Goal: Task Accomplishment & Management: Complete application form

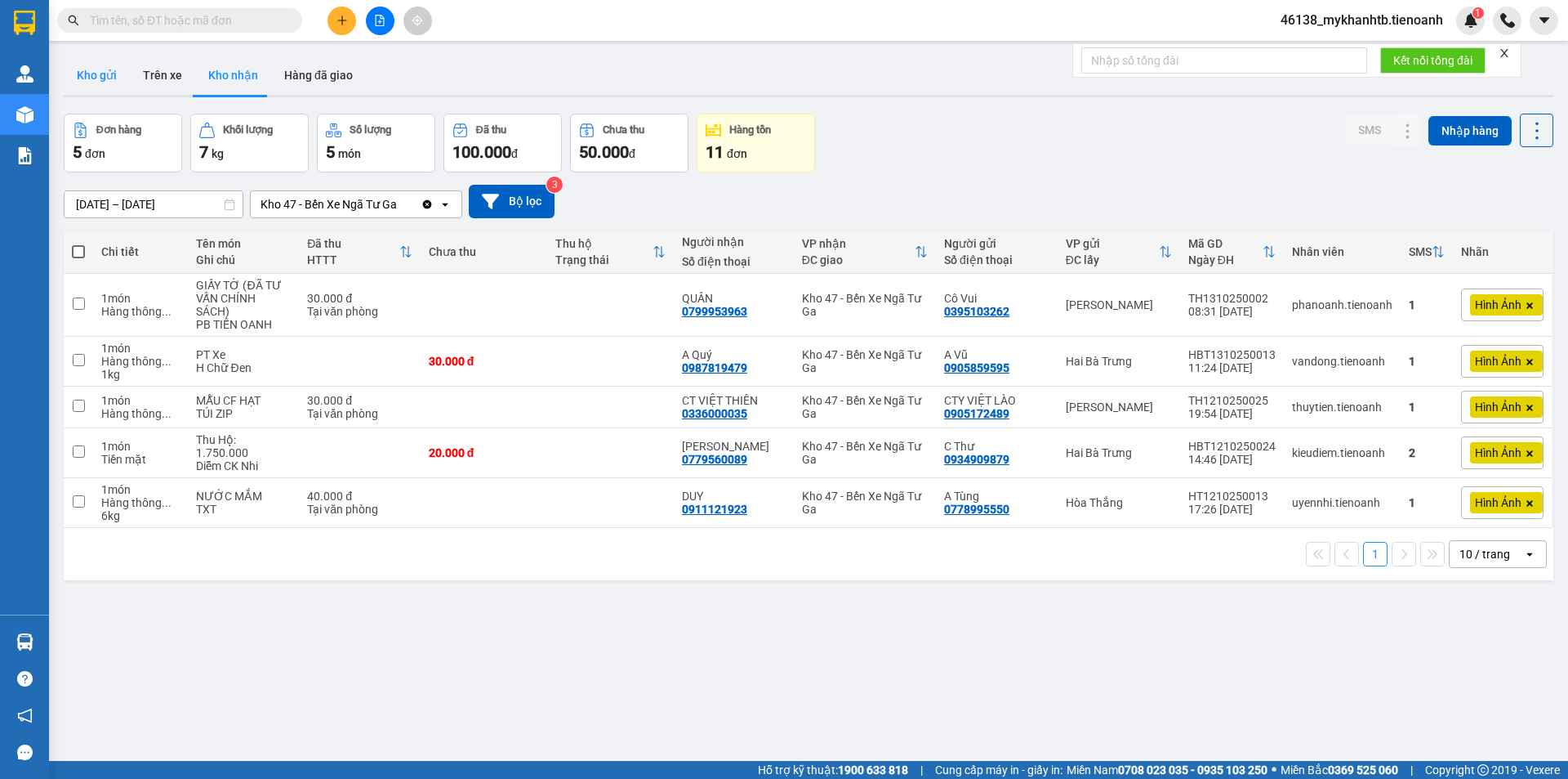
click at [121, 65] on button "Kho gửi" at bounding box center [97, 75] width 66 height 39
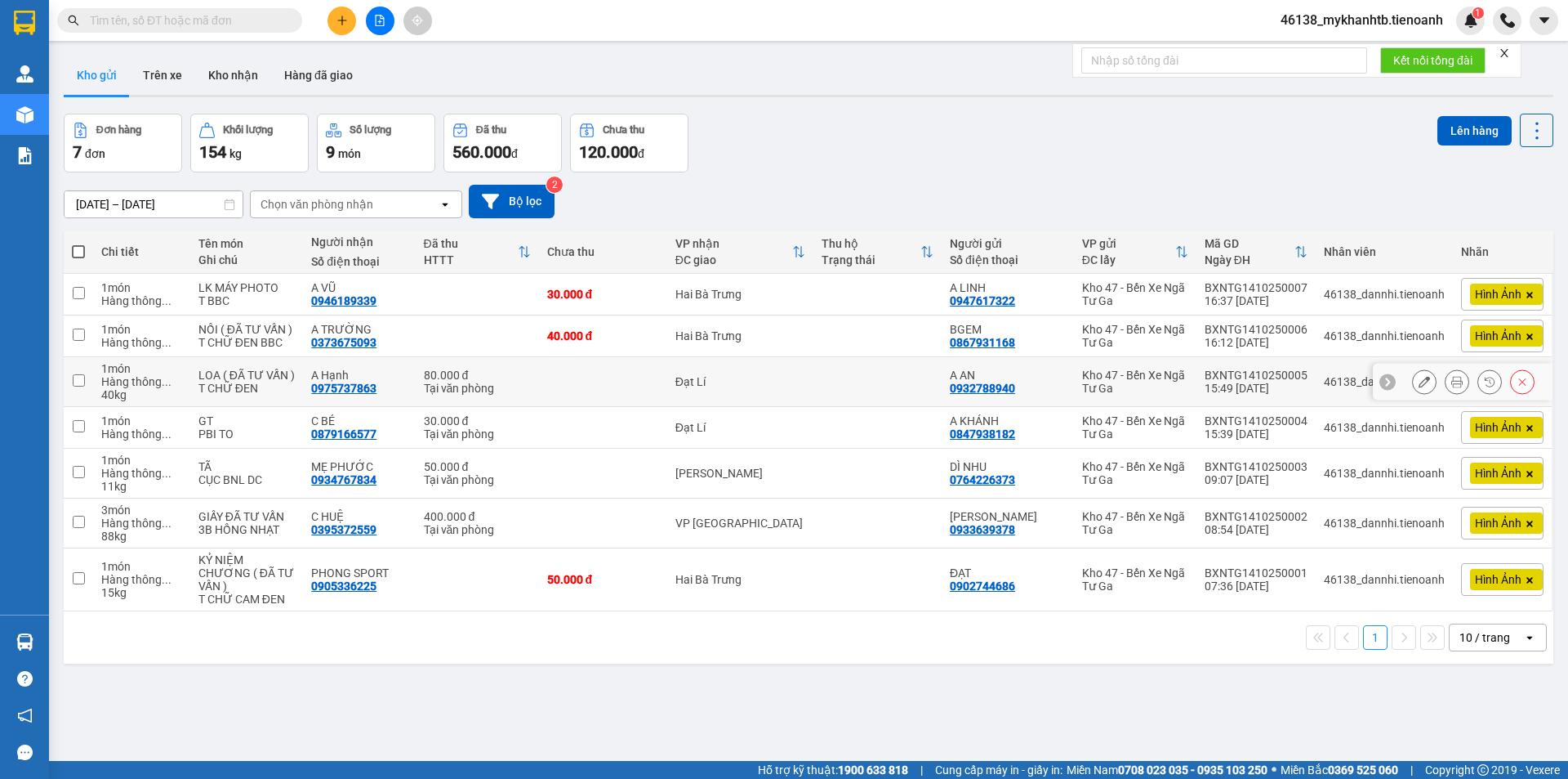
click at [792, 368] on td "Đạt Lí" at bounding box center [740, 382] width 146 height 50
checkbox input "true"
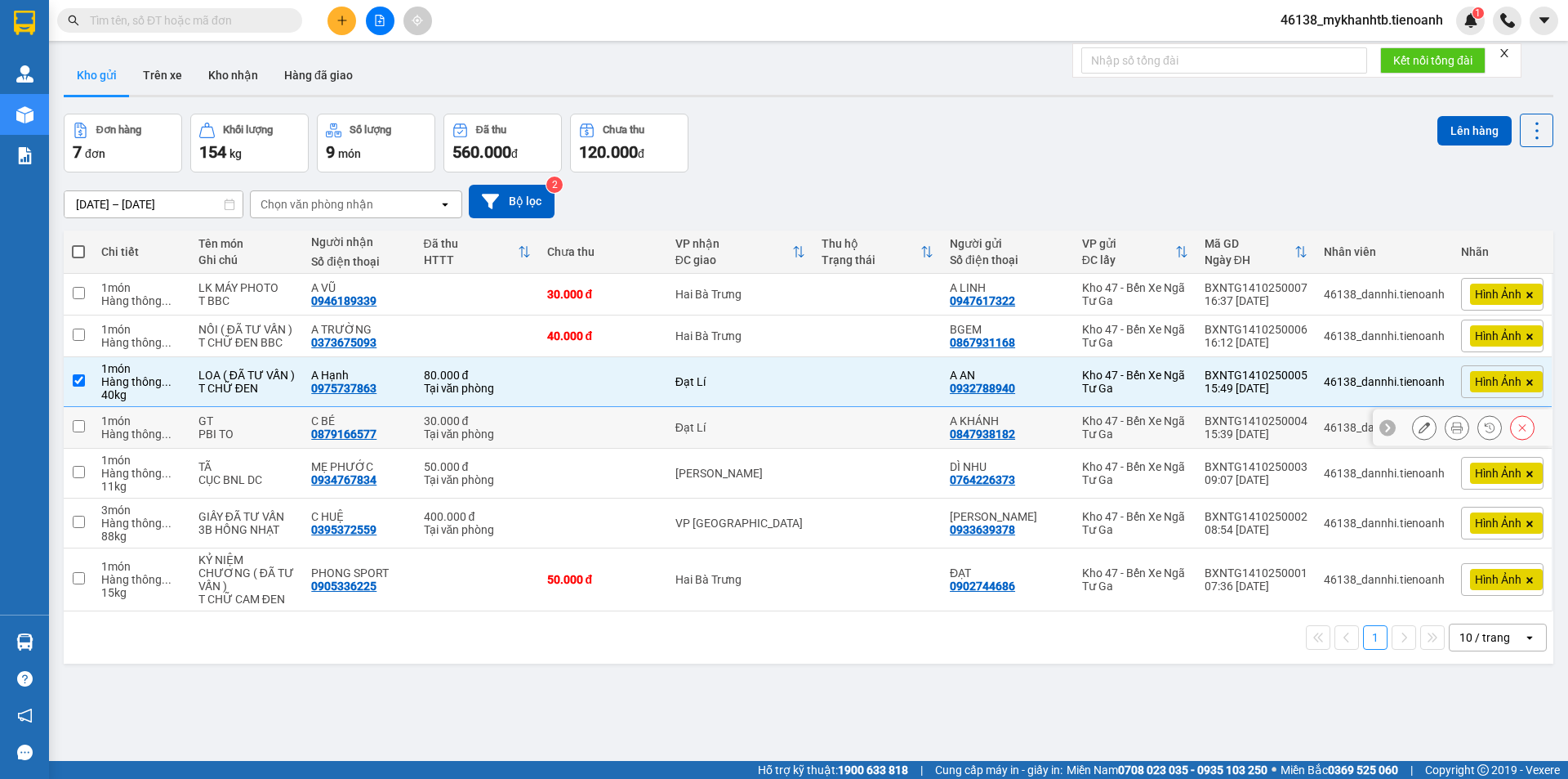
click at [778, 433] on div "Đạt Lí" at bounding box center [741, 427] width 130 height 13
checkbox input "true"
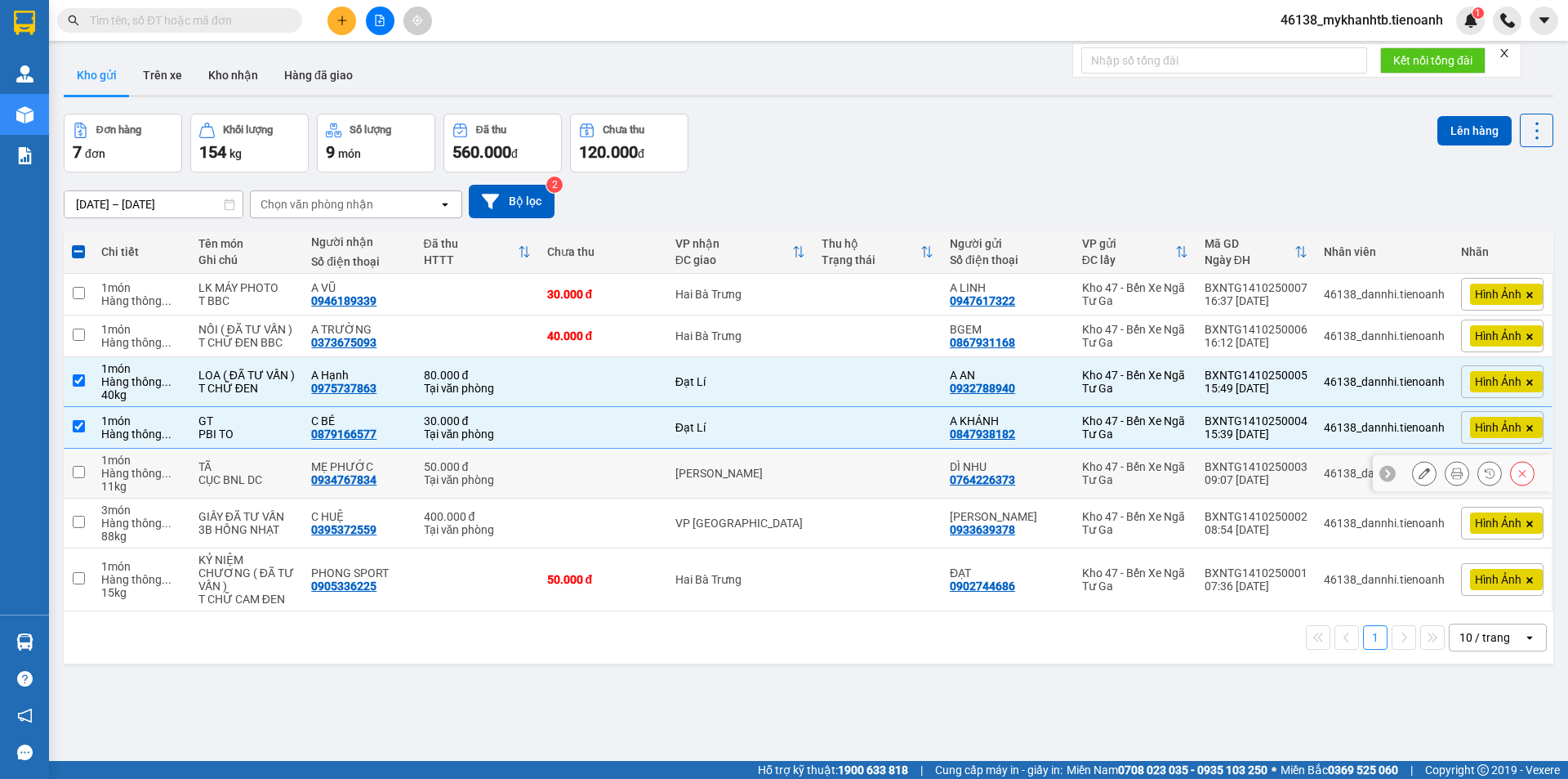
click at [810, 468] on td "[PERSON_NAME]" at bounding box center [740, 473] width 146 height 50
checkbox input "true"
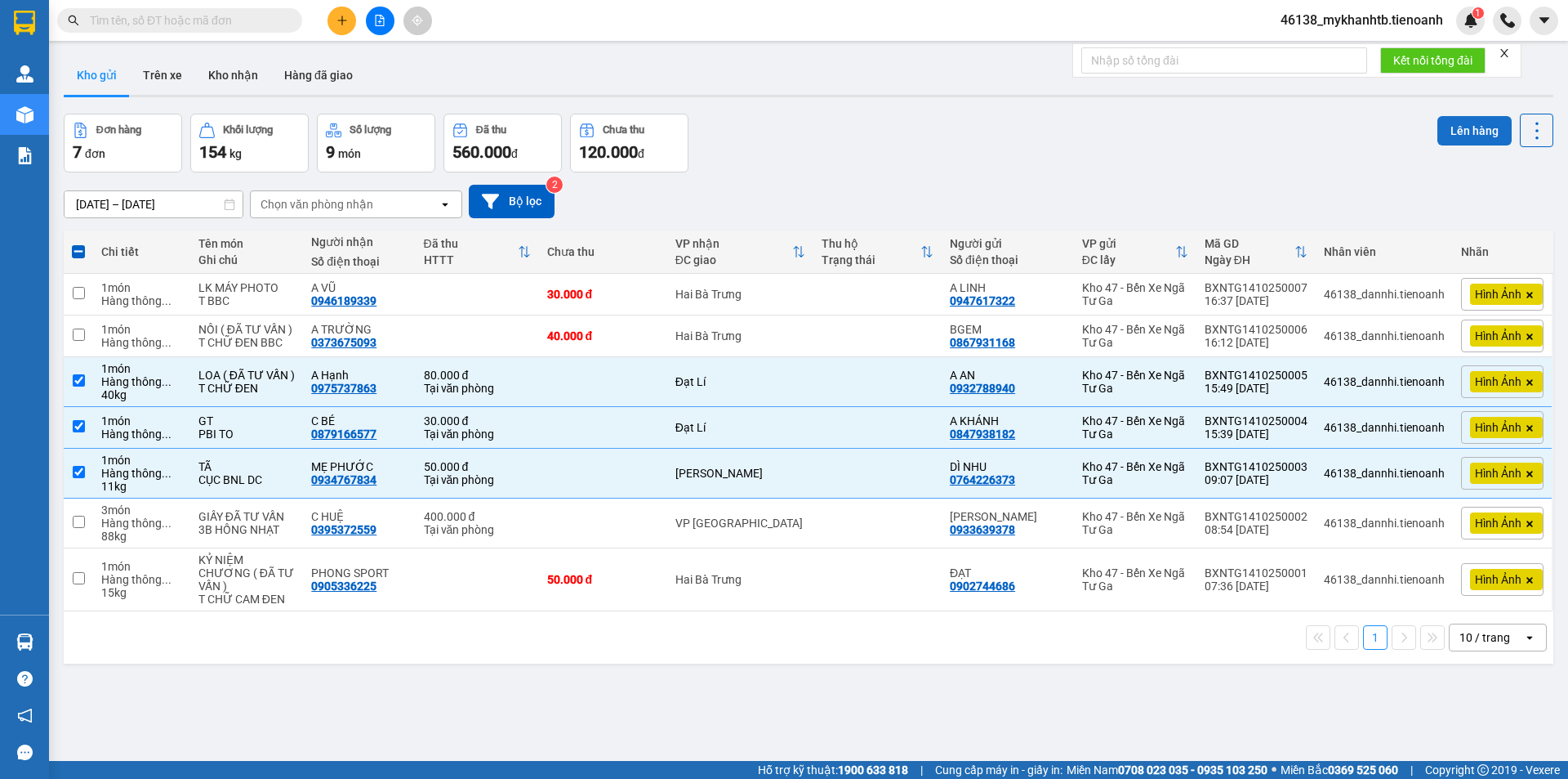
click at [1457, 132] on button "Lên hàng" at bounding box center [1474, 130] width 75 height 30
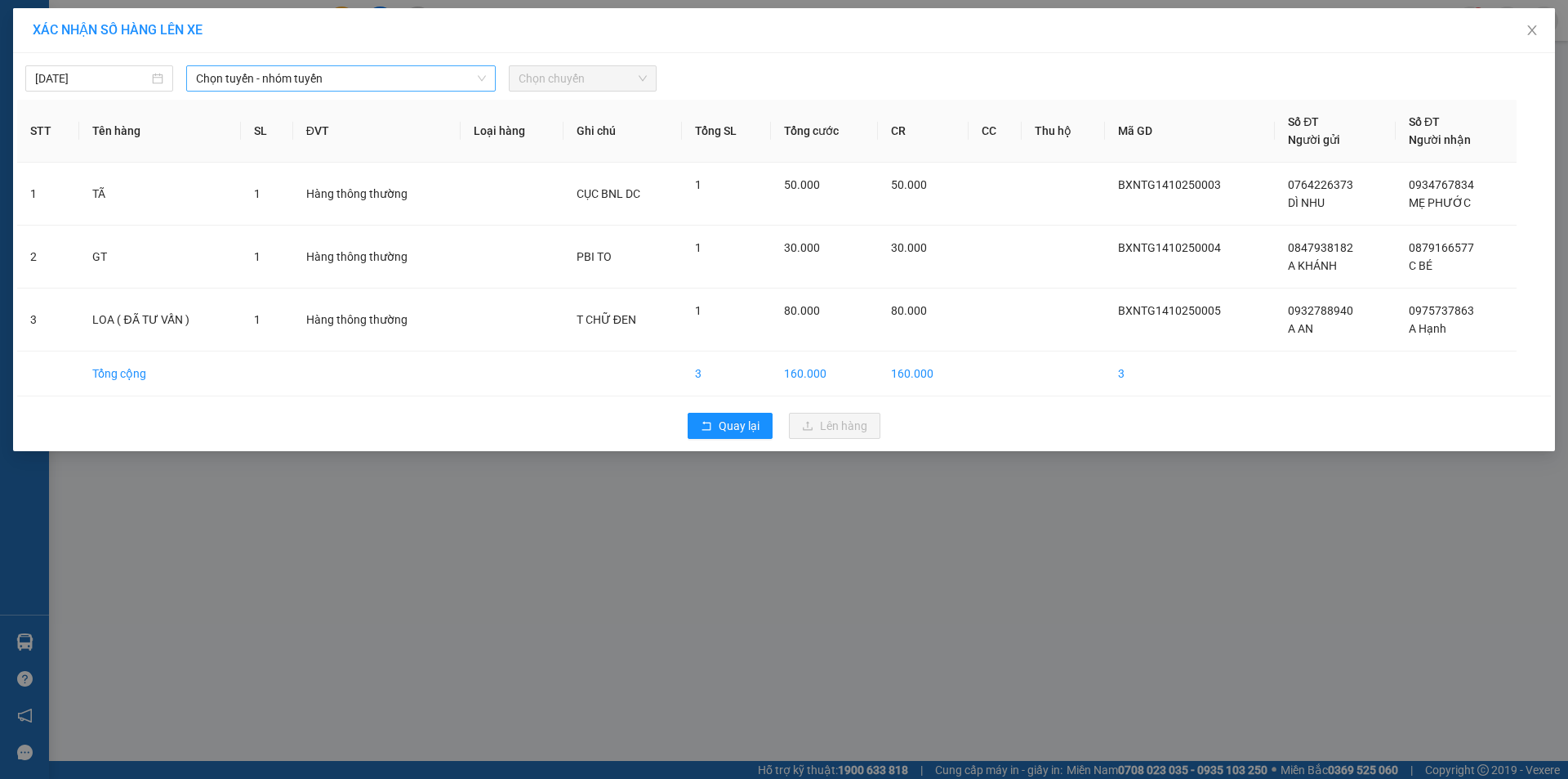
click at [285, 82] on span "Chọn tuyến - nhóm tuyến" at bounding box center [340, 78] width 290 height 25
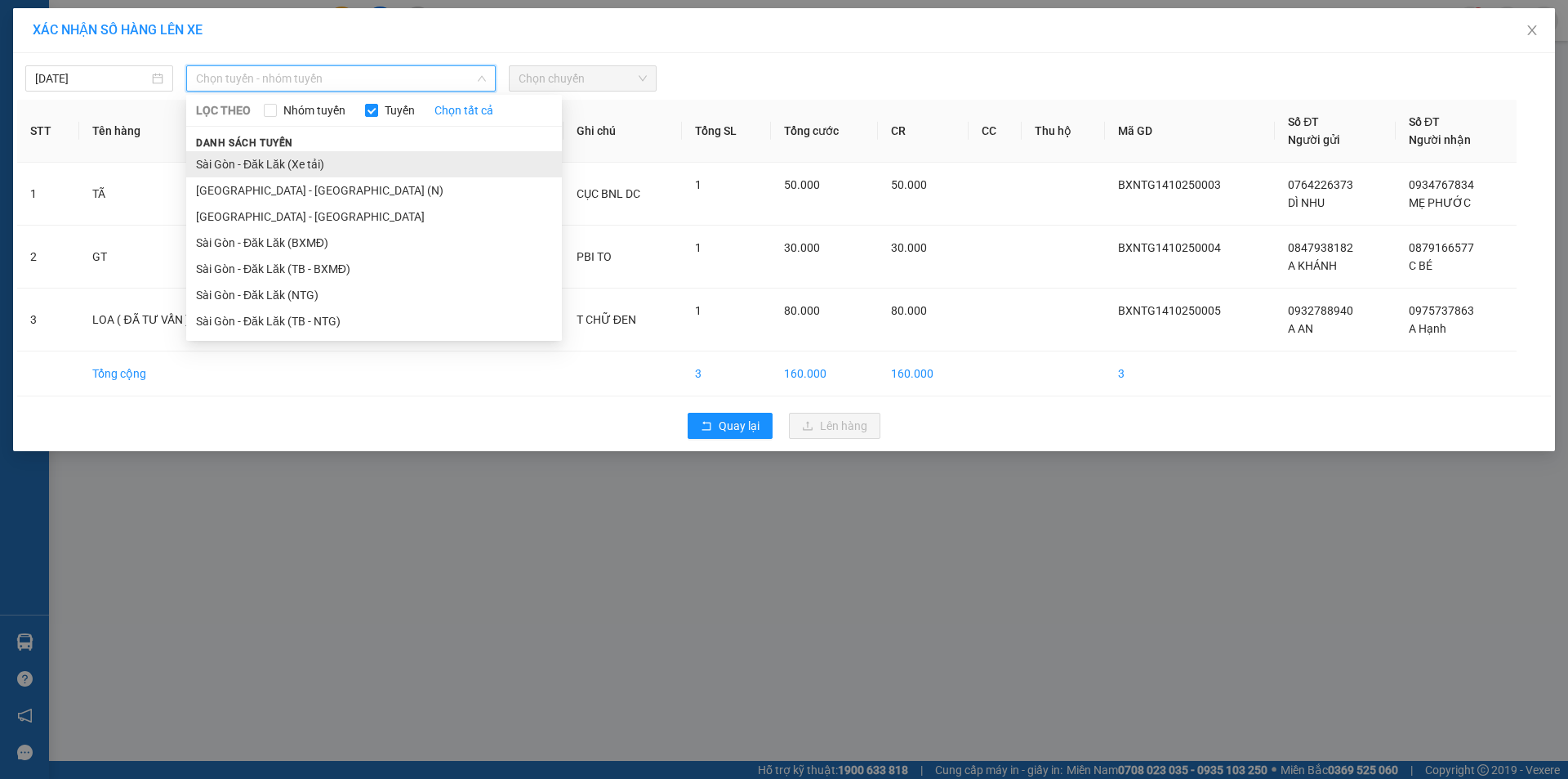
drag, startPoint x: 326, startPoint y: 324, endPoint x: 486, endPoint y: 165, distance: 225.6
click at [346, 304] on ul "Sài Gòn - Đăk Lăk (Xe tải) [GEOGRAPHIC_DATA] - [GEOGRAPHIC_DATA] (N) [GEOGRAPHI…" at bounding box center [374, 242] width 376 height 183
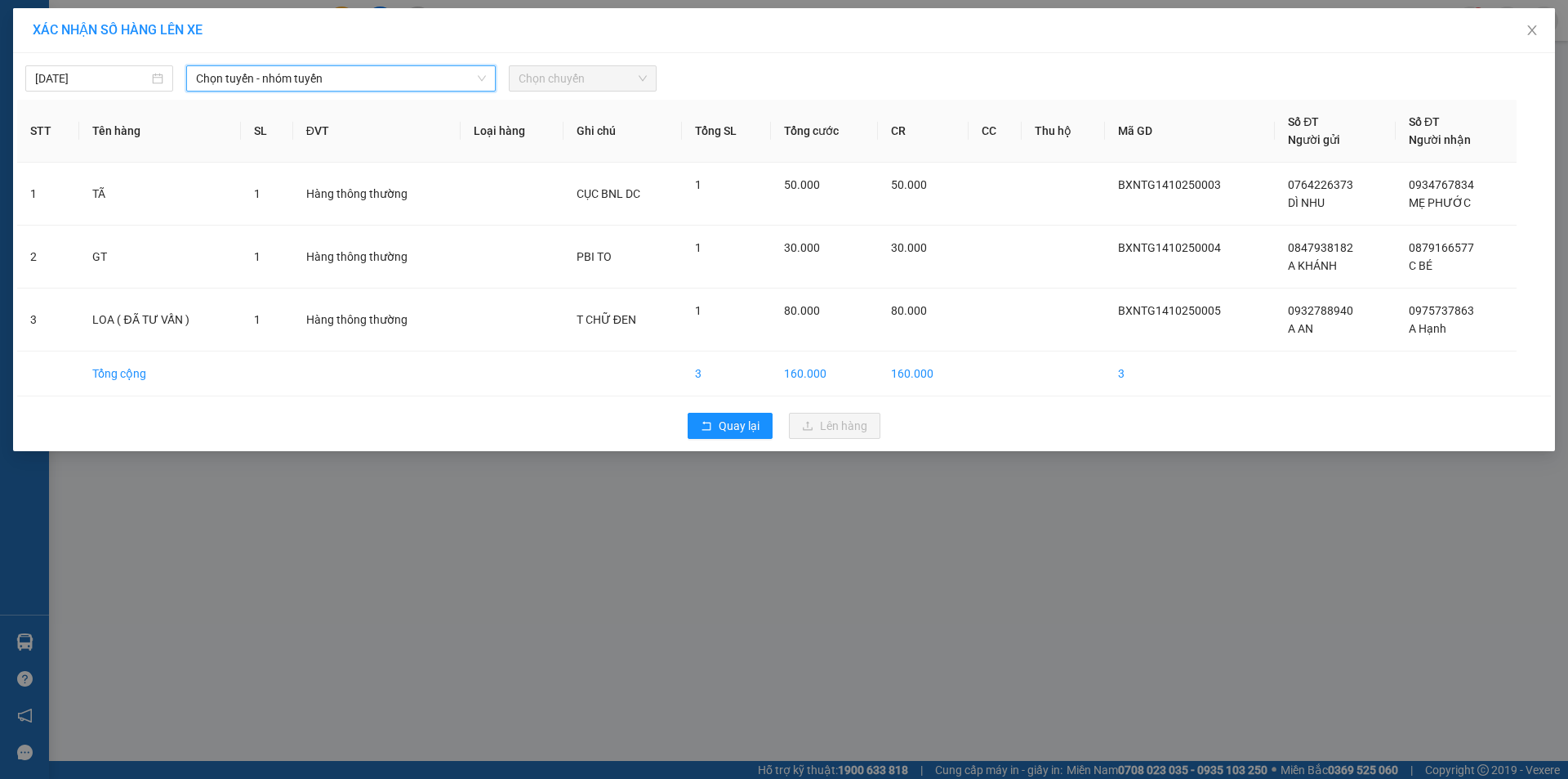
click at [622, 81] on span "Chọn chuyến" at bounding box center [583, 78] width 128 height 25
click at [289, 79] on span "Chọn tuyến - nhóm tuyến" at bounding box center [340, 78] width 290 height 25
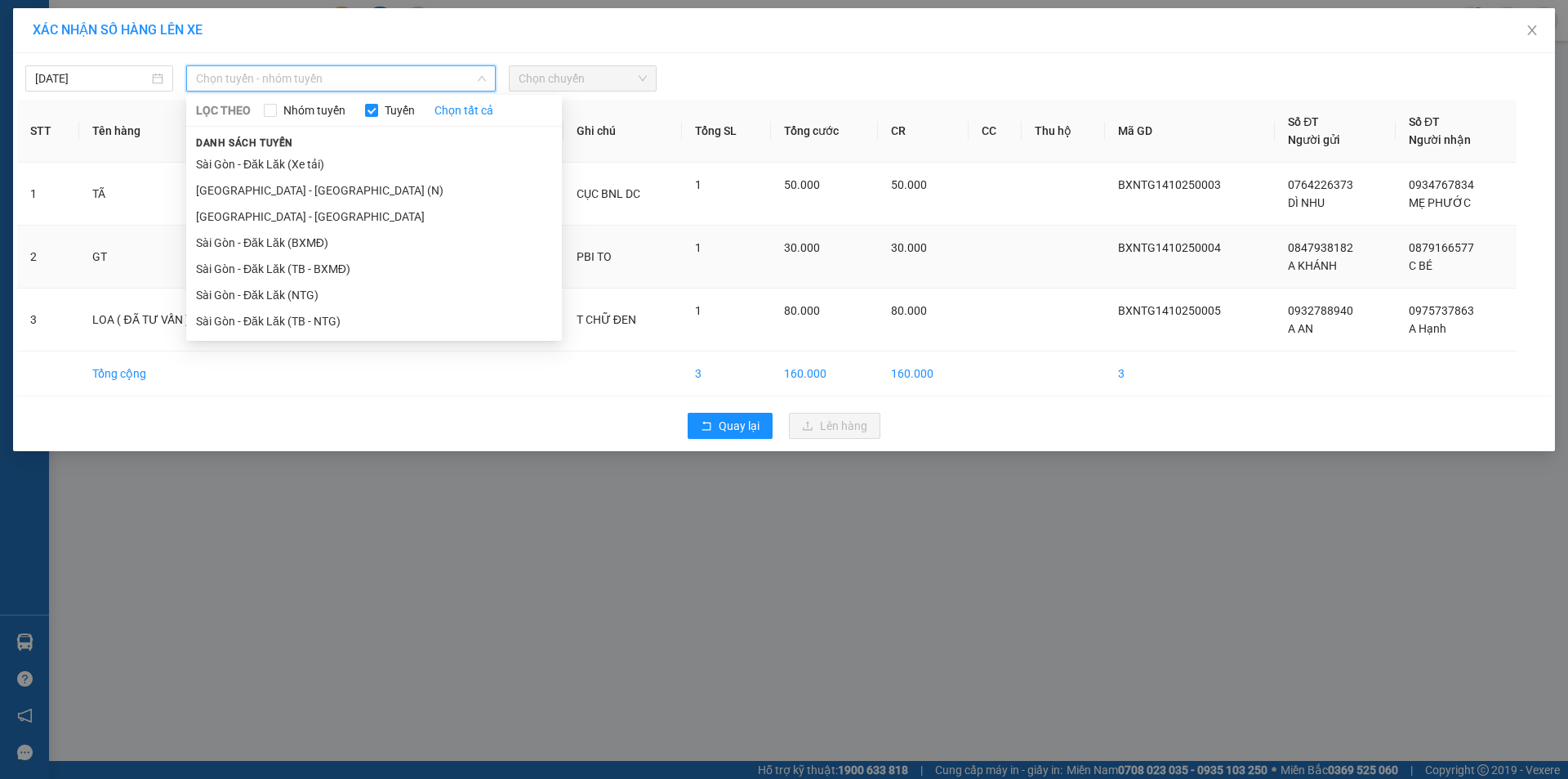
click at [313, 316] on li "Sài Gòn - Đăk Lăk (TB - NTG)" at bounding box center [374, 320] width 376 height 26
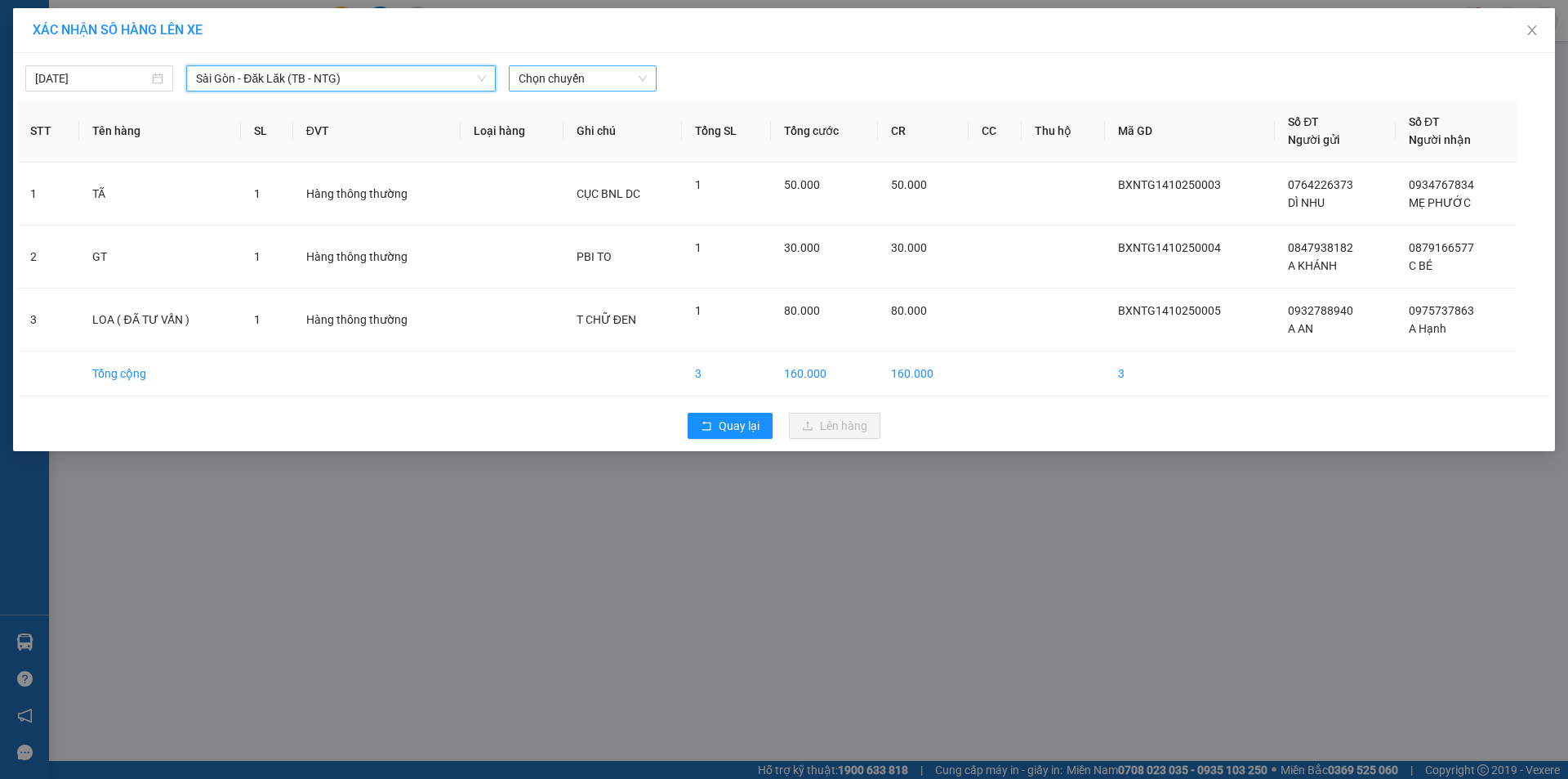
click at [582, 78] on span "Chọn chuyến" at bounding box center [583, 78] width 128 height 25
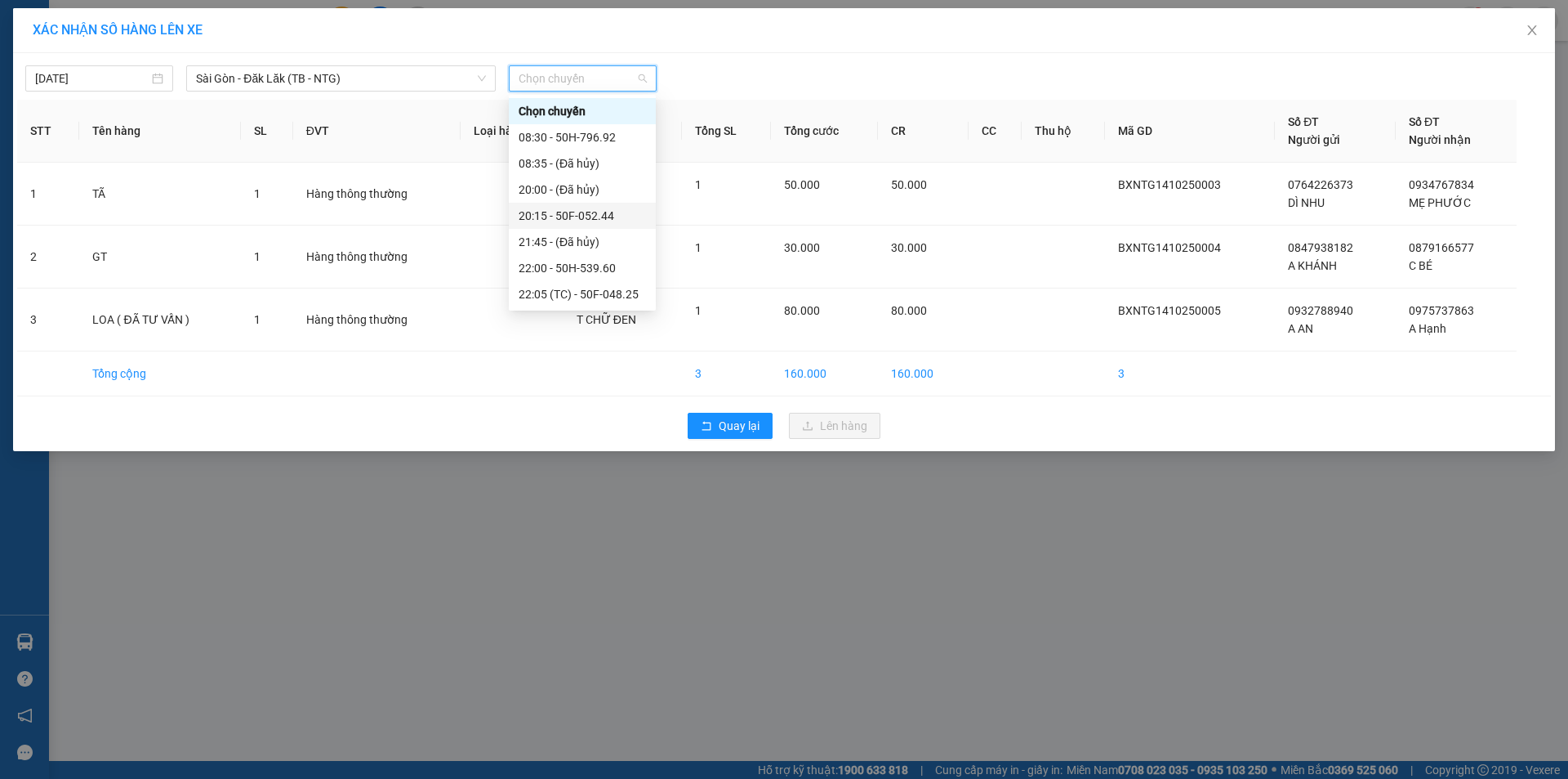
click at [615, 216] on div "20:15 - 50F-052.44" at bounding box center [582, 215] width 127 height 18
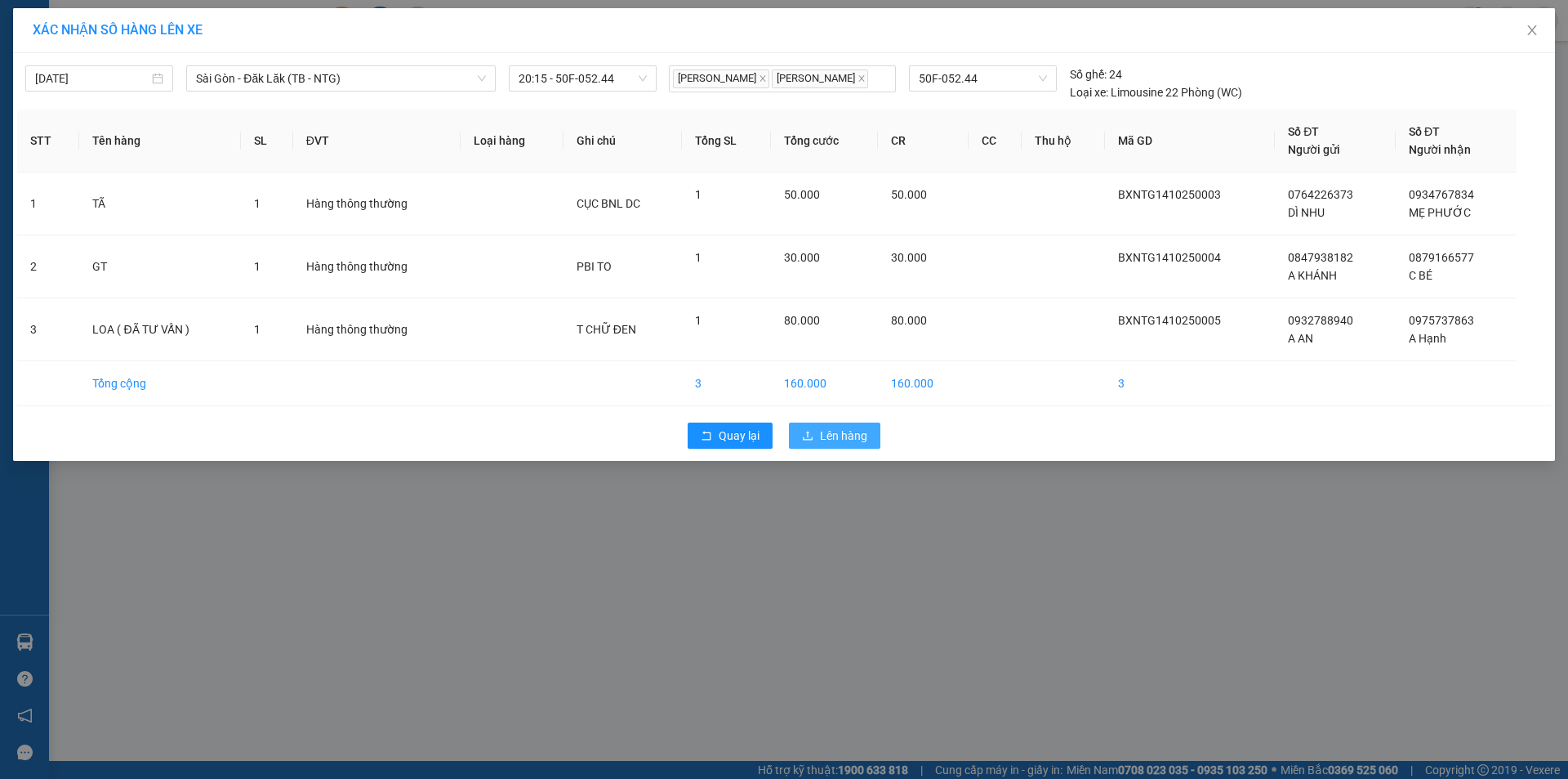
click at [835, 434] on span "Lên hàng" at bounding box center [844, 435] width 48 height 18
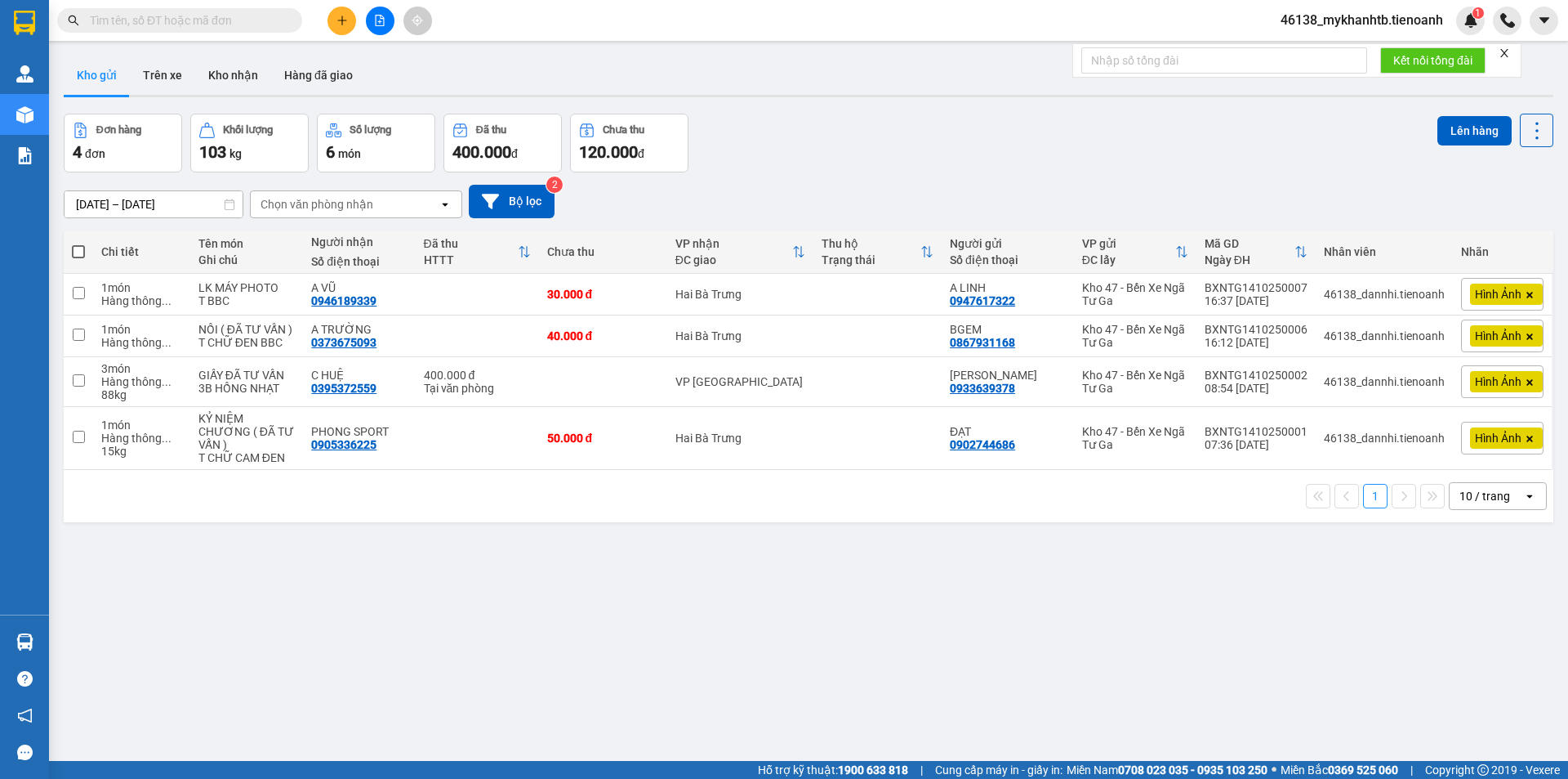
click at [343, 25] on icon "plus" at bounding box center [342, 20] width 11 height 11
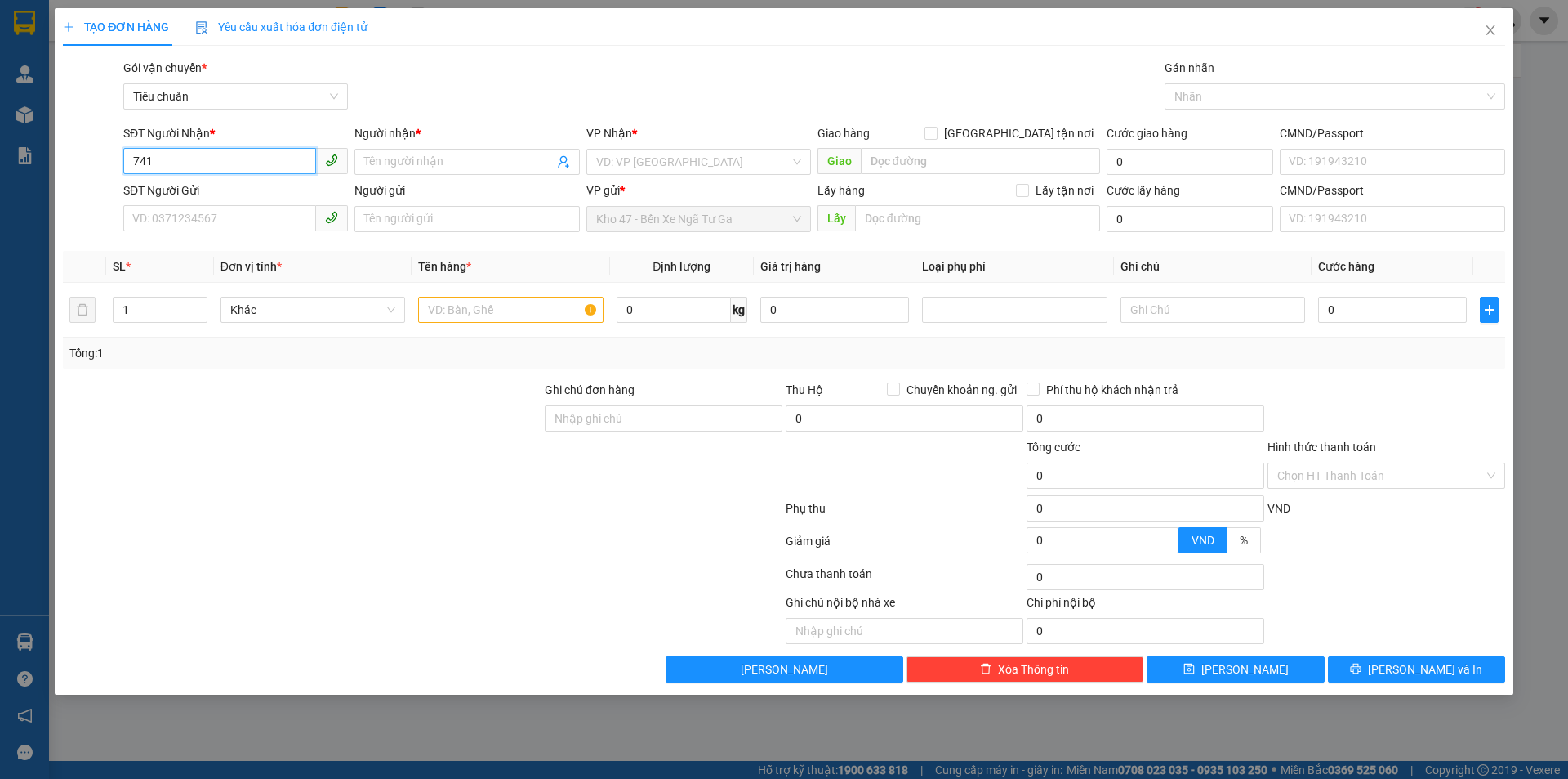
click at [200, 161] on input "741" at bounding box center [220, 161] width 193 height 26
click at [267, 166] on input "541" at bounding box center [220, 161] width 193 height 26
click at [267, 167] on input "541" at bounding box center [220, 161] width 193 height 26
type input "5"
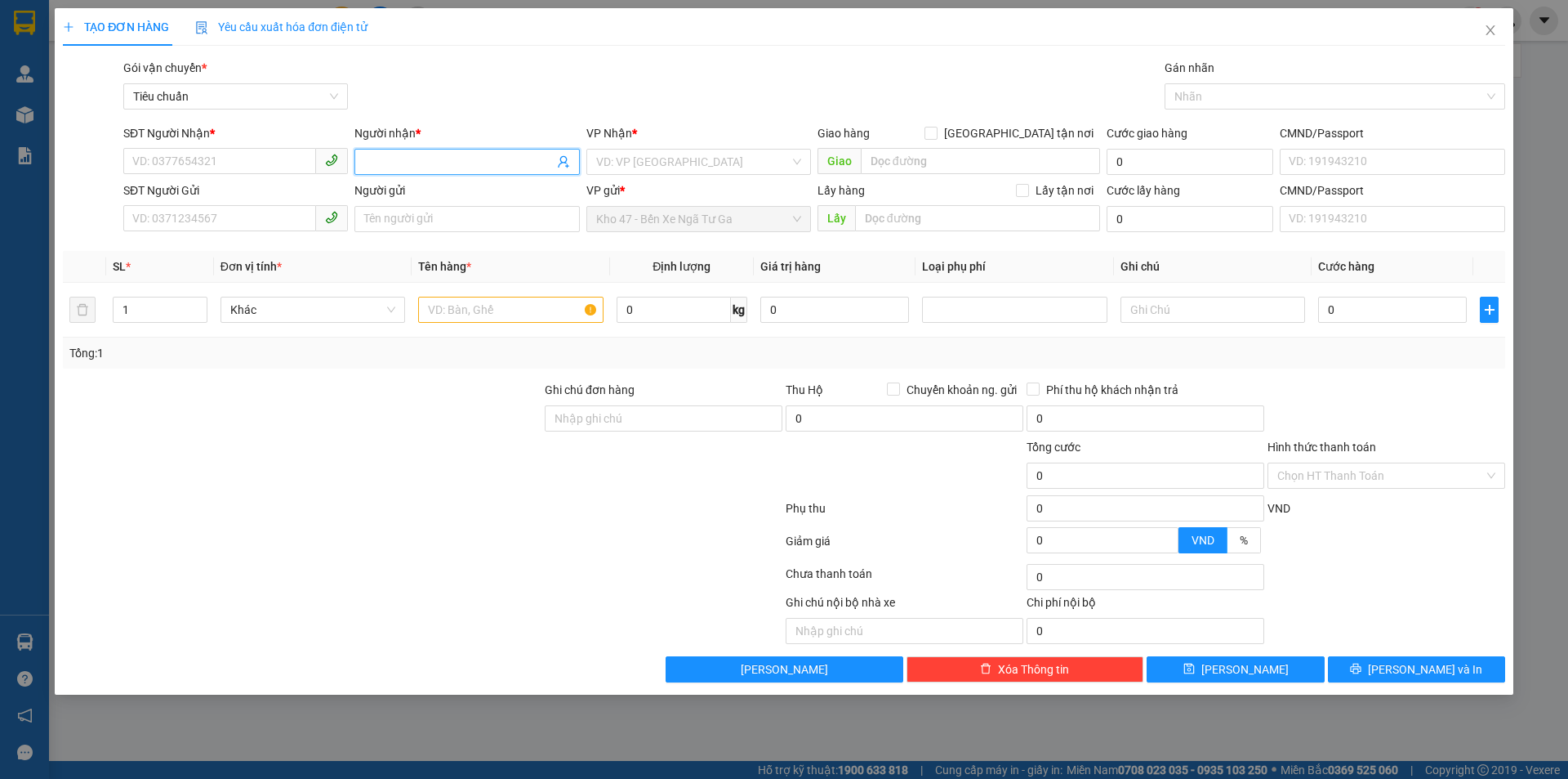
click at [418, 161] on input "Người nhận *" at bounding box center [458, 162] width 188 height 18
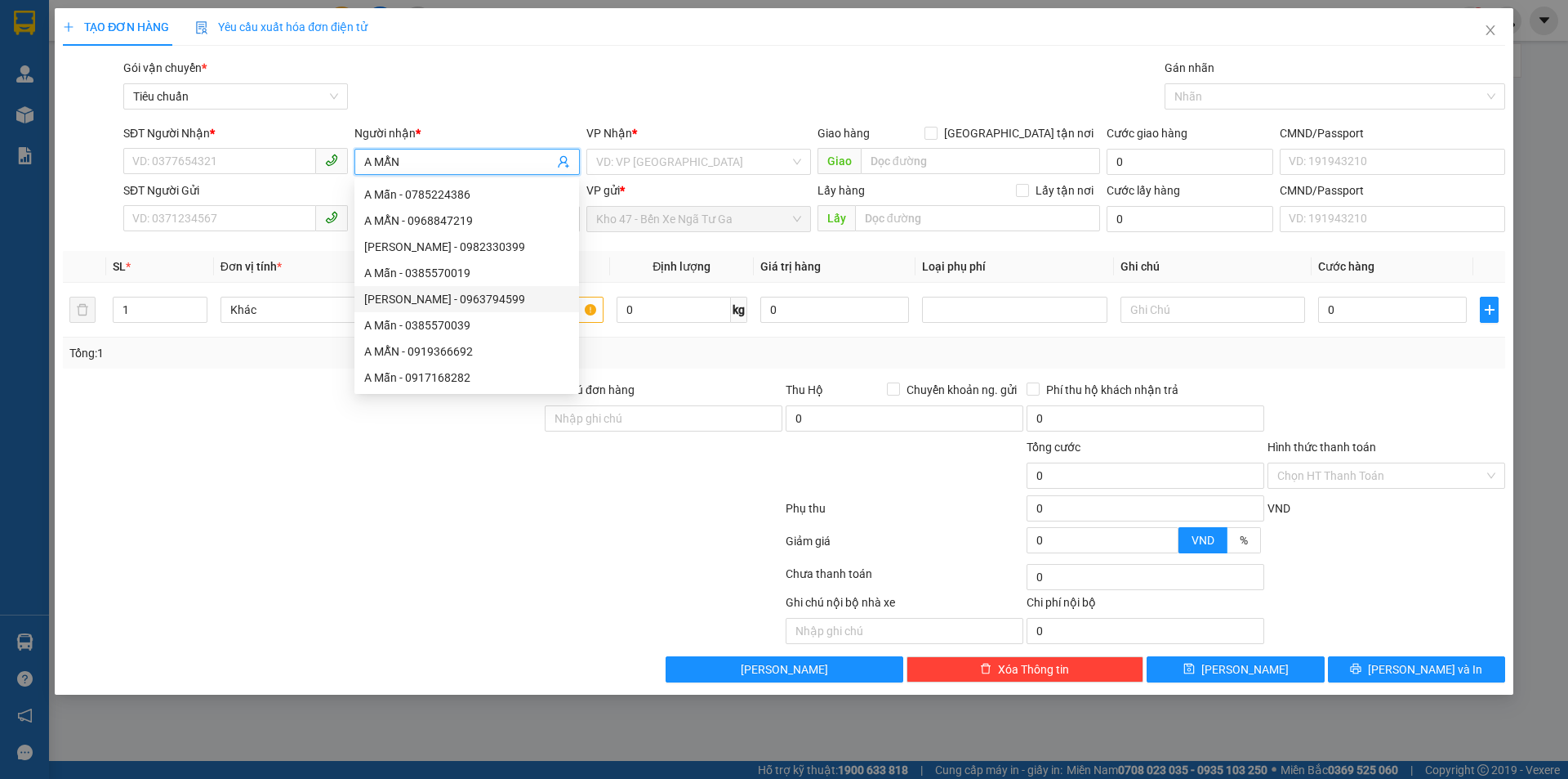
scroll to position [53, 0]
type input "A MẪN"
click at [379, 566] on div at bounding box center [422, 576] width 723 height 32
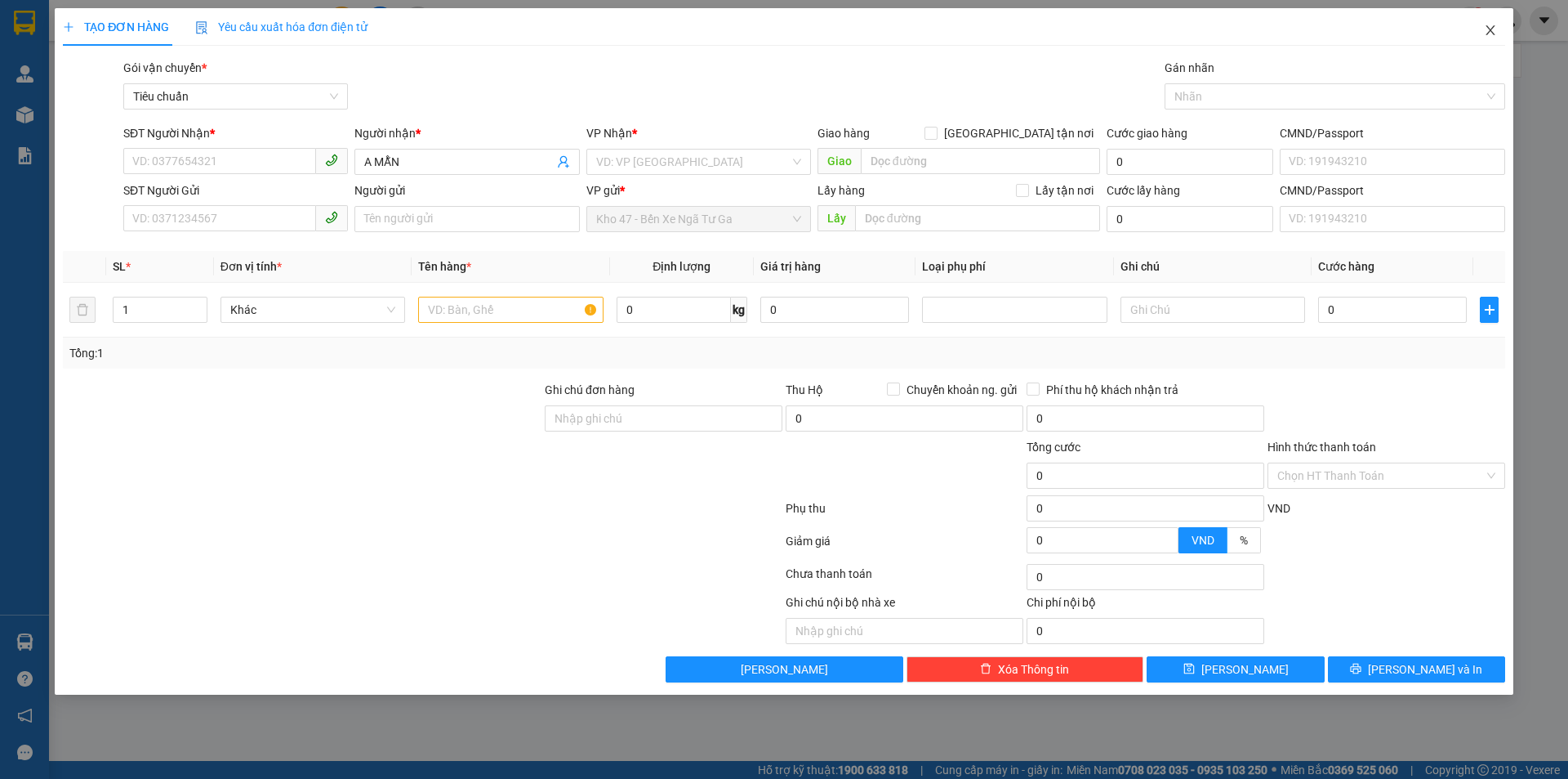
click at [1493, 32] on icon "close" at bounding box center [1491, 31] width 13 height 13
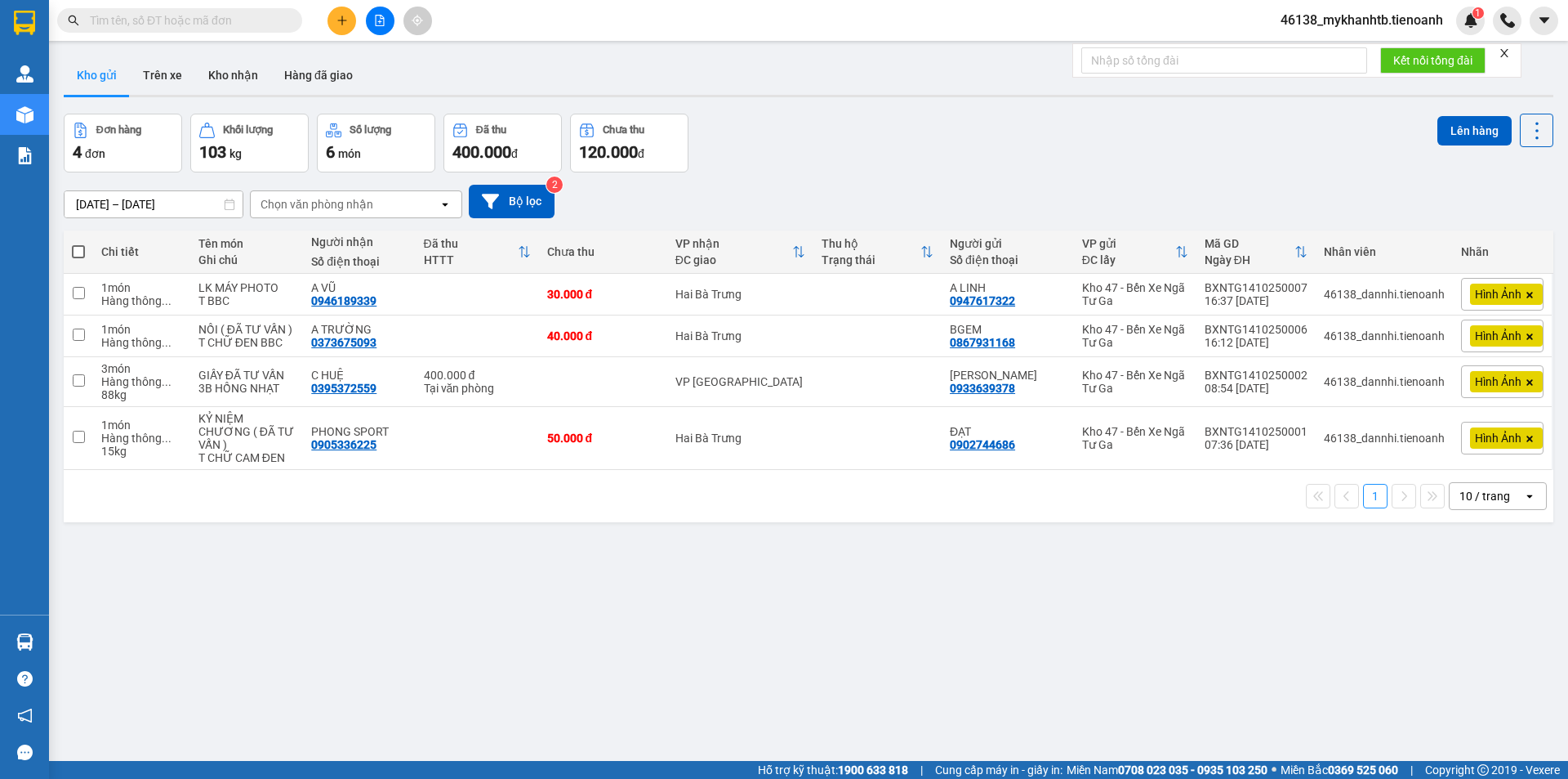
click at [340, 20] on icon "plus" at bounding box center [341, 20] width 9 height 1
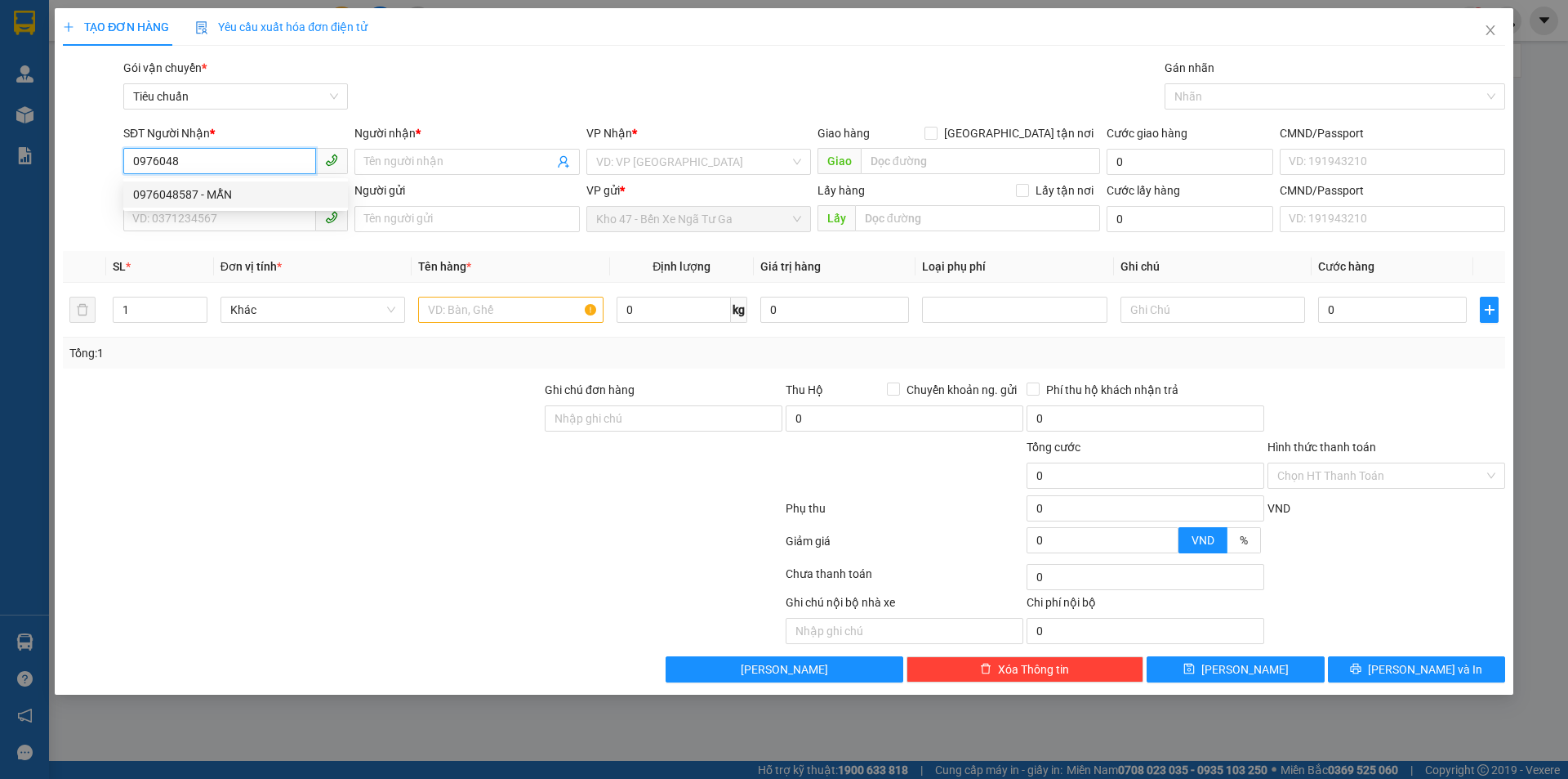
click at [259, 199] on div "0976048587 - MẪN" at bounding box center [235, 194] width 205 height 18
type input "0976048587"
type input "MẪN"
type input "0976048587"
click at [265, 219] on input "SĐT Người Gửi" at bounding box center [220, 218] width 193 height 26
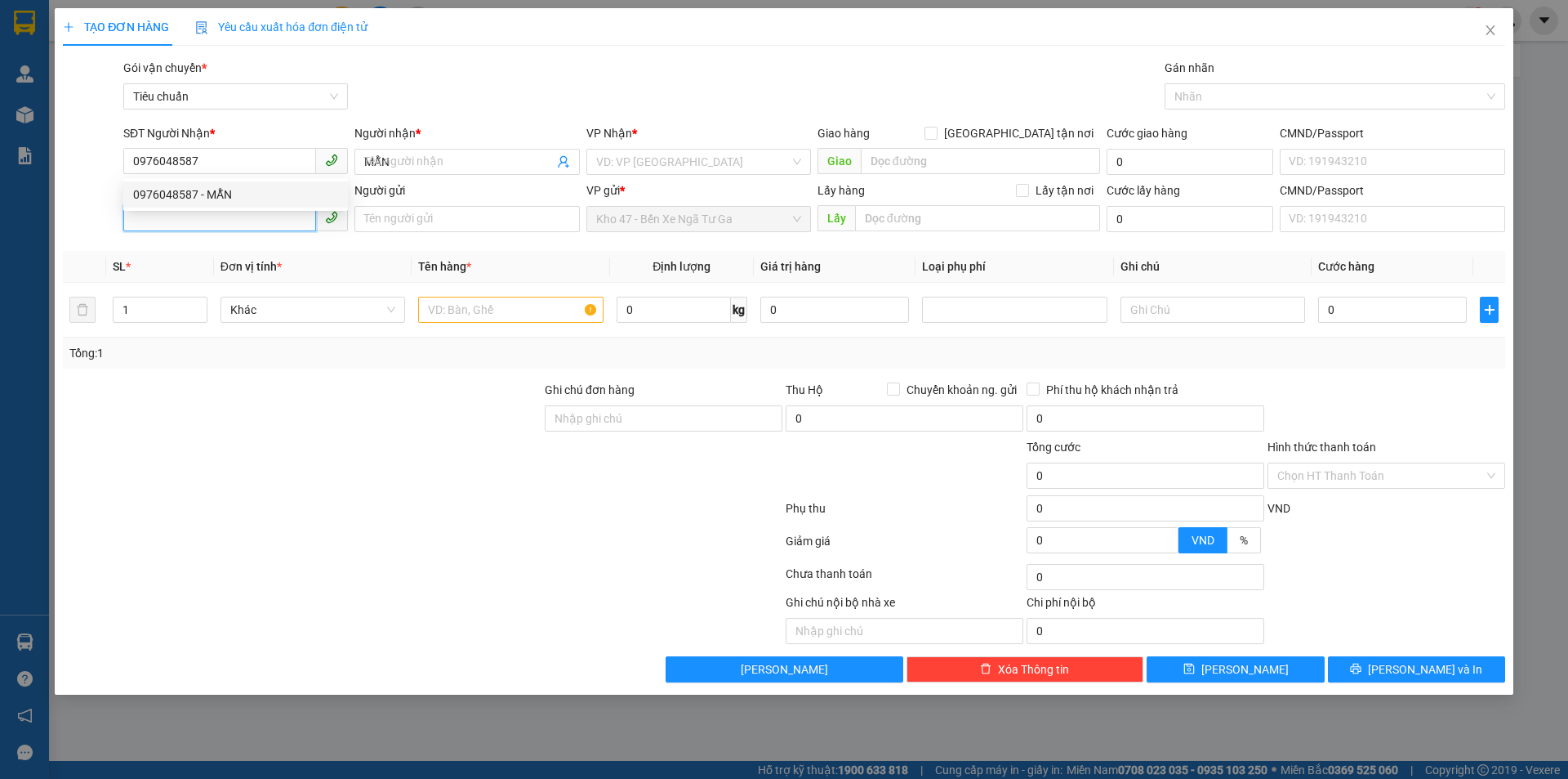
type input "170.000"
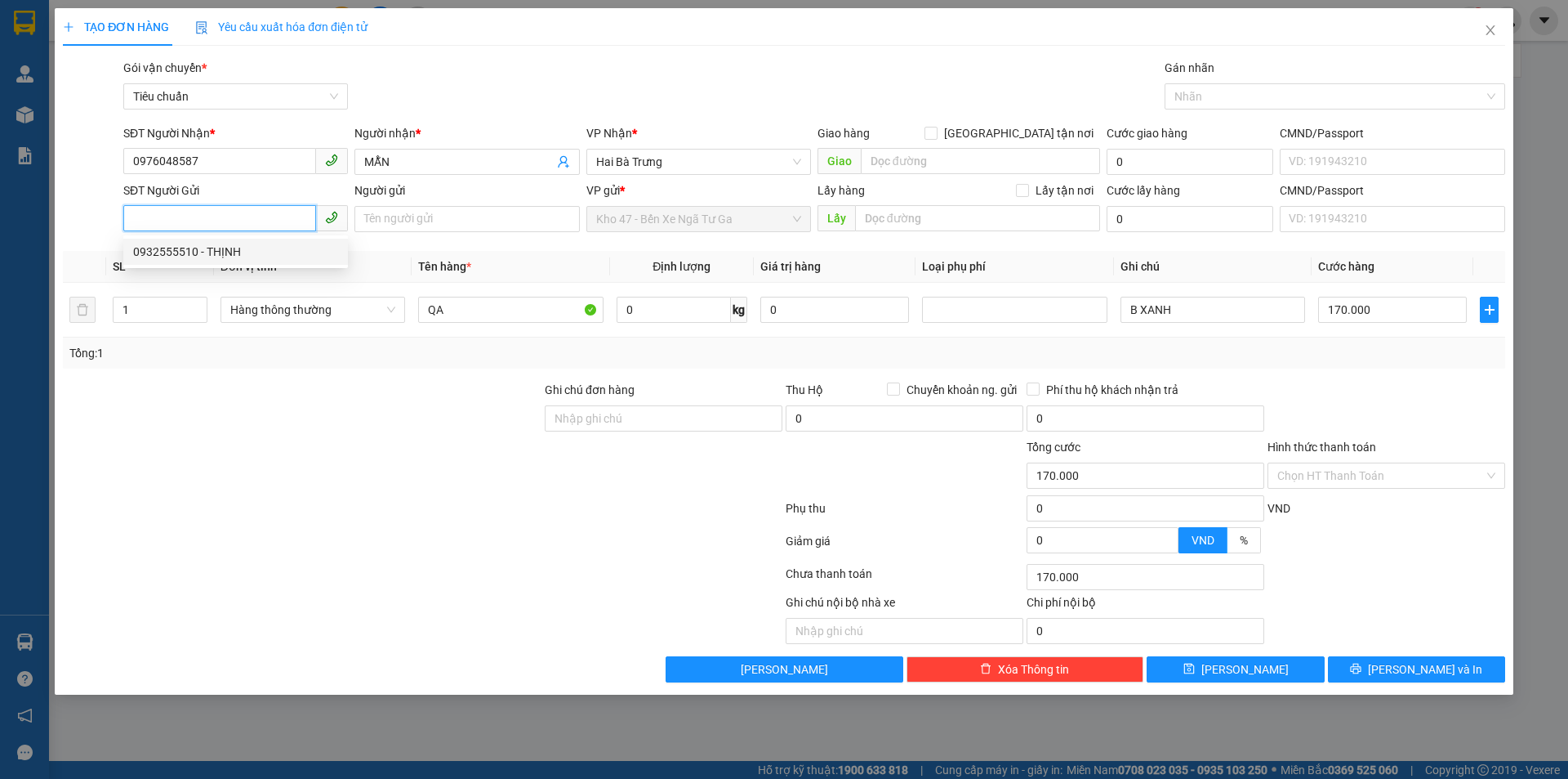
click at [225, 250] on div "0932555510 - THỊNH" at bounding box center [235, 251] width 205 height 18
type input "0932555510"
type input "THỊNH"
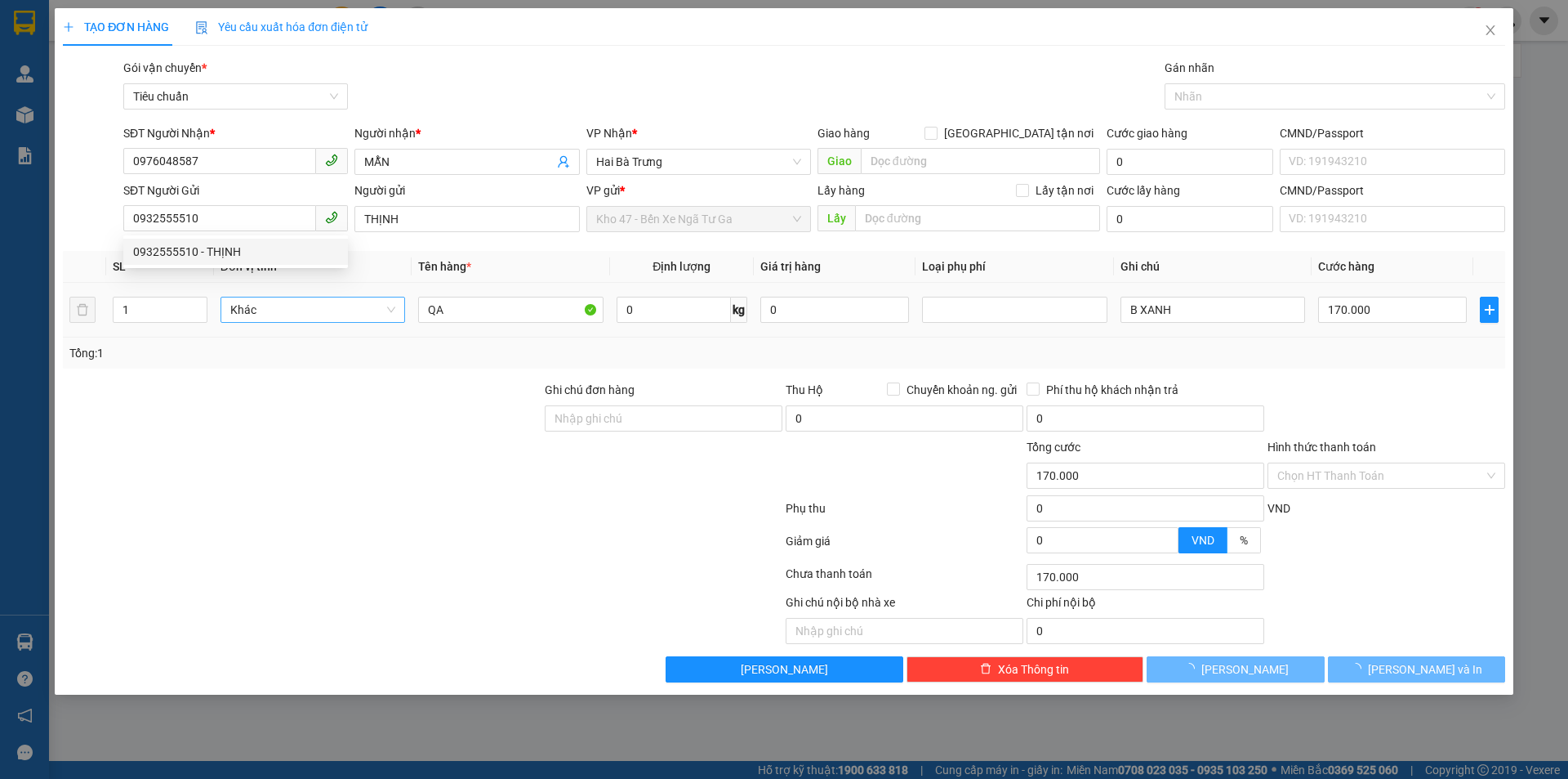
drag, startPoint x: 294, startPoint y: 454, endPoint x: 268, endPoint y: 305, distance: 151.3
click at [293, 446] on div at bounding box center [302, 466] width 482 height 57
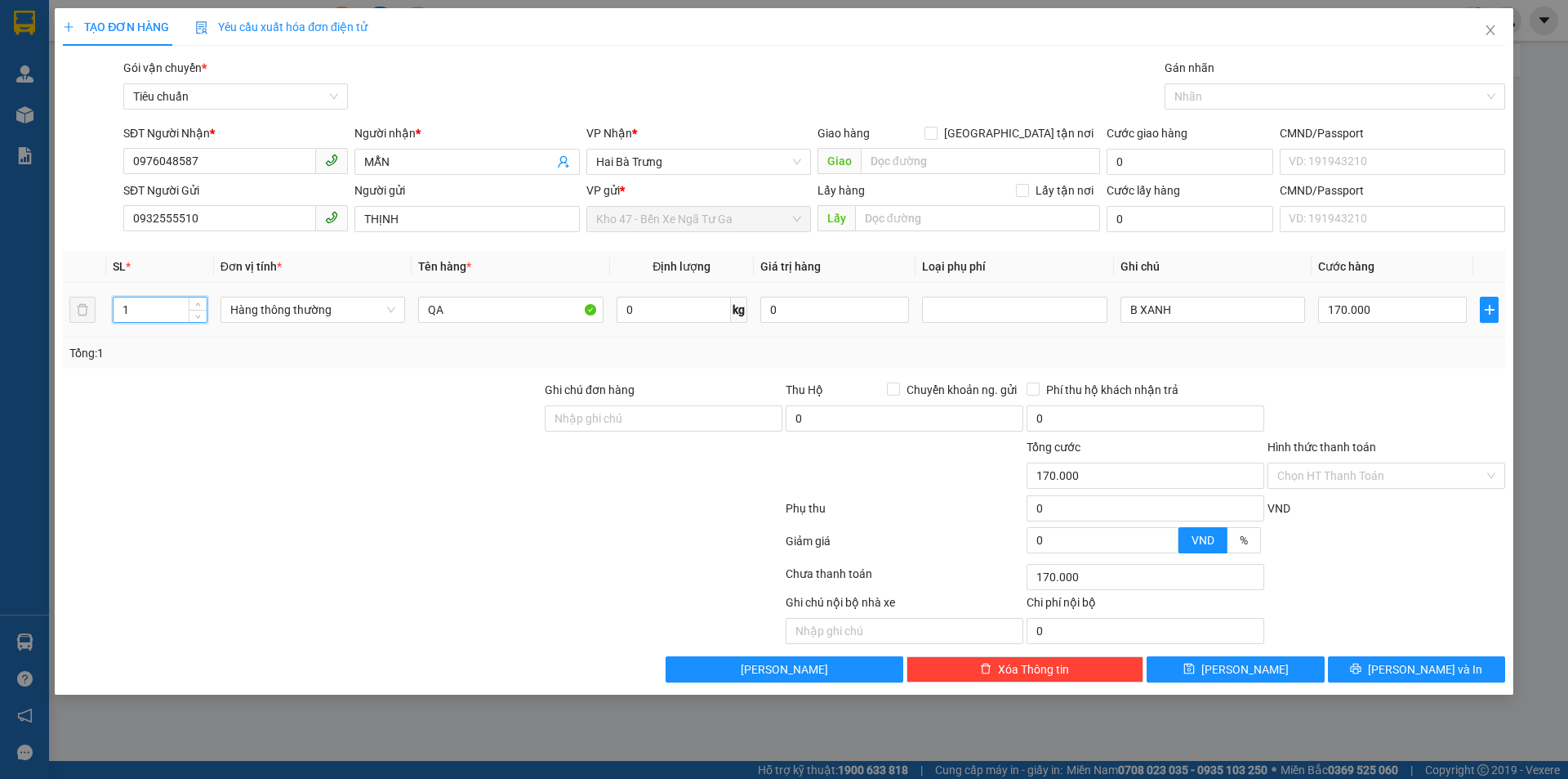
drag, startPoint x: 131, startPoint y: 308, endPoint x: 146, endPoint y: 342, distance: 37.2
click at [108, 313] on td "1" at bounding box center [160, 310] width 108 height 54
type input "2"
drag, startPoint x: 162, startPoint y: 355, endPoint x: 172, endPoint y: 346, distance: 13.5
click at [172, 346] on div "Tổng: 2" at bounding box center [337, 353] width 536 height 18
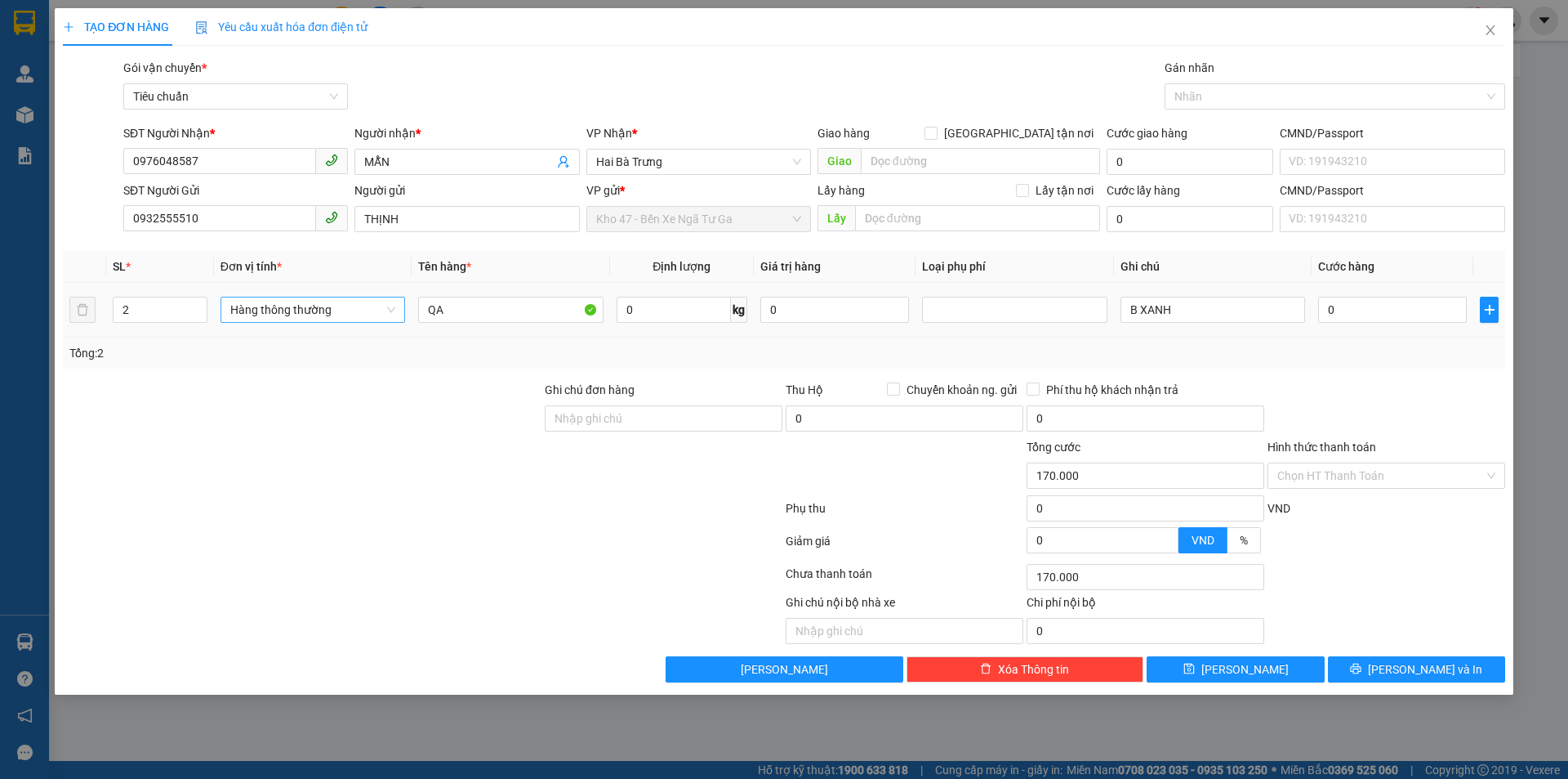
type input "0"
click at [300, 311] on span "Hàng thông thường" at bounding box center [312, 310] width 165 height 25
type input "Q"
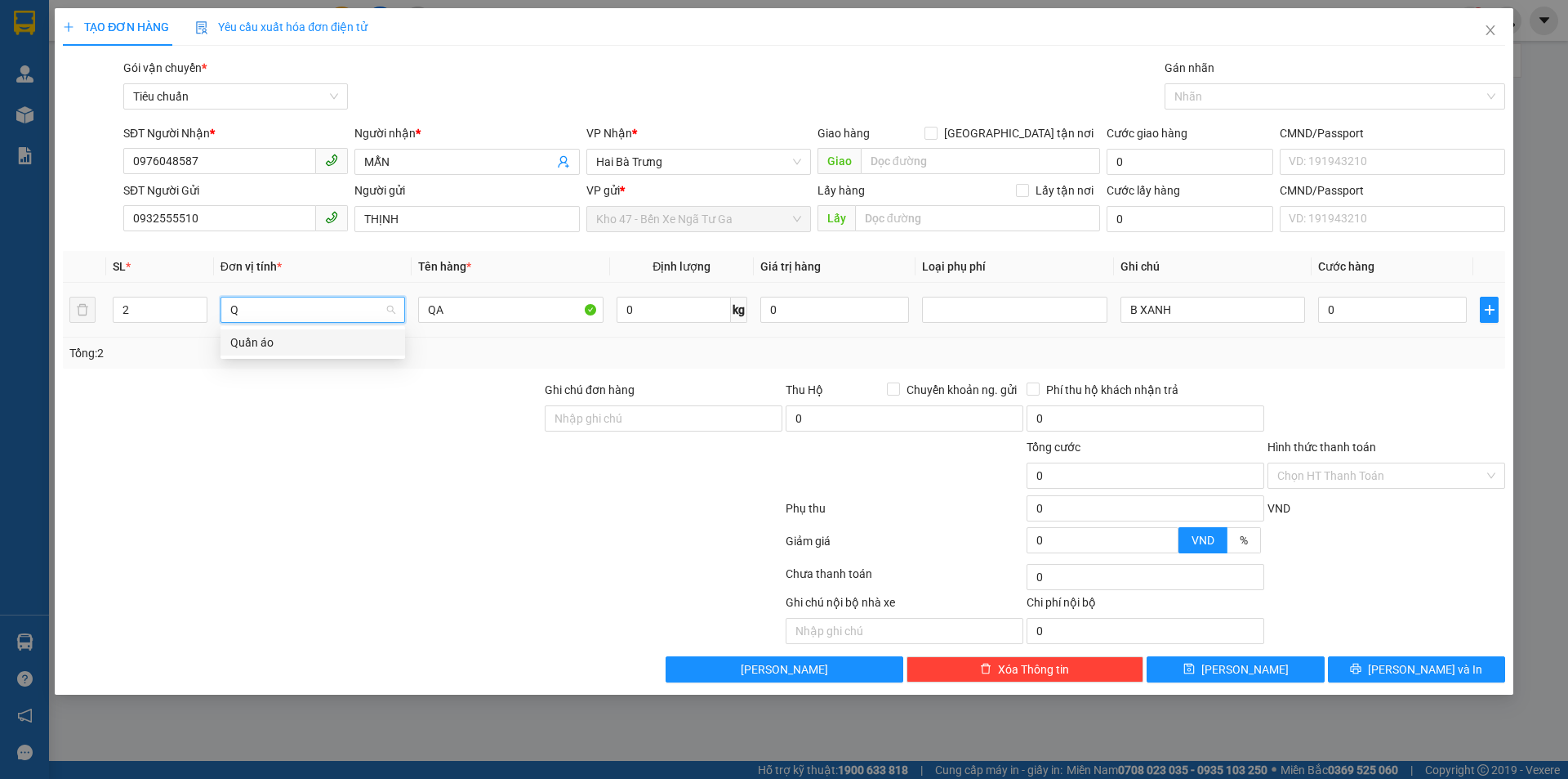
click at [344, 351] on body "Kết quả tìm kiếm ( 0 ) Bộ lọc No Data 46138_mykhanhtb.tienoanh 1 Quản [PERSON_N…" at bounding box center [784, 389] width 1568 height 779
click at [303, 298] on span "Hàng thông thường" at bounding box center [312, 310] width 165 height 25
type input "Q"
click at [296, 345] on div "Quần áo" at bounding box center [312, 342] width 165 height 18
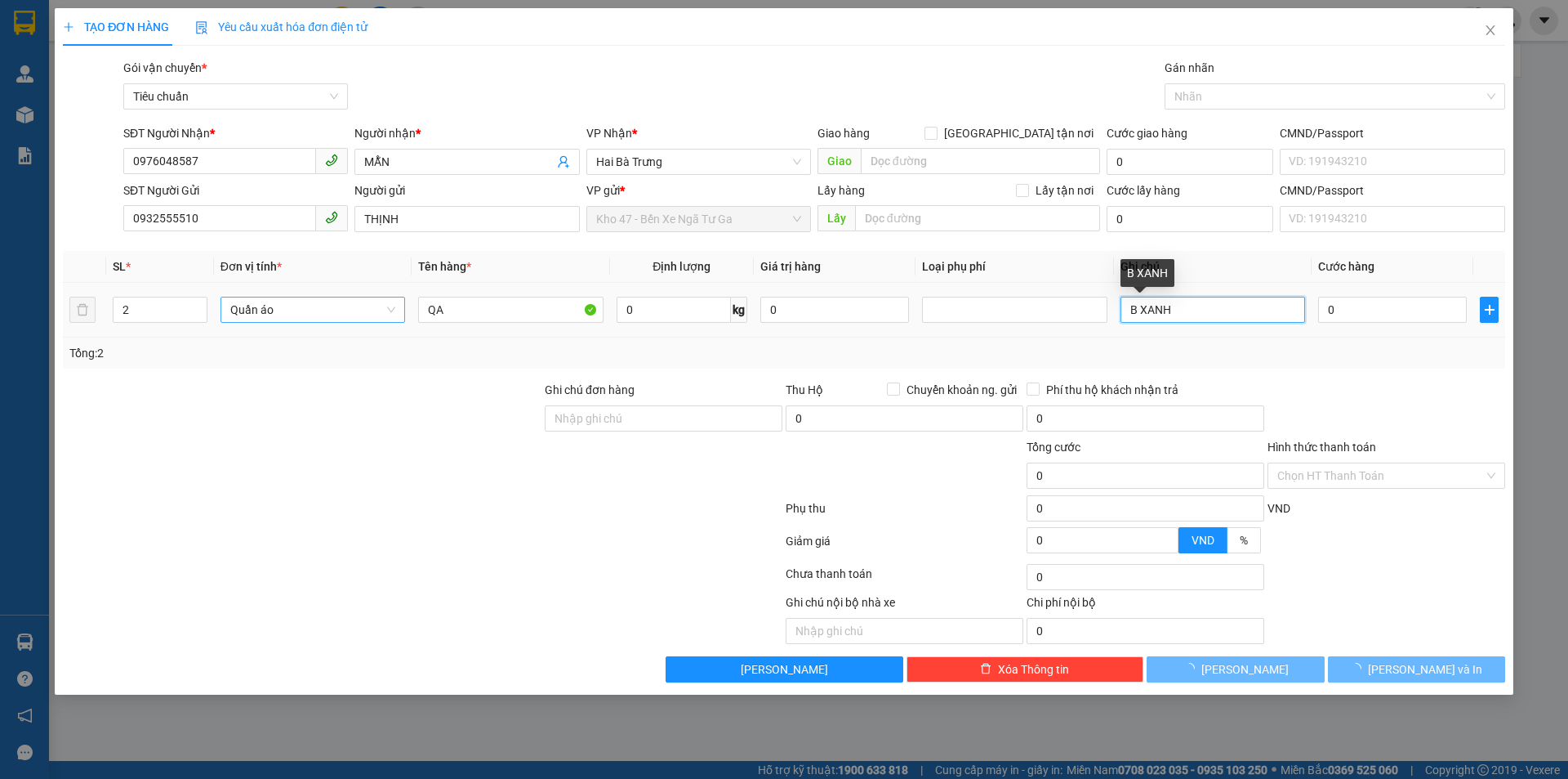
click at [1127, 309] on input "B XANH" at bounding box center [1213, 309] width 184 height 26
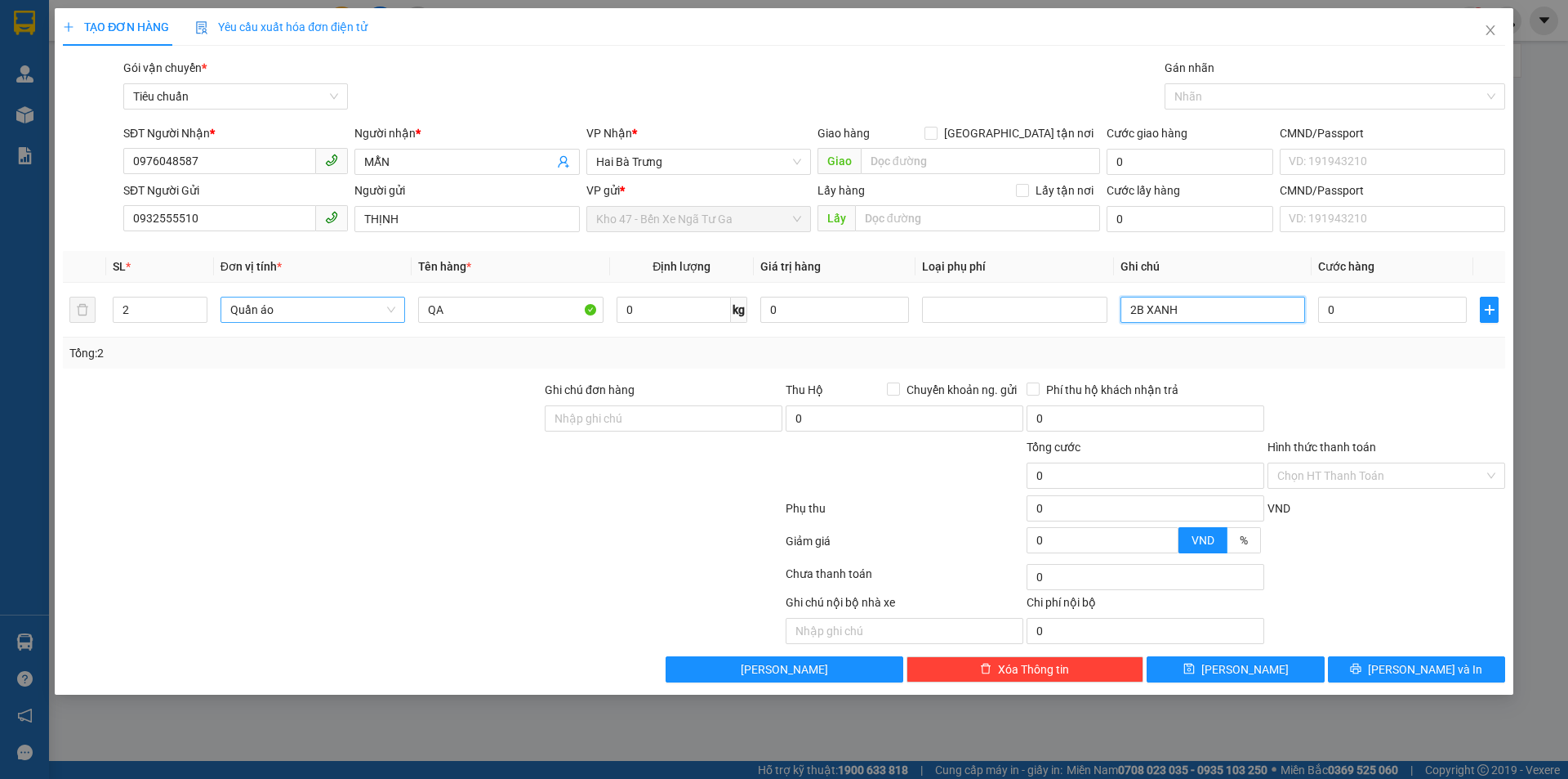
type input "2B XANH"
click at [1139, 341] on div "Tổng: 2" at bounding box center [784, 353] width 1443 height 31
click at [678, 314] on input "0" at bounding box center [674, 309] width 115 height 26
type input "65"
click at [936, 338] on div "Tổng: 2" at bounding box center [784, 353] width 1443 height 31
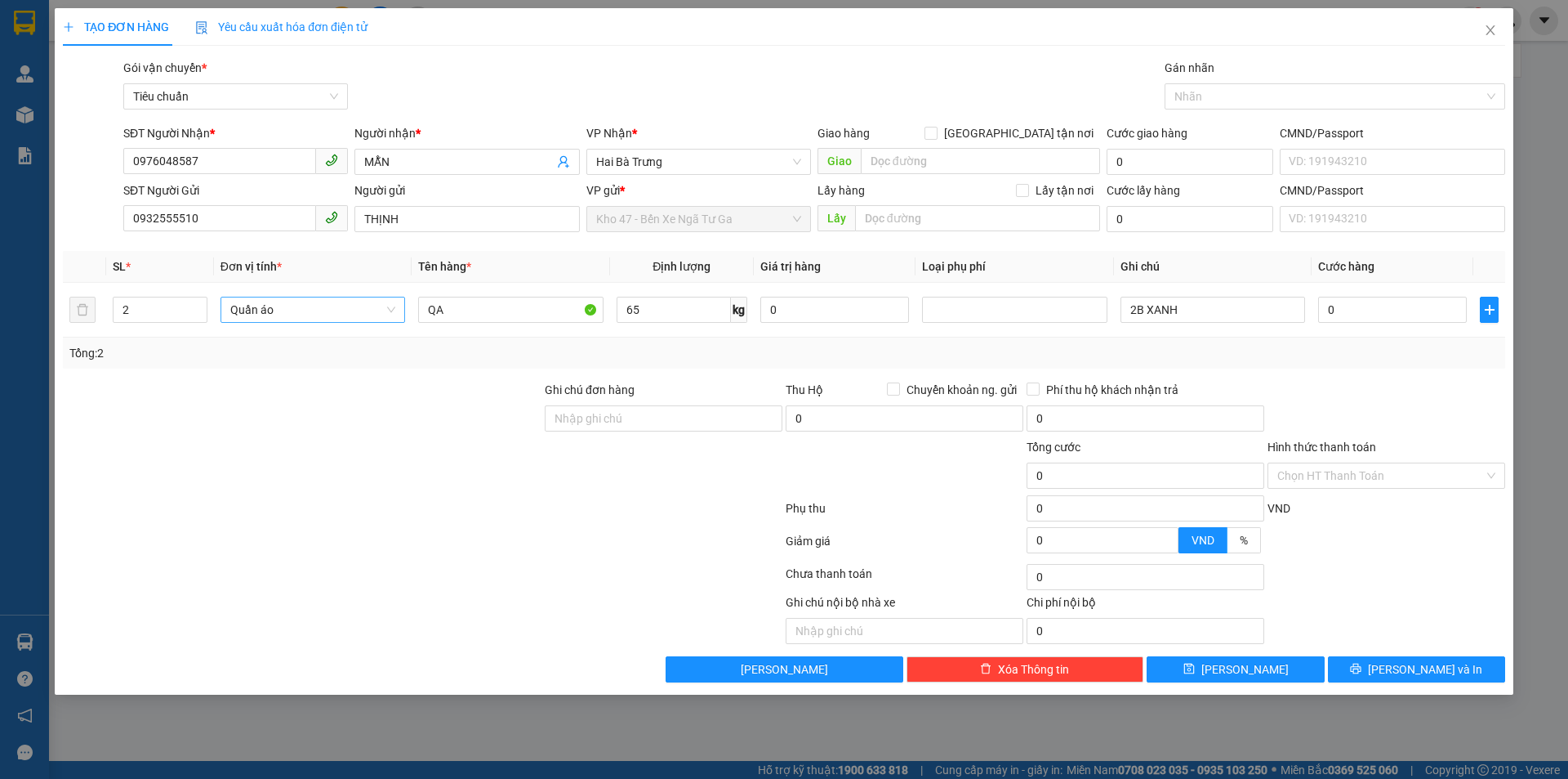
type input "140.000"
click at [1351, 415] on div at bounding box center [1386, 409] width 241 height 57
click at [1378, 319] on input "140.000" at bounding box center [1393, 309] width 149 height 26
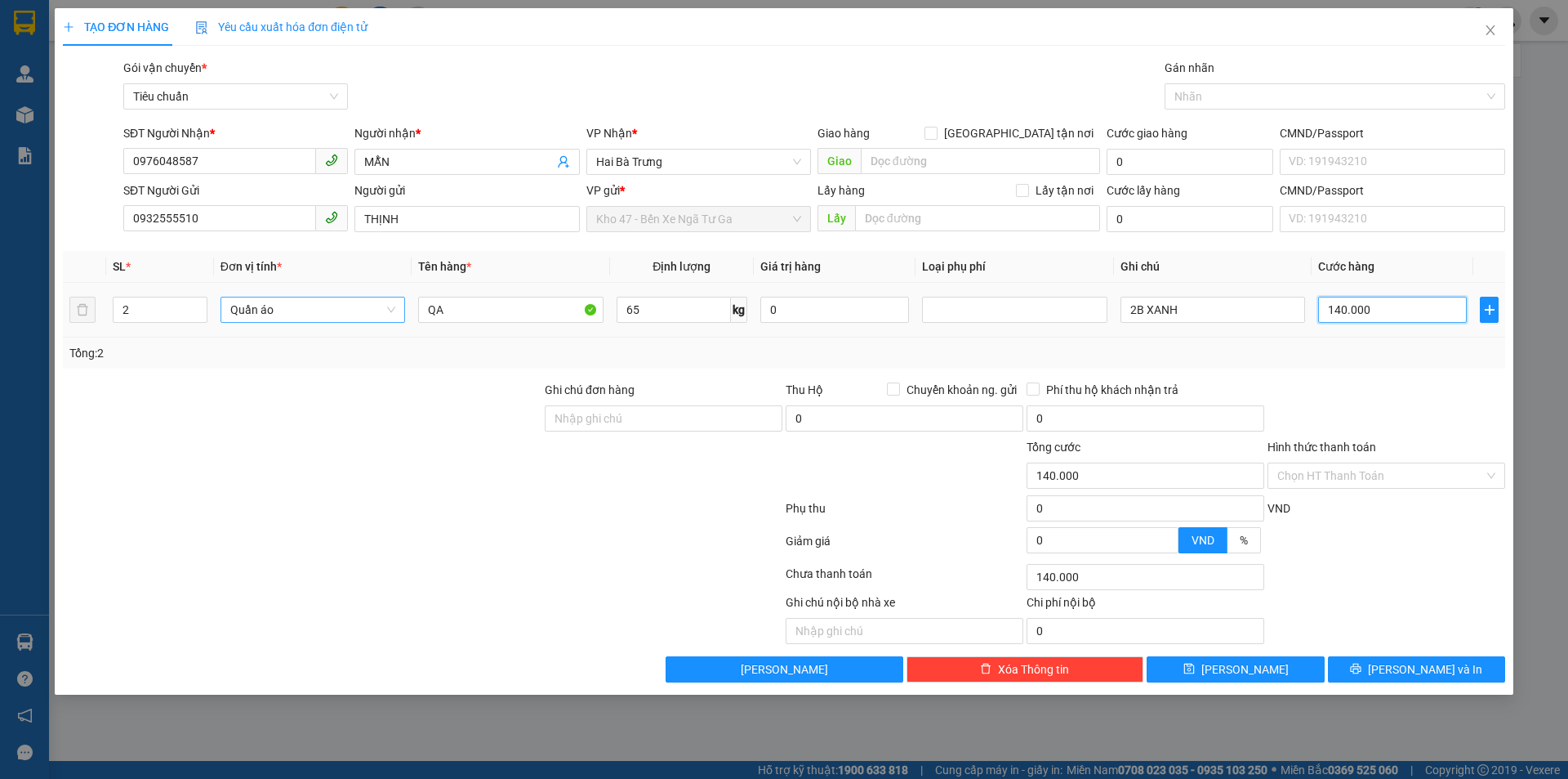
type input "2"
type input "28"
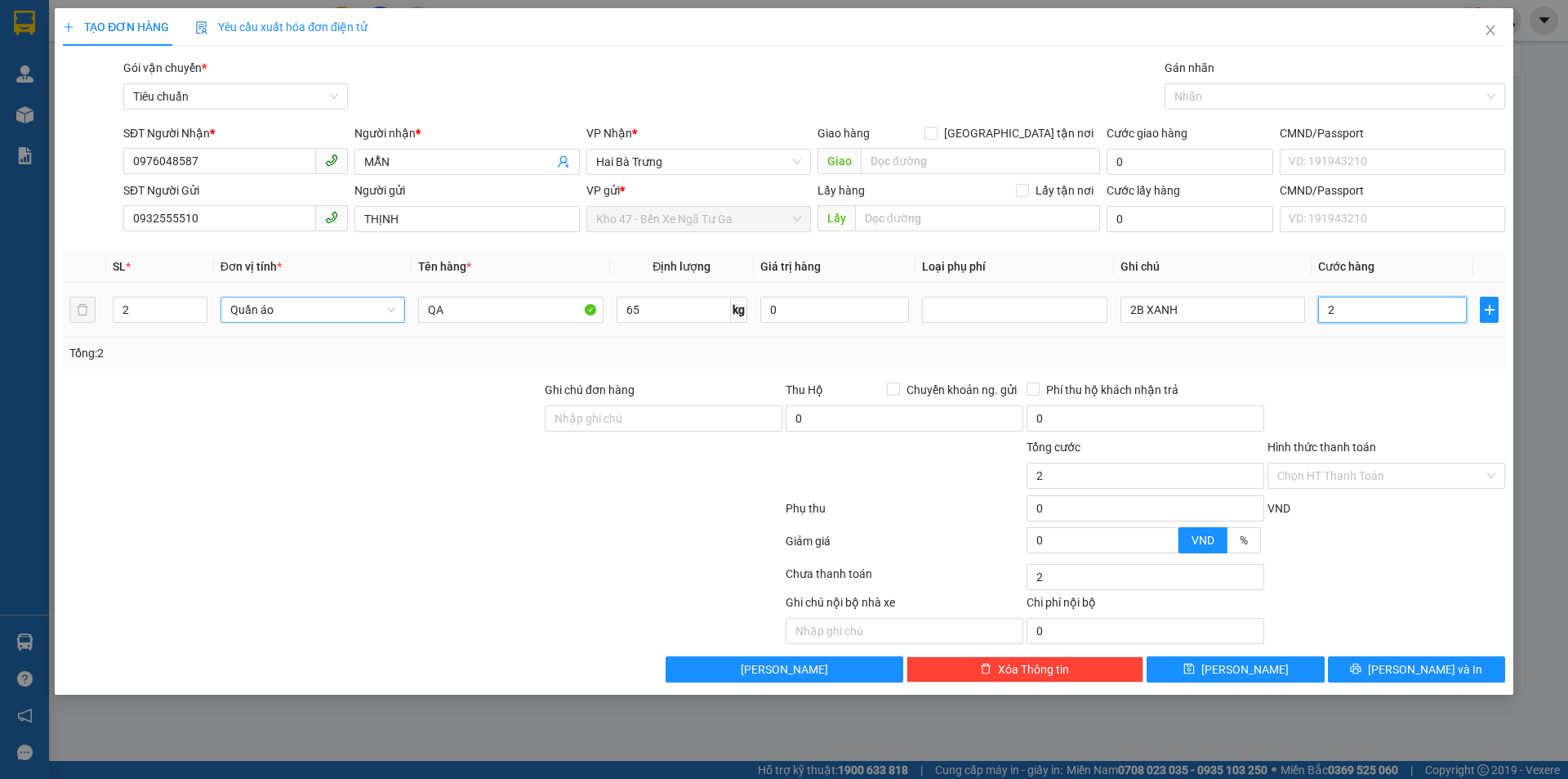
type input "28"
type input "280"
type input "280.000"
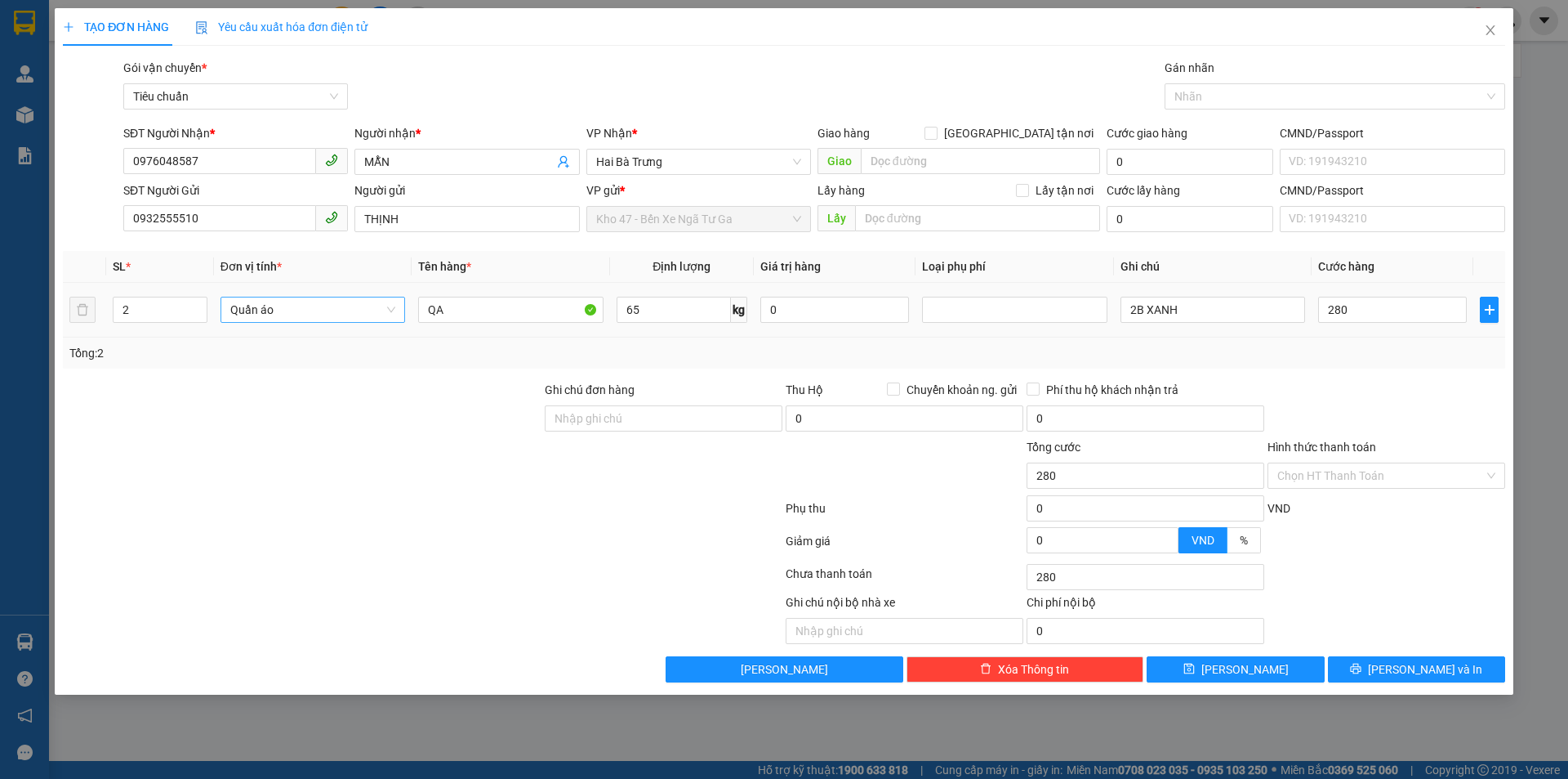
type input "280.000"
click at [1385, 391] on div at bounding box center [1386, 409] width 241 height 57
click at [1360, 664] on button "[PERSON_NAME] và In" at bounding box center [1416, 668] width 177 height 26
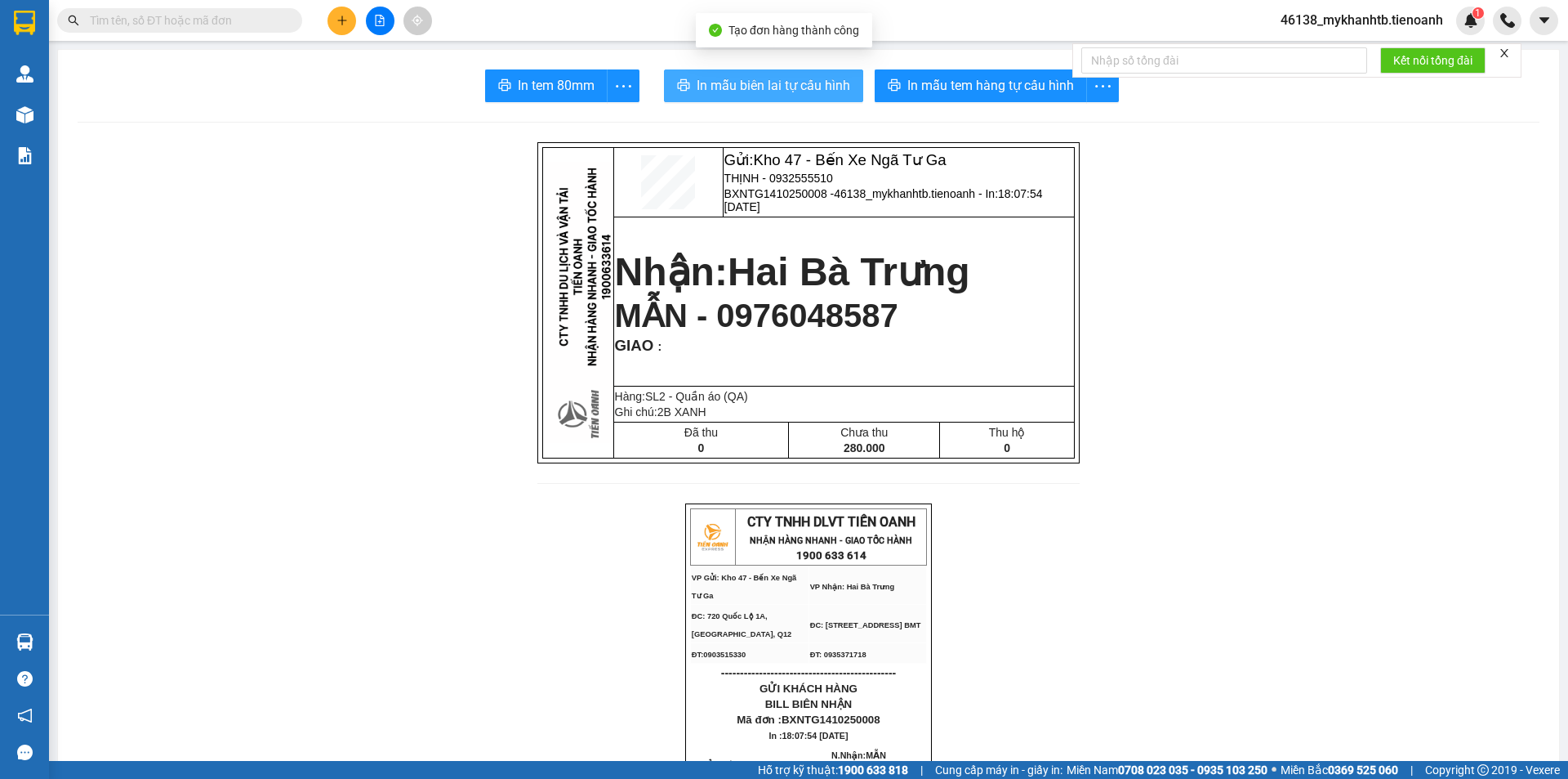
click at [738, 76] on span "In mẫu biên lai tự cấu hình" at bounding box center [773, 85] width 154 height 20
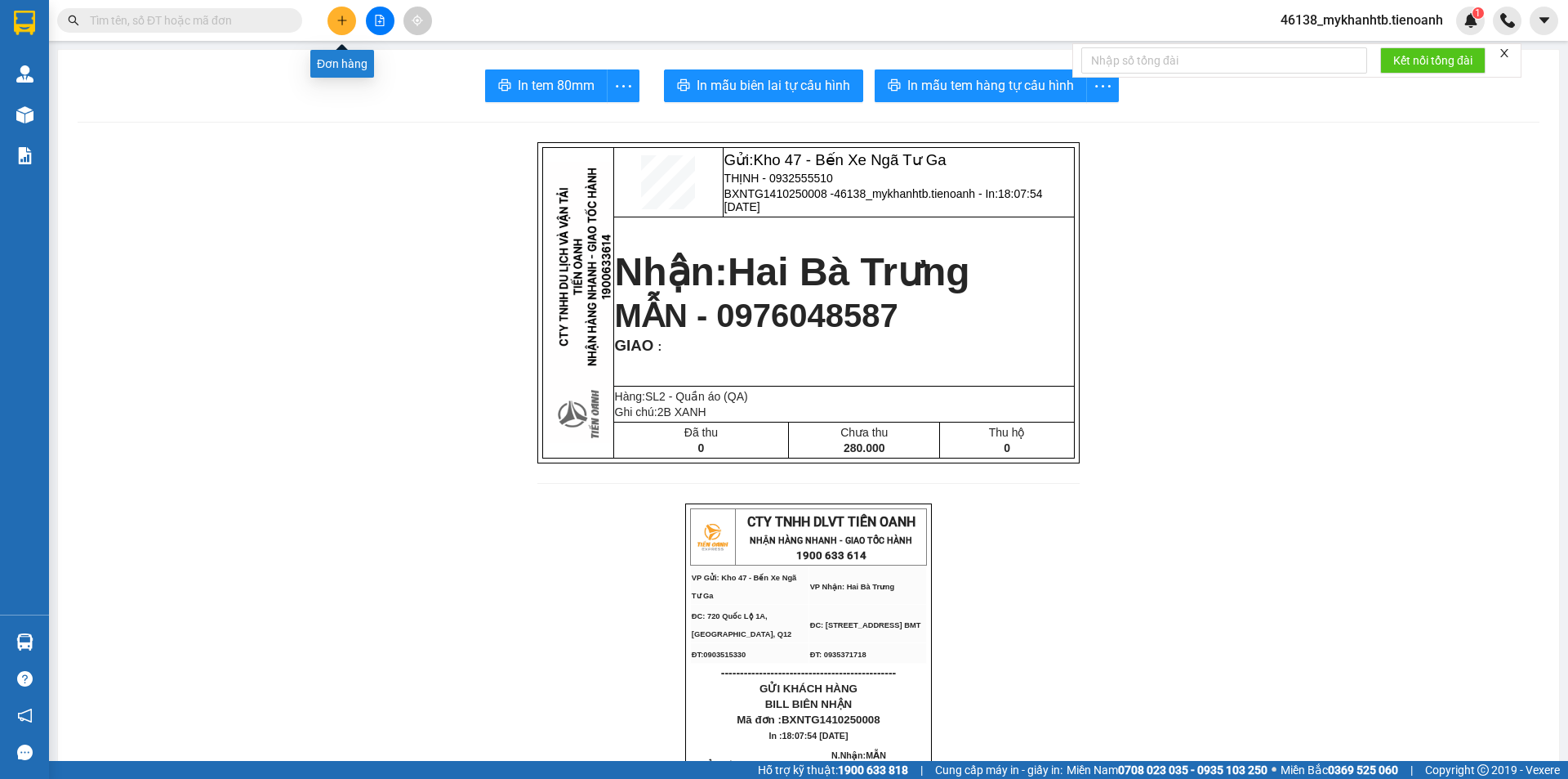
click at [338, 25] on icon "plus" at bounding box center [342, 20] width 11 height 11
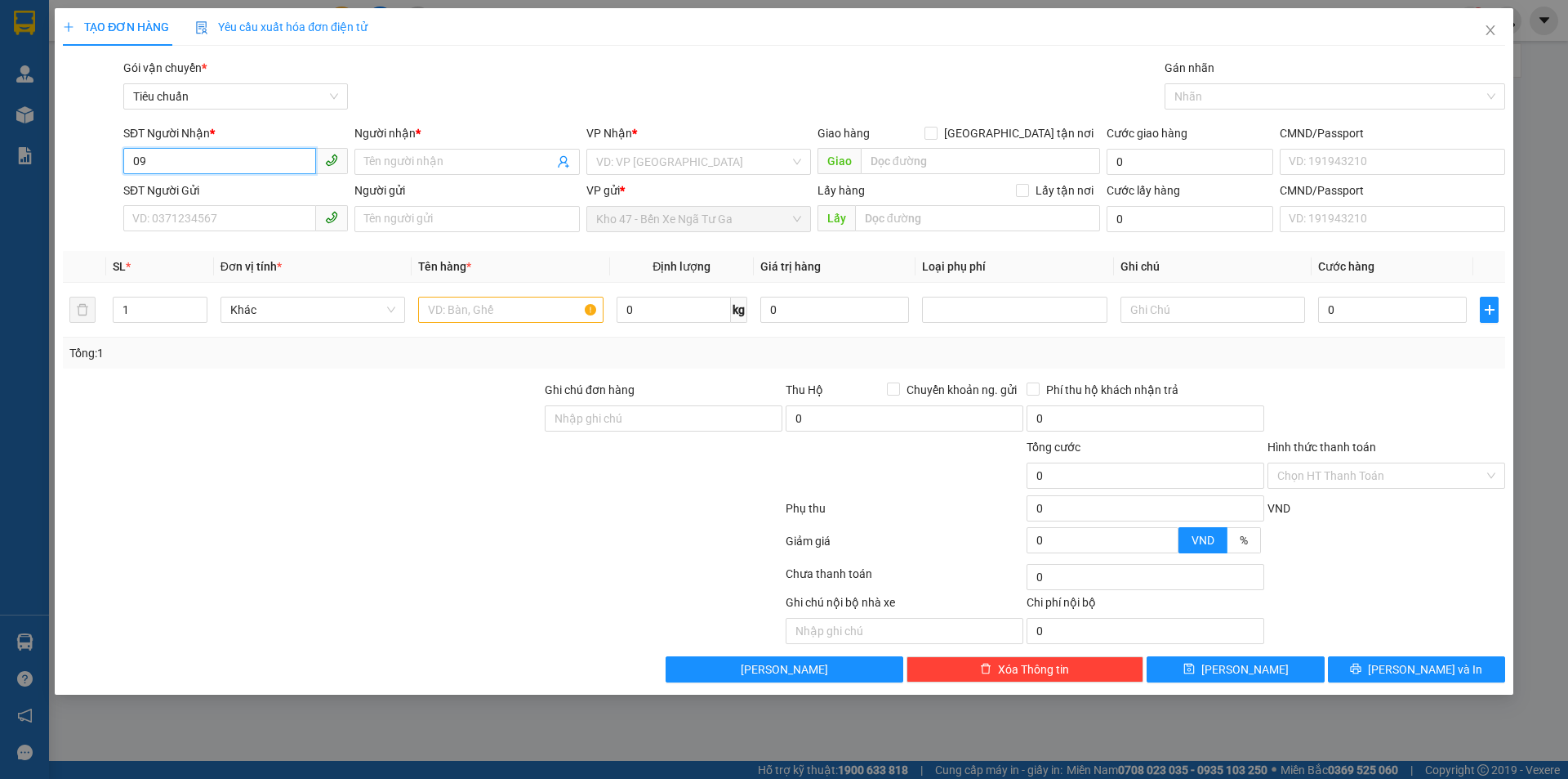
type input "0"
click at [188, 190] on div "0979229169 - [PERSON_NAME]" at bounding box center [235, 194] width 205 height 18
type input "0979229169"
type input "[PERSON_NAME]"
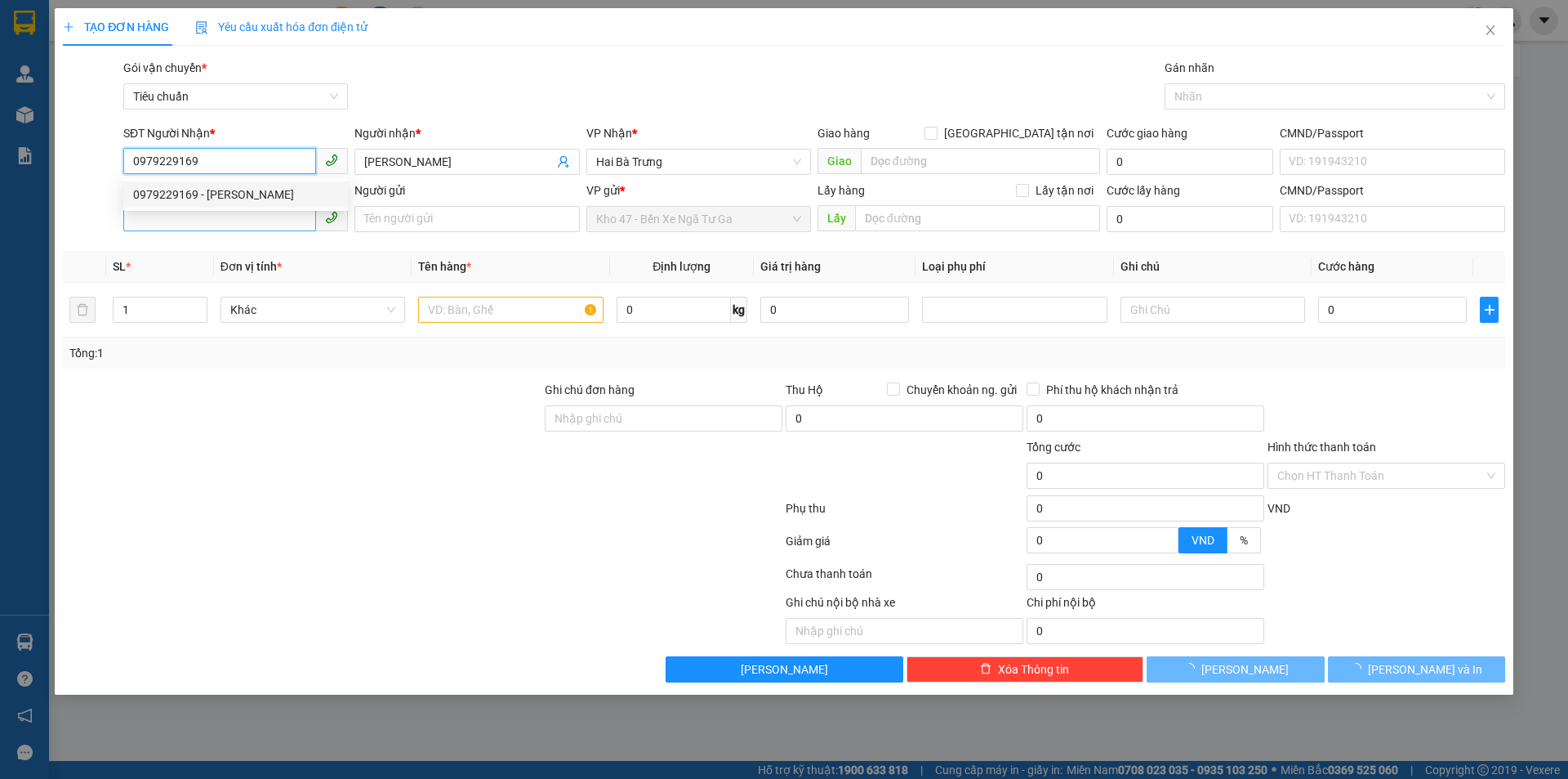
type input "0979229169"
type input "330.000"
click at [197, 216] on input "SĐT Người Gửi" at bounding box center [220, 218] width 193 height 26
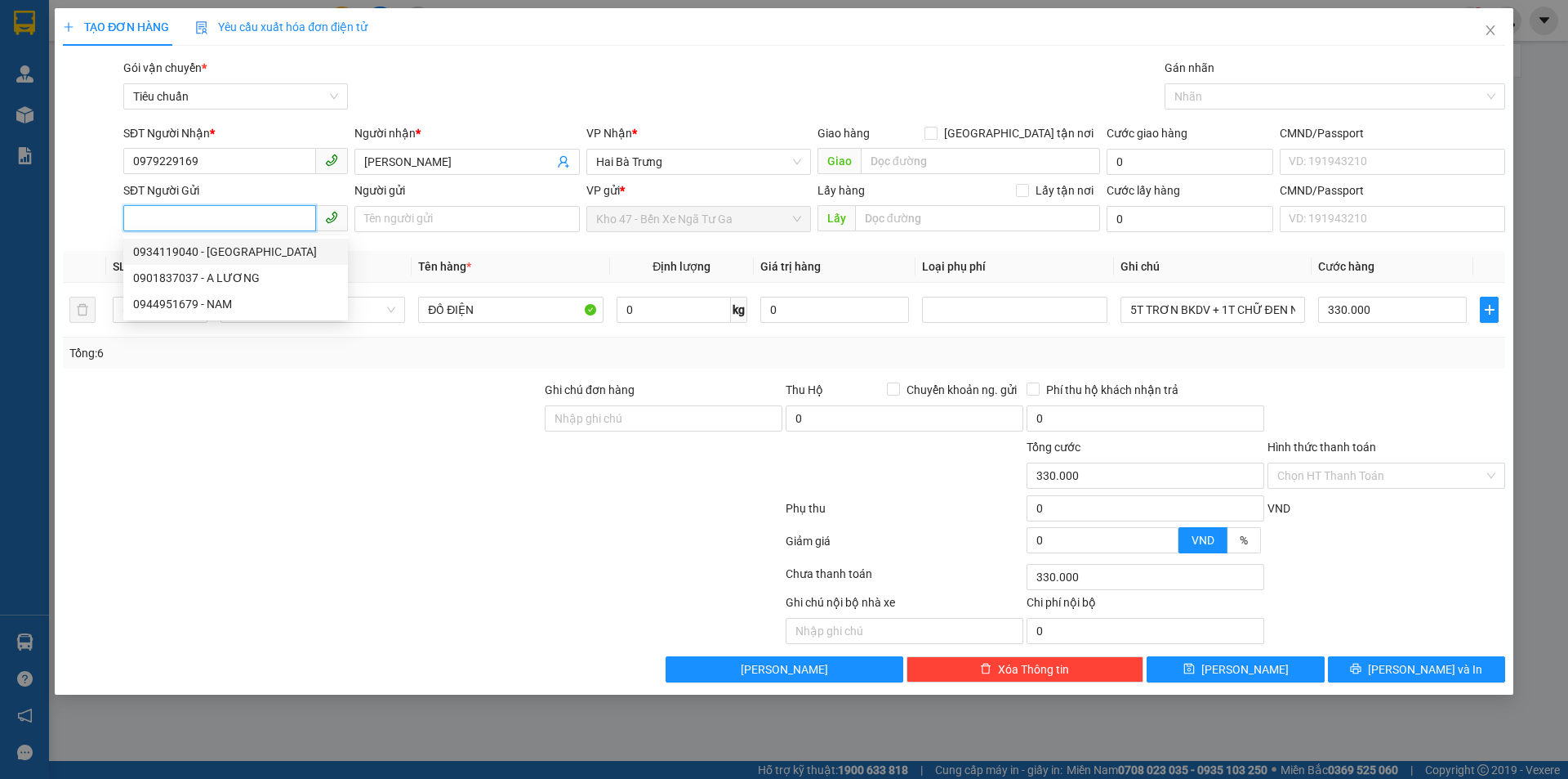
drag, startPoint x: 303, startPoint y: 258, endPoint x: 318, endPoint y: 433, distance: 175.6
click at [303, 258] on div "0934119040 - [GEOGRAPHIC_DATA]" at bounding box center [235, 251] width 205 height 18
type input "0934119040"
type input "HÀ"
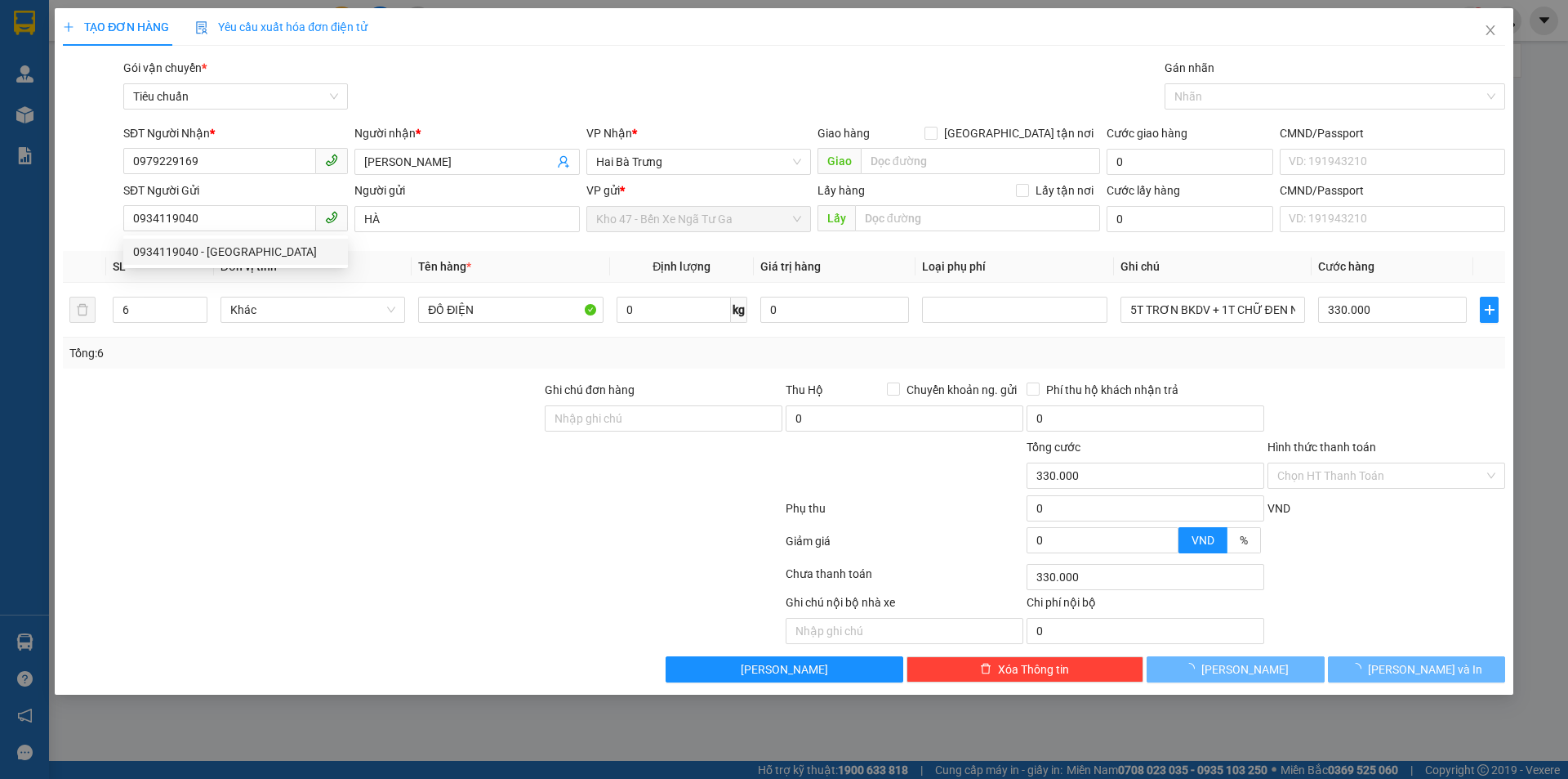
drag, startPoint x: 318, startPoint y: 433, endPoint x: 240, endPoint y: 290, distance: 162.9
click at [313, 418] on div at bounding box center [302, 409] width 482 height 57
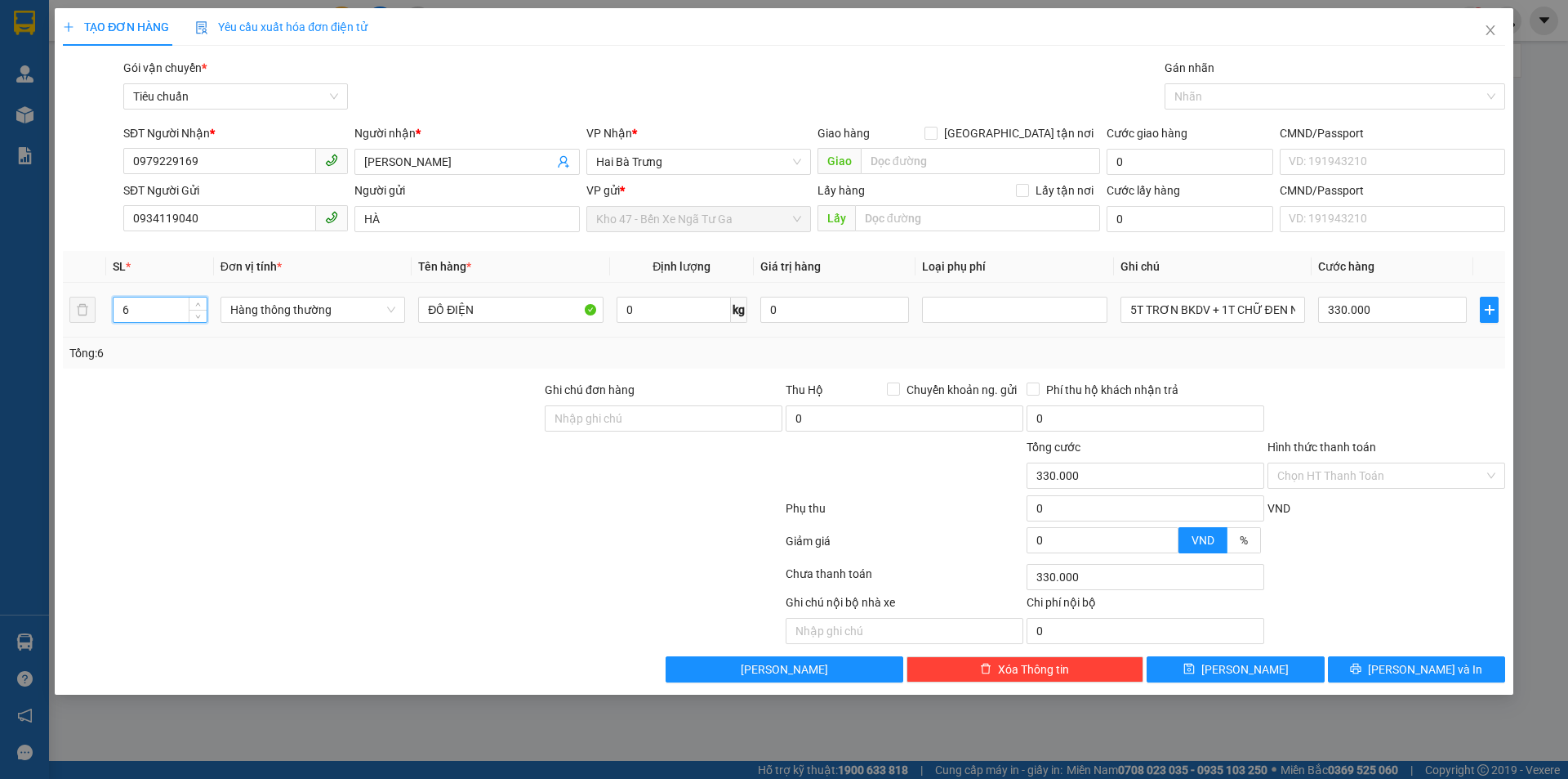
drag, startPoint x: 126, startPoint y: 312, endPoint x: 105, endPoint y: 325, distance: 24.7
click at [98, 313] on tr "6 Hàng thông thường ĐỒ ĐIỆN 0 kg 0 5T TRƠN BKDV + 1T CHỮ ĐEN NHỎ BKDV 330.000" at bounding box center [784, 310] width 1443 height 54
type input "2"
drag, startPoint x: 213, startPoint y: 392, endPoint x: 590, endPoint y: 335, distance: 381.3
click at [214, 392] on div at bounding box center [302, 409] width 482 height 57
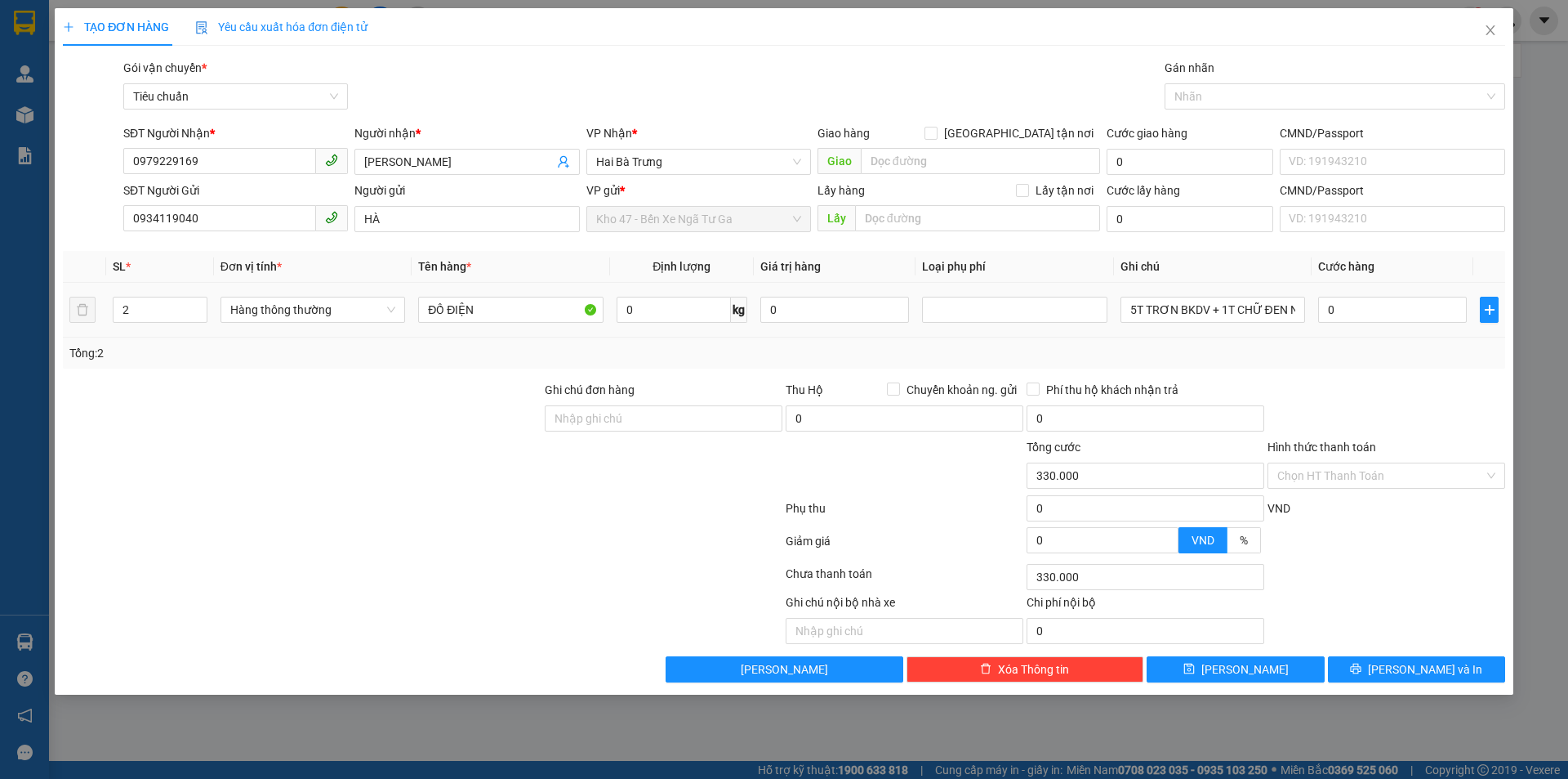
type input "0"
click at [676, 300] on input "0" at bounding box center [674, 309] width 115 height 26
type input "23"
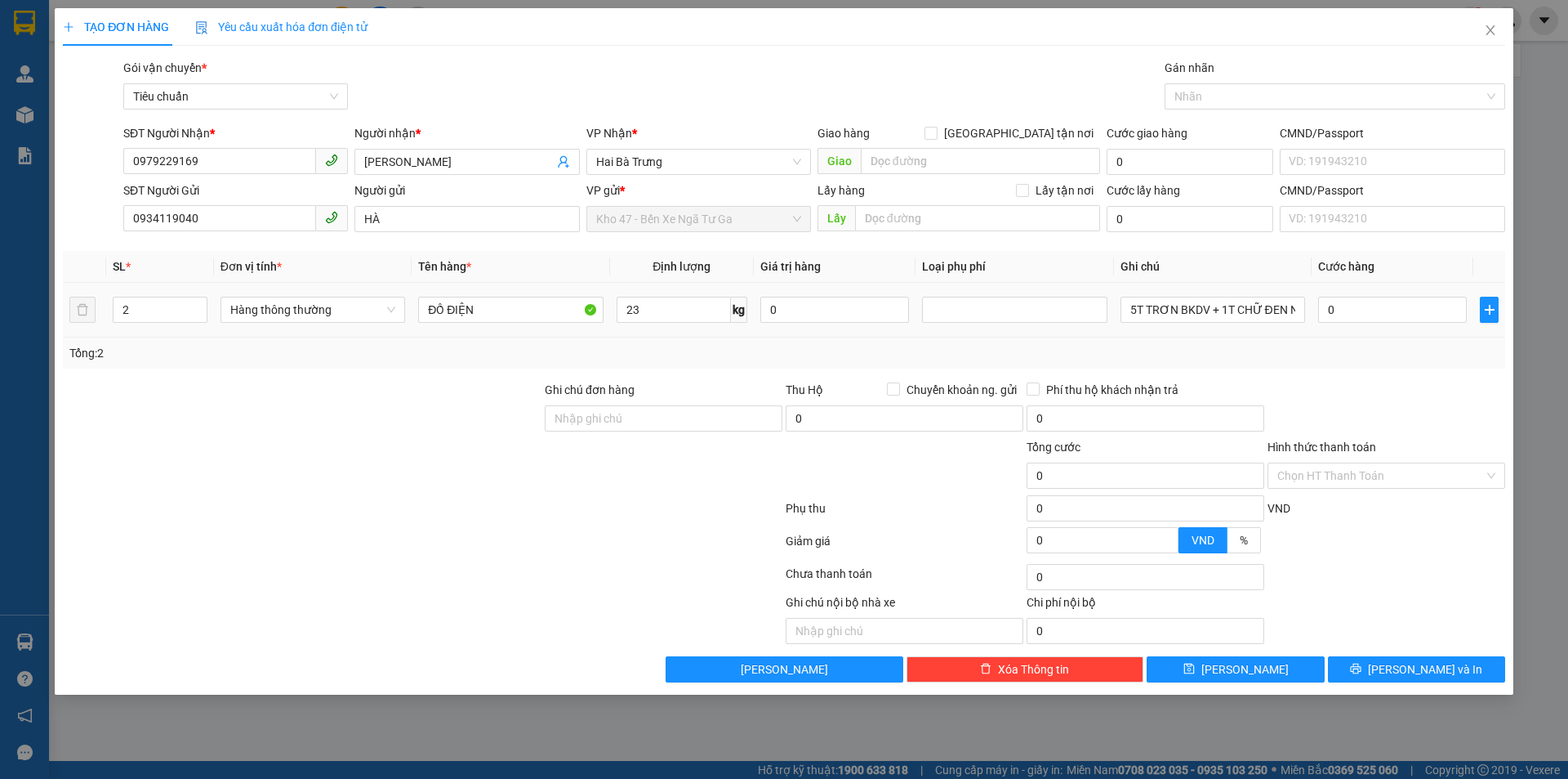
drag, startPoint x: 688, startPoint y: 359, endPoint x: 1288, endPoint y: 328, distance: 600.8
click at [696, 357] on div "Tổng: 2" at bounding box center [784, 353] width 1429 height 18
type input "60.000"
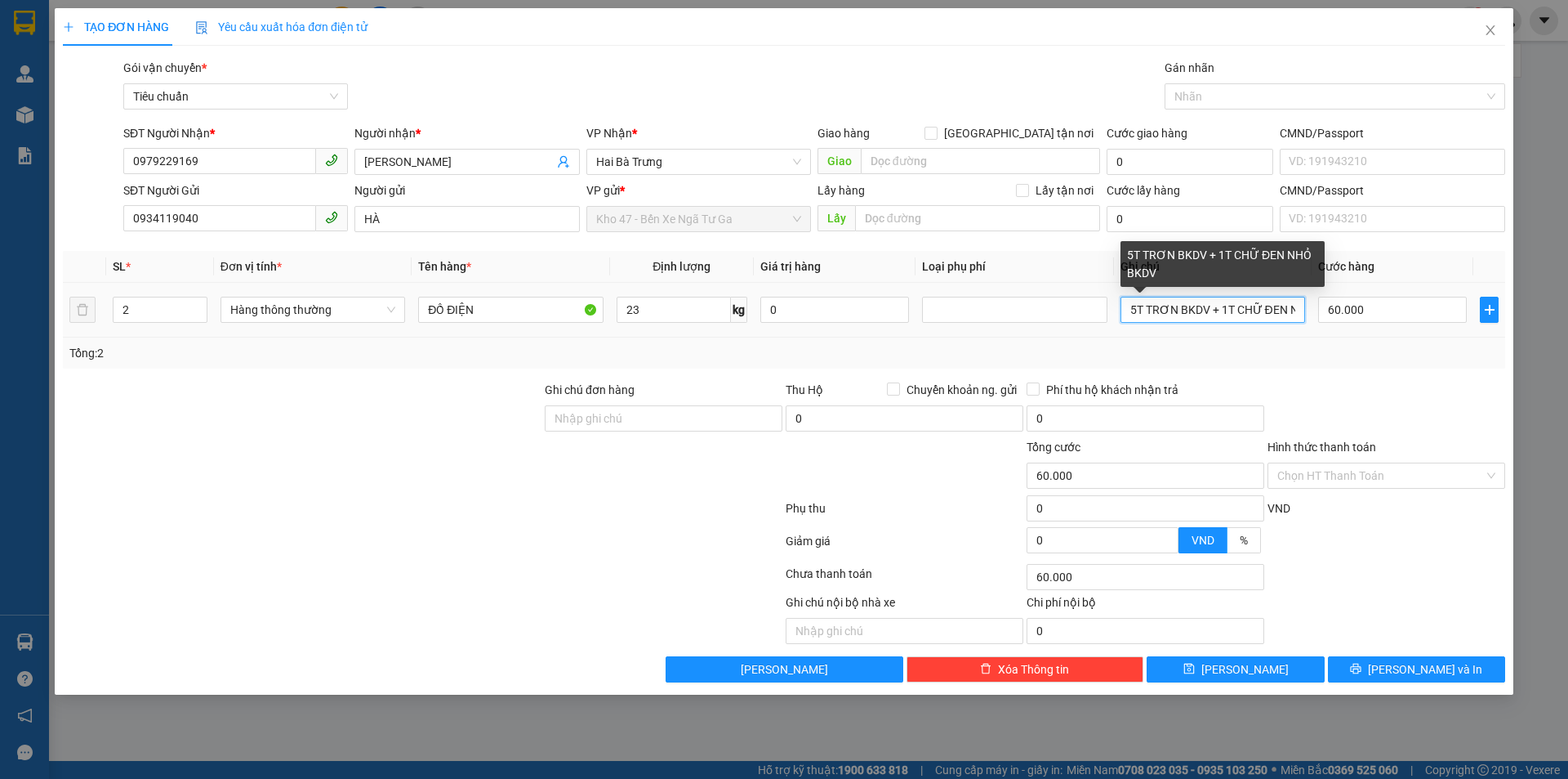
click at [1214, 304] on input "5T TRƠN BKDV + 1T CHỮ ĐEN NHỎ BKDV" at bounding box center [1213, 309] width 184 height 26
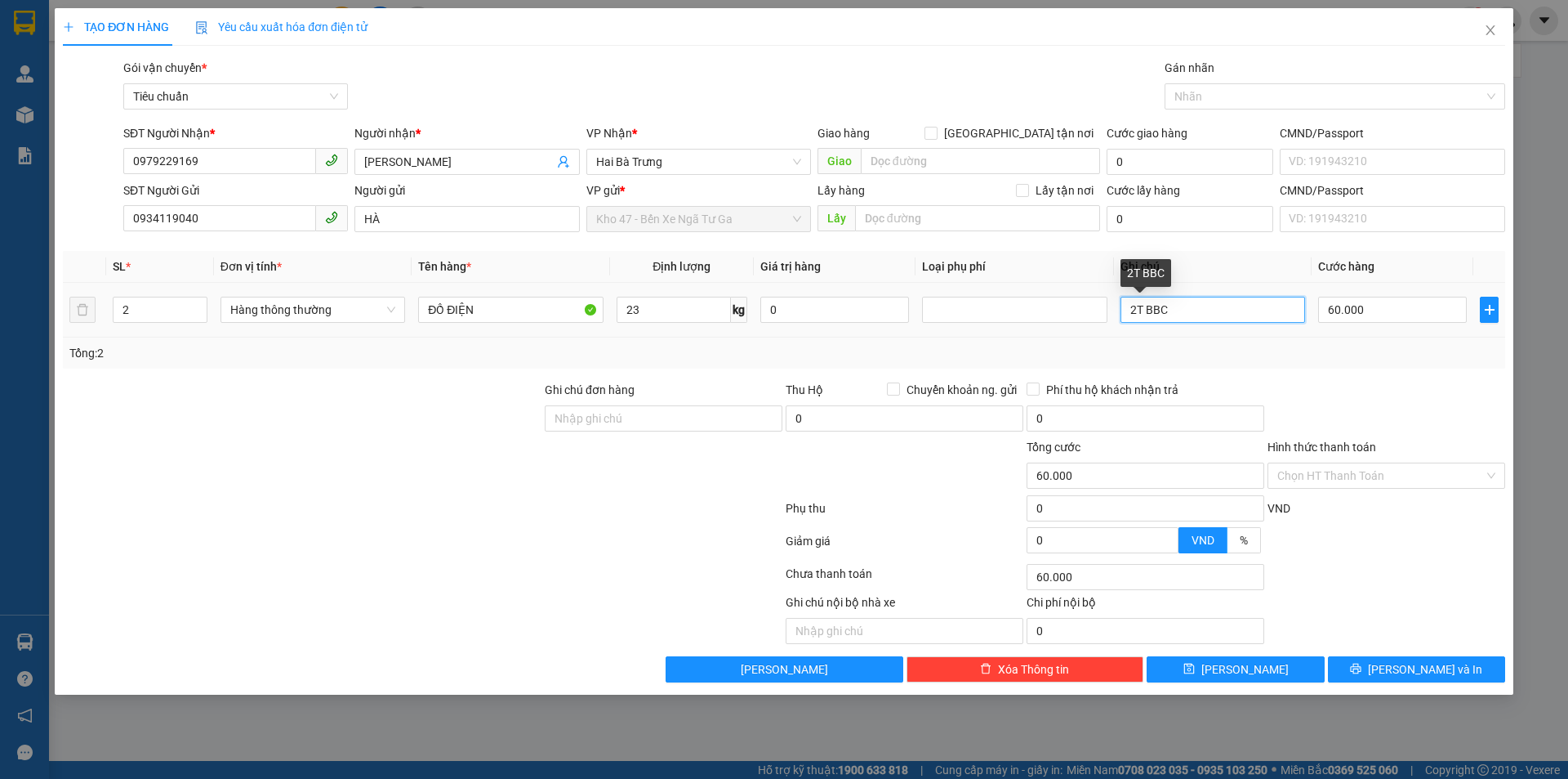
type input "2T BBC"
type input "1"
type input "12"
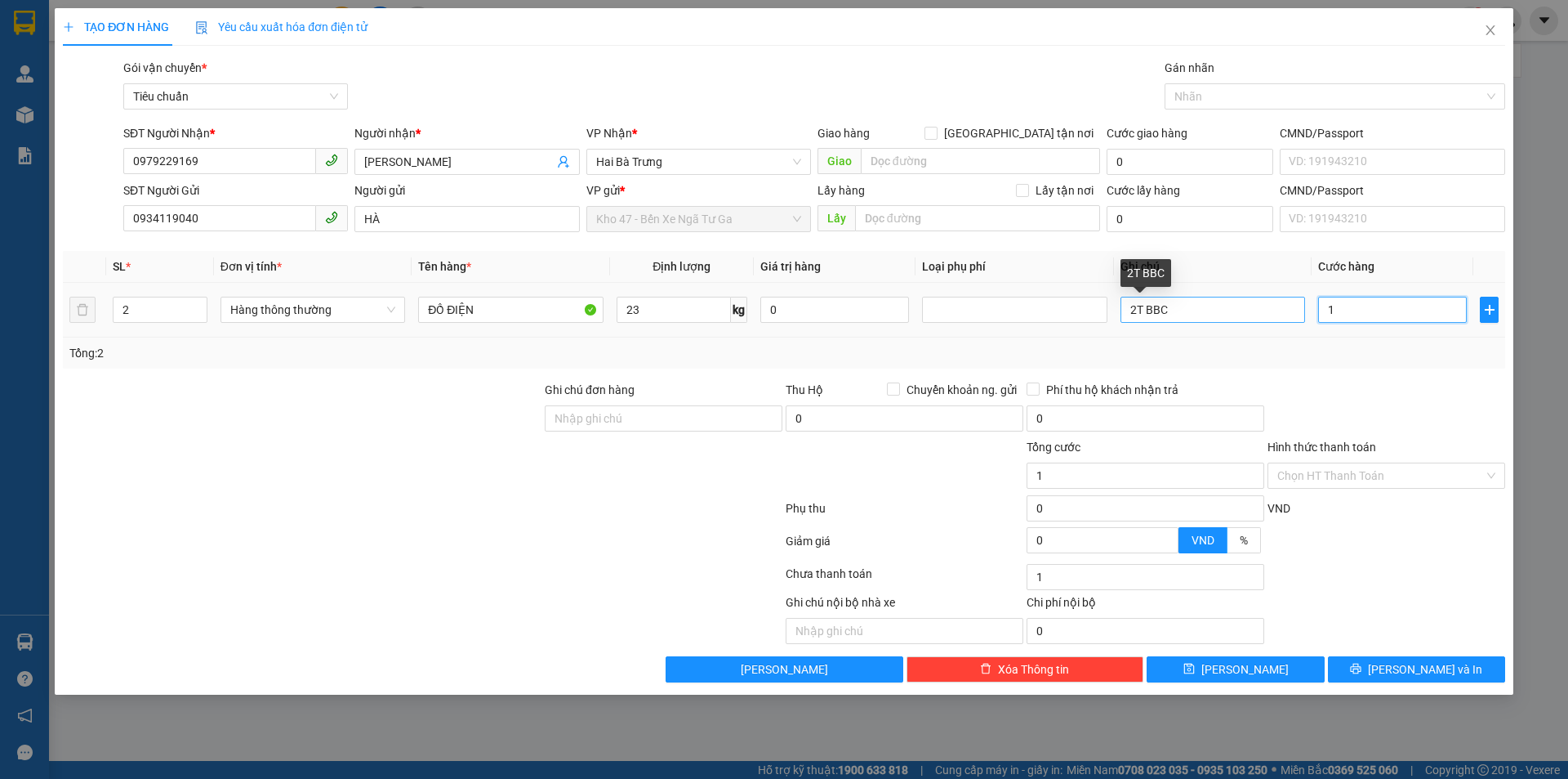
type input "12"
type input "120"
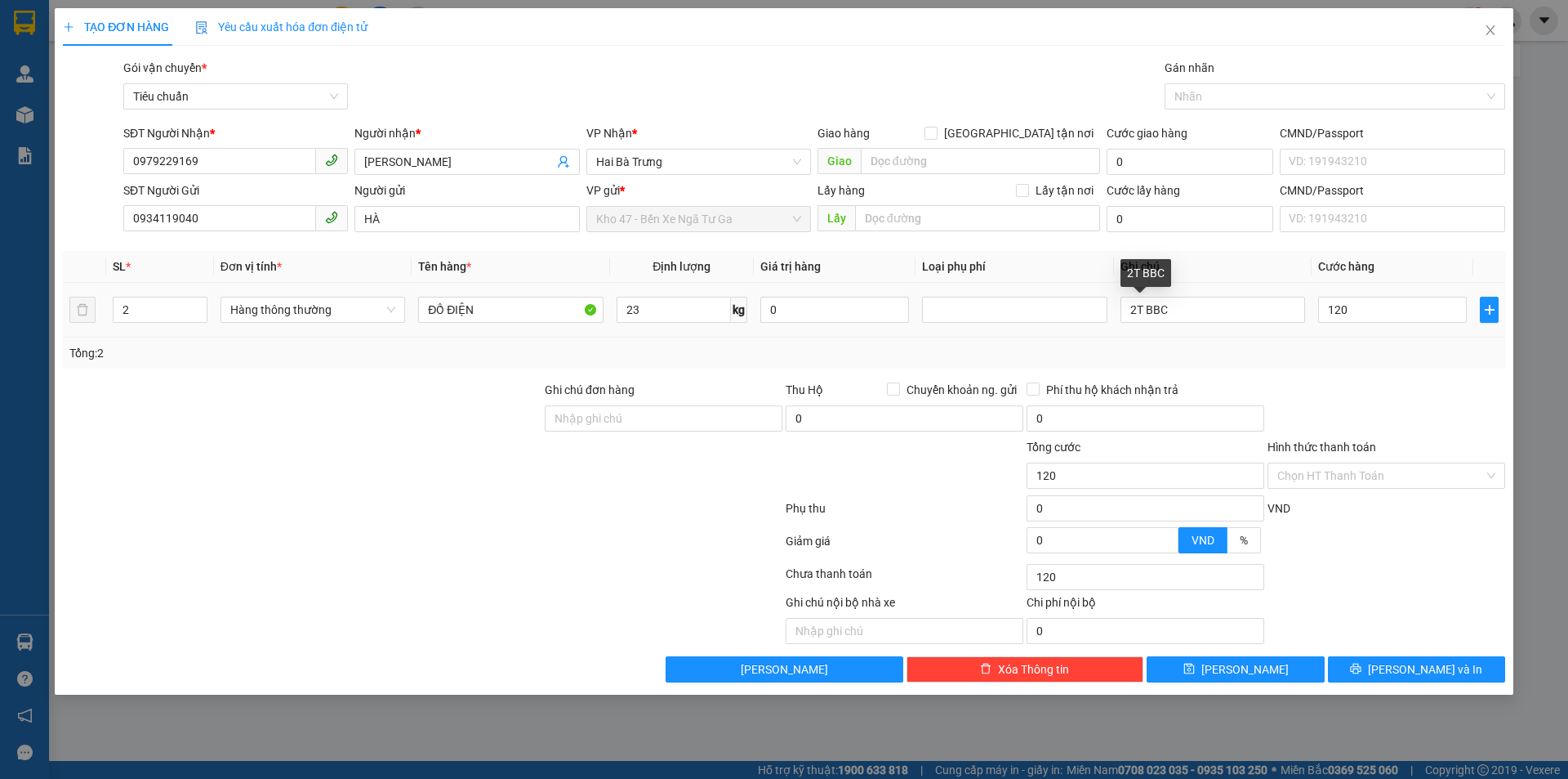
type input "120.000"
drag, startPoint x: 1289, startPoint y: 420, endPoint x: 1345, endPoint y: 504, distance: 101.0
click at [1299, 410] on div at bounding box center [1386, 409] width 241 height 57
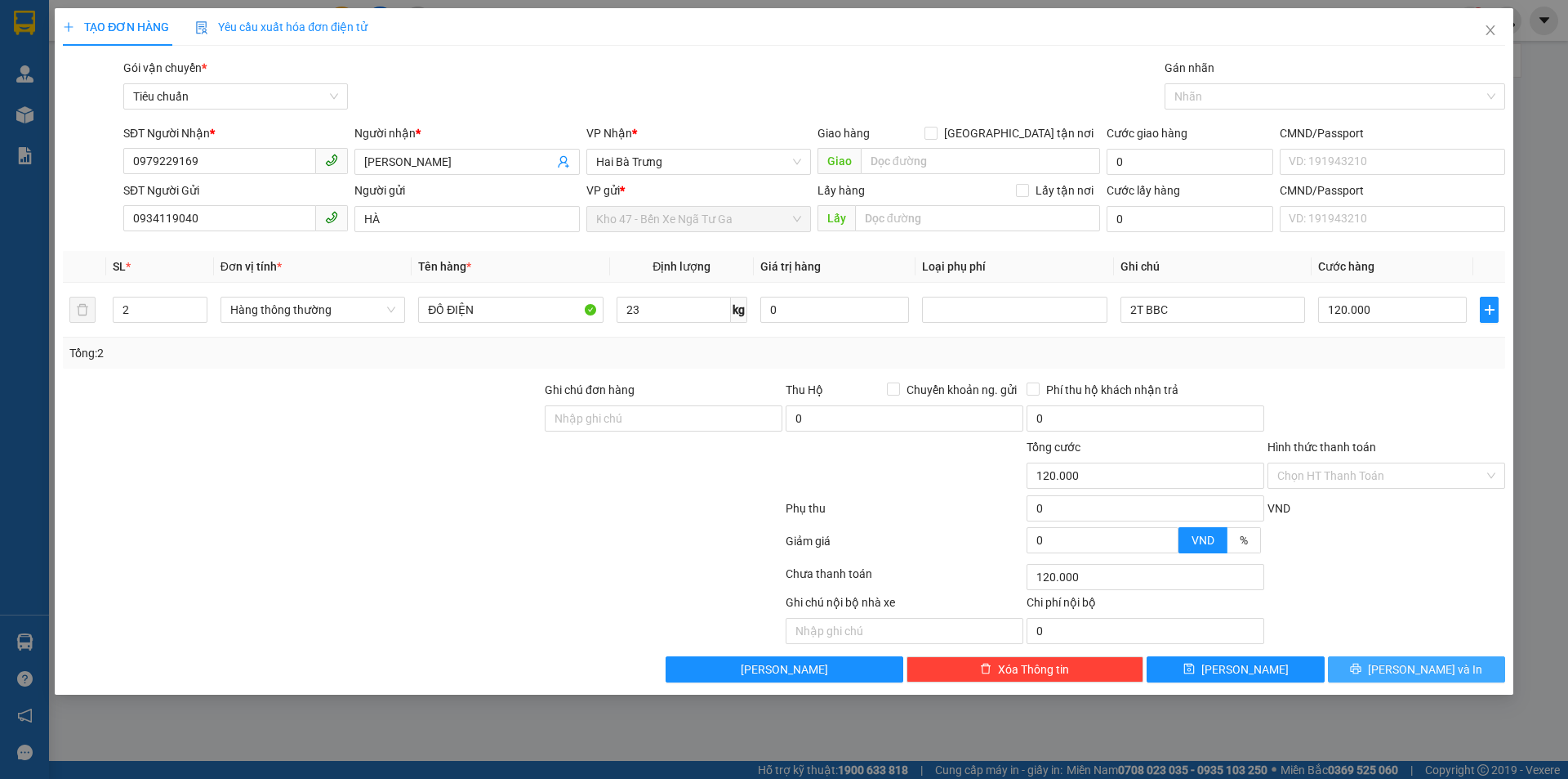
click at [1362, 673] on icon "printer" at bounding box center [1356, 668] width 11 height 11
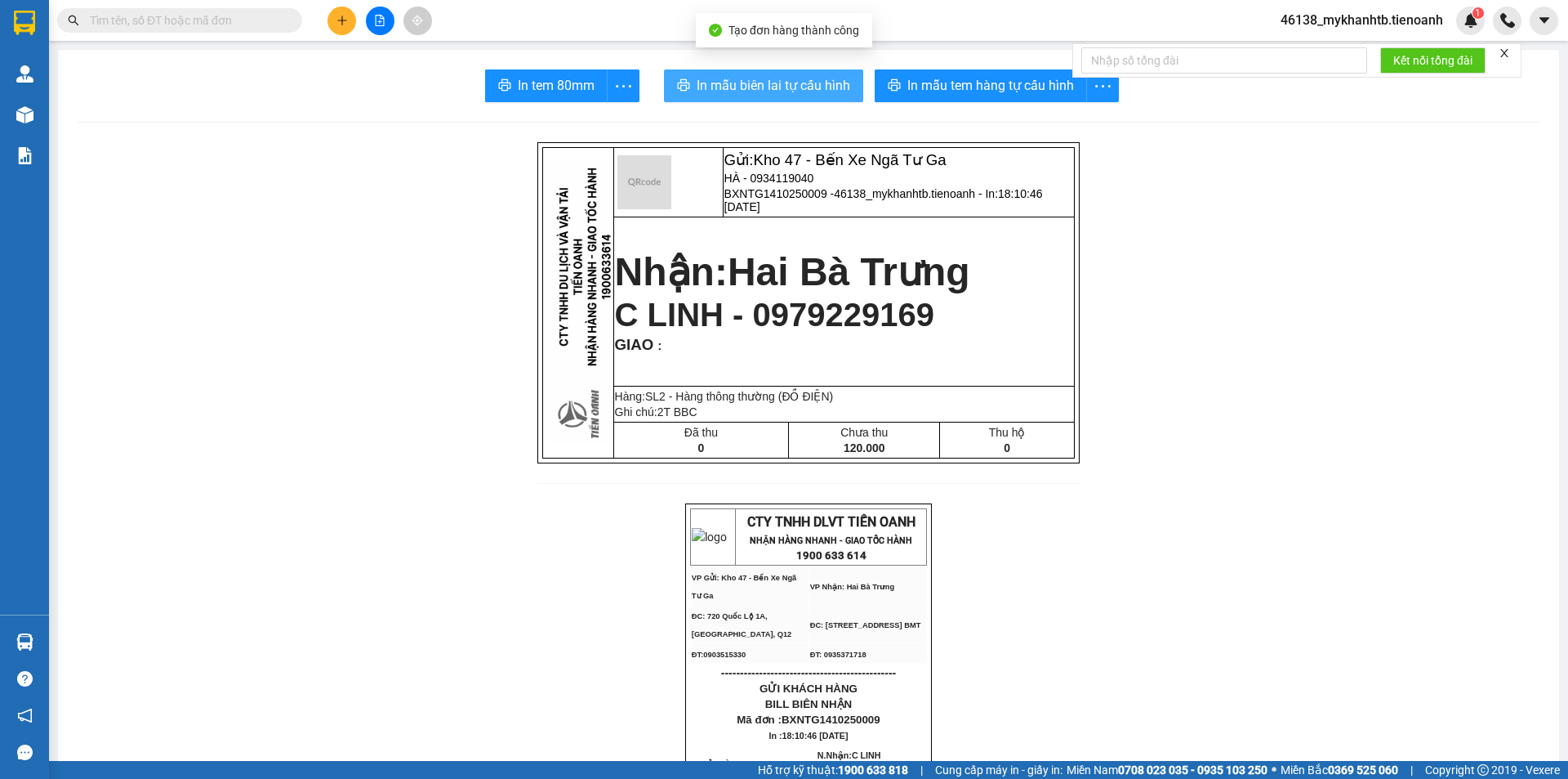
click at [763, 81] on span "In mẫu biên lai tự cấu hình" at bounding box center [773, 85] width 154 height 20
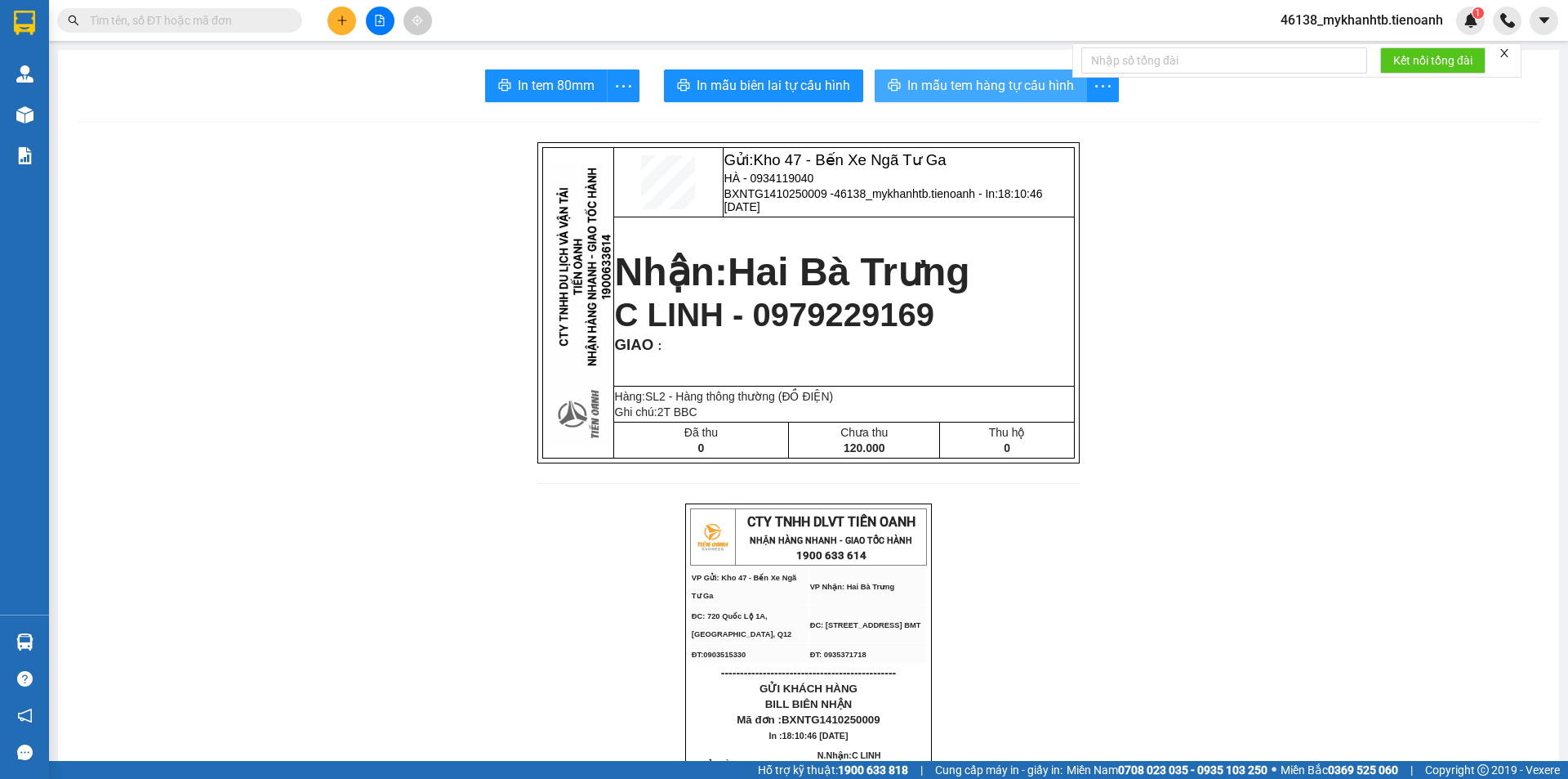
click at [954, 87] on span "In mẫu tem hàng tự cấu hình" at bounding box center [991, 85] width 166 height 20
click at [349, 26] on button at bounding box center [342, 21] width 29 height 29
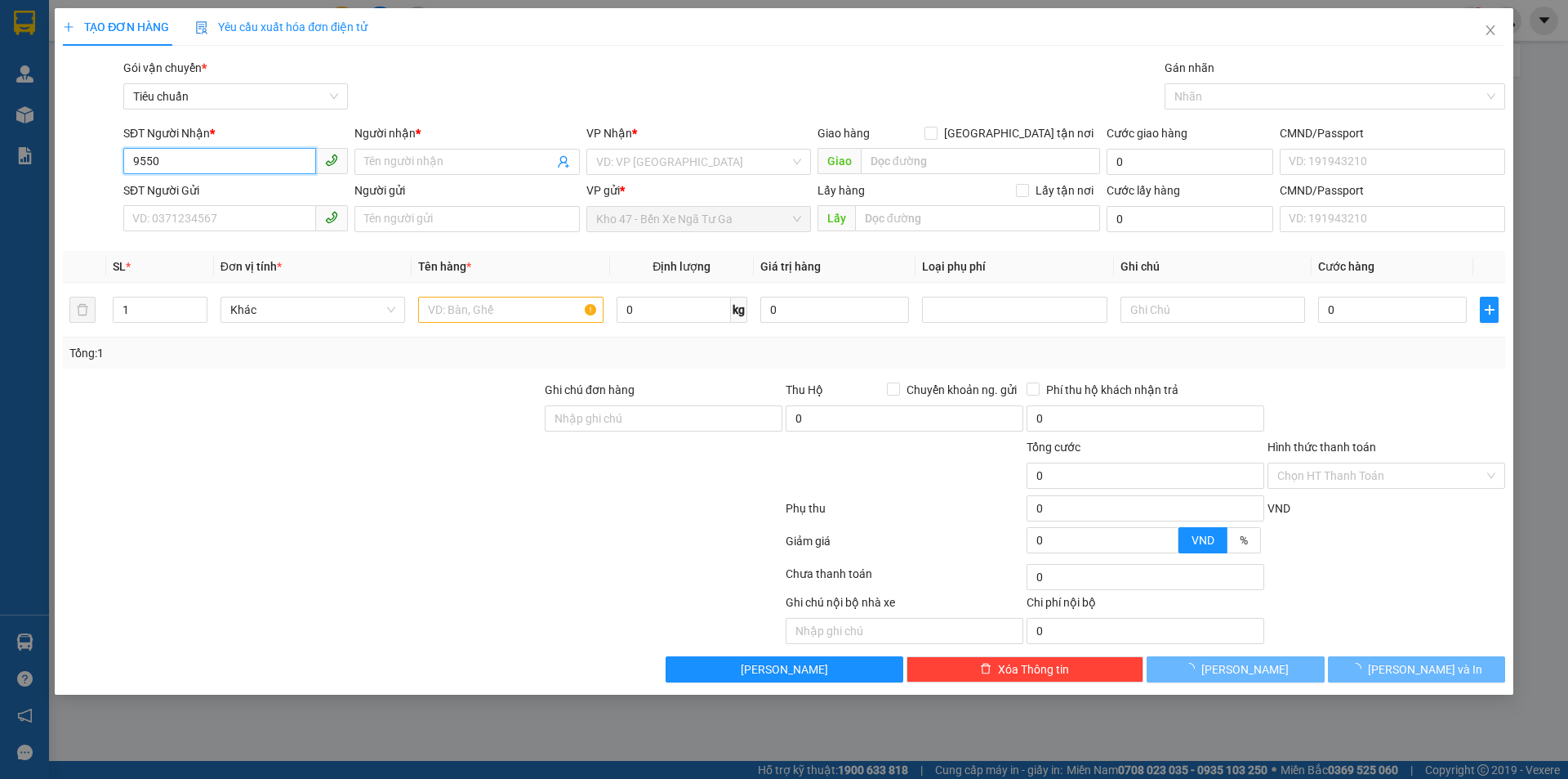
click at [201, 167] on input "9550" at bounding box center [220, 161] width 193 height 26
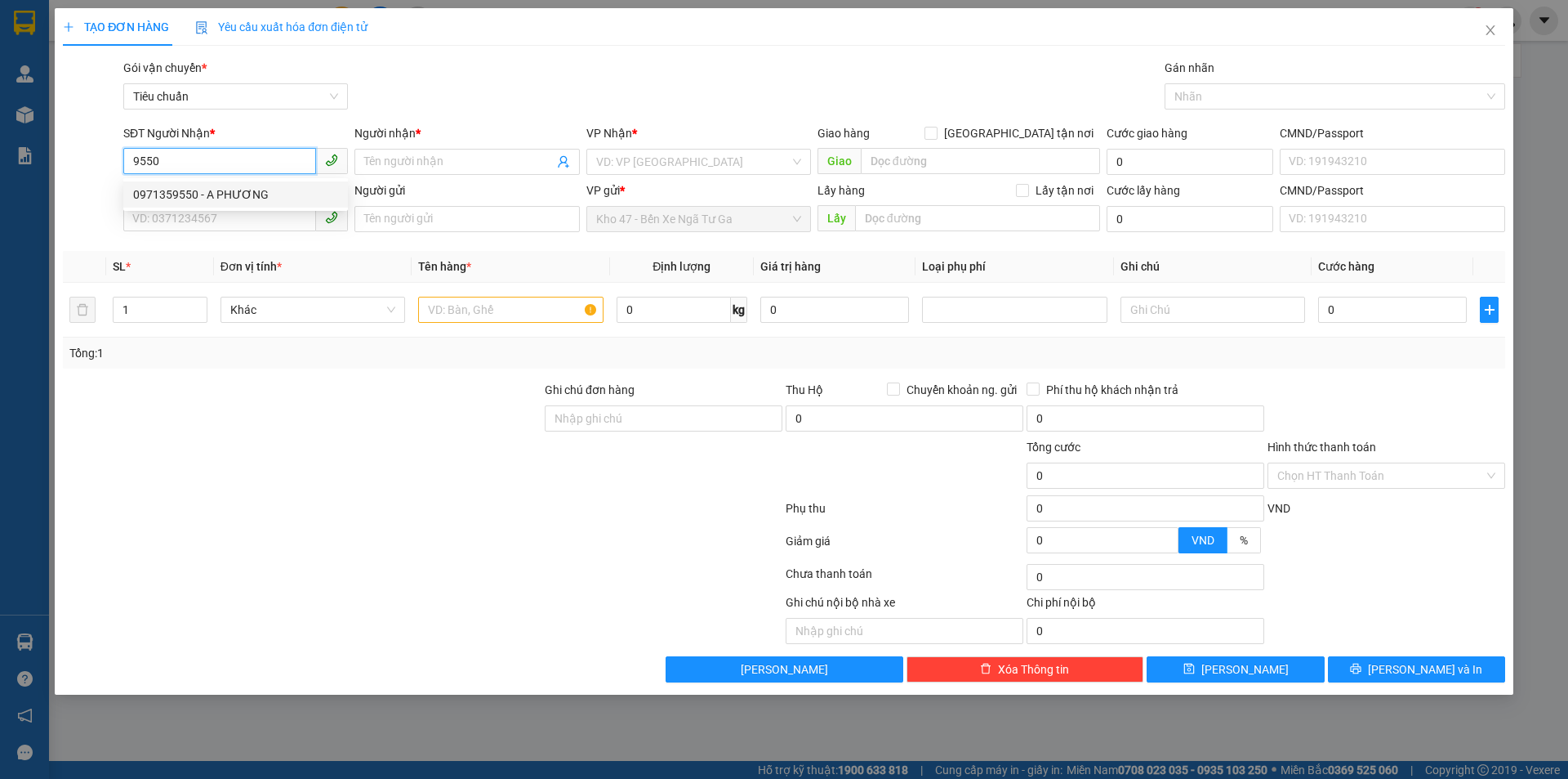
click at [213, 194] on div "0971359550 - A PHƯƠNG" at bounding box center [235, 194] width 205 height 18
type input "0971359550"
type input "A PHƯƠNG"
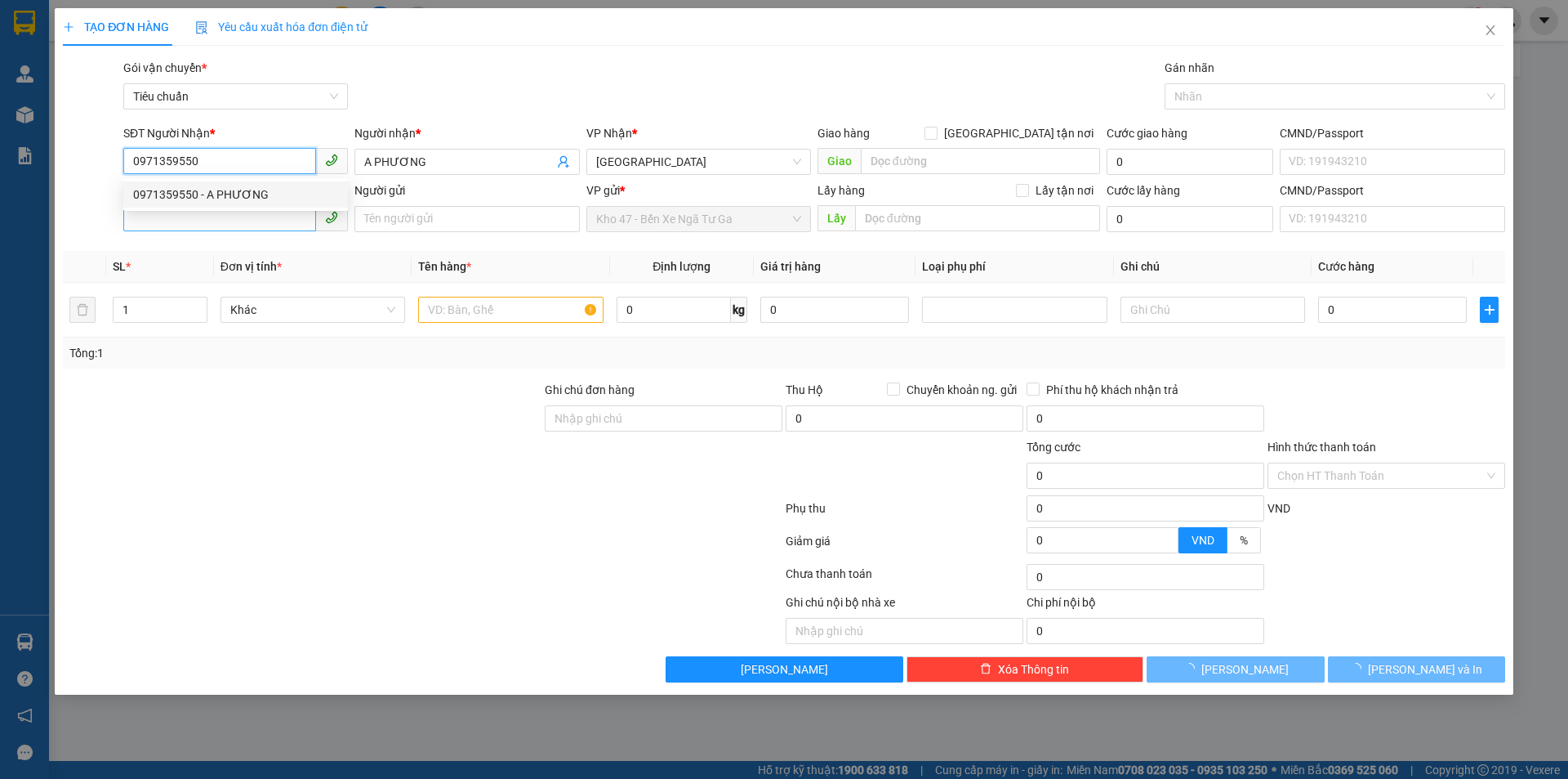
type input "40.000"
type input "0971359550"
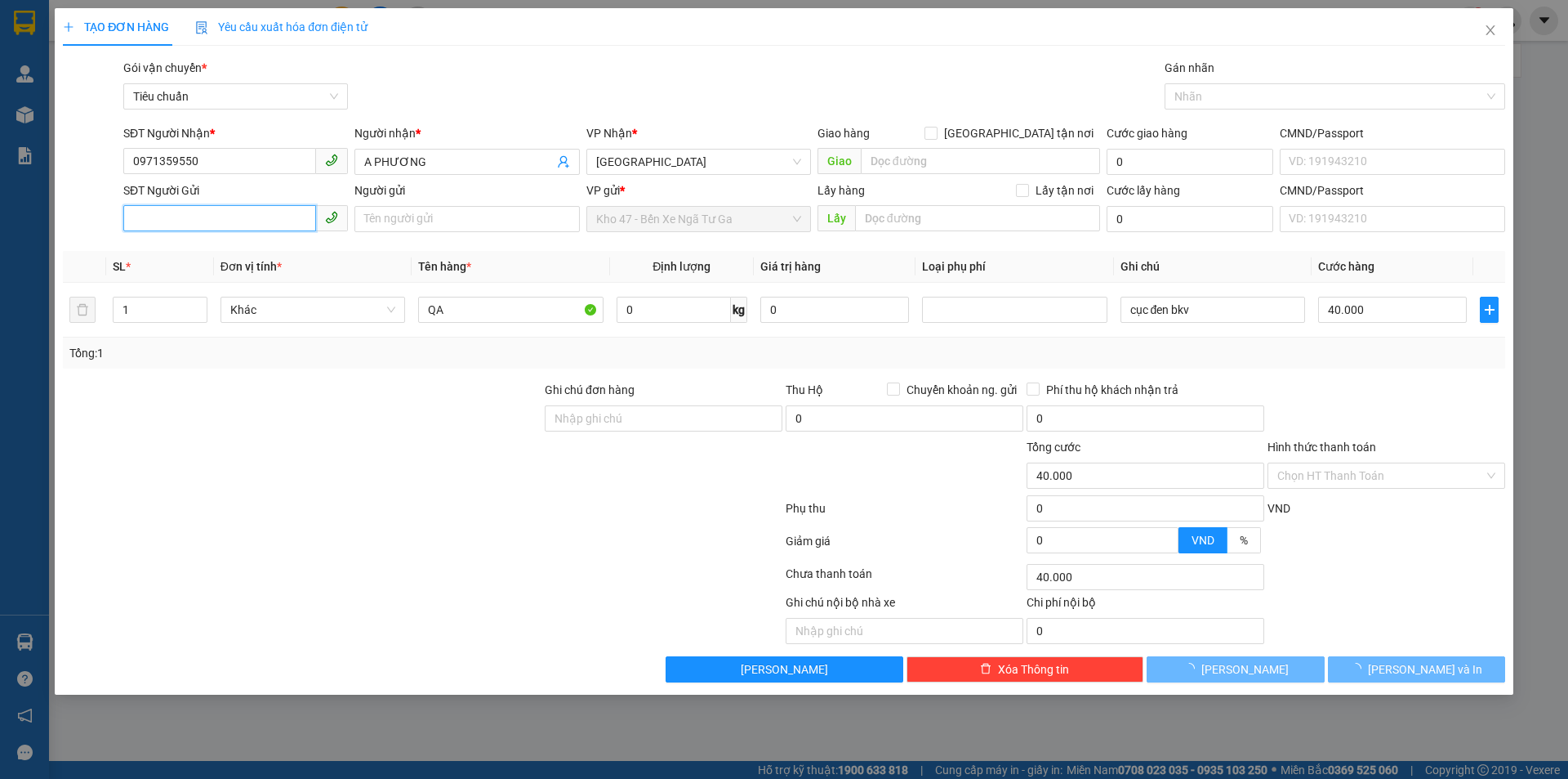
click at [214, 217] on input "SĐT Người Gửi" at bounding box center [220, 218] width 193 height 26
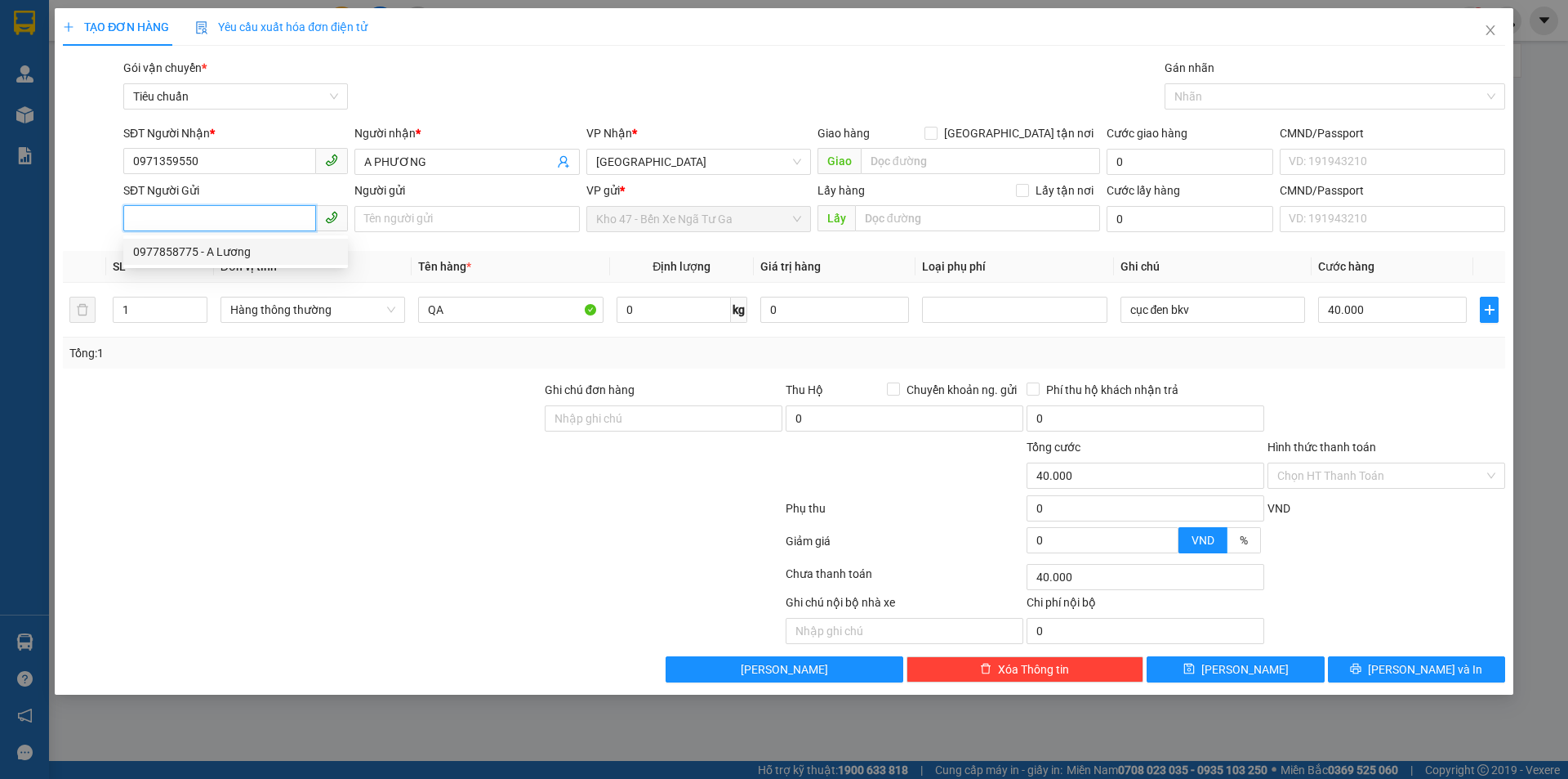
click at [224, 243] on div "0977858775 - A Lương" at bounding box center [235, 251] width 205 height 18
type input "0977858775"
type input "A Lương"
click at [233, 417] on div at bounding box center [302, 409] width 482 height 57
click at [294, 296] on div "Hàng thông thường" at bounding box center [312, 309] width 184 height 26
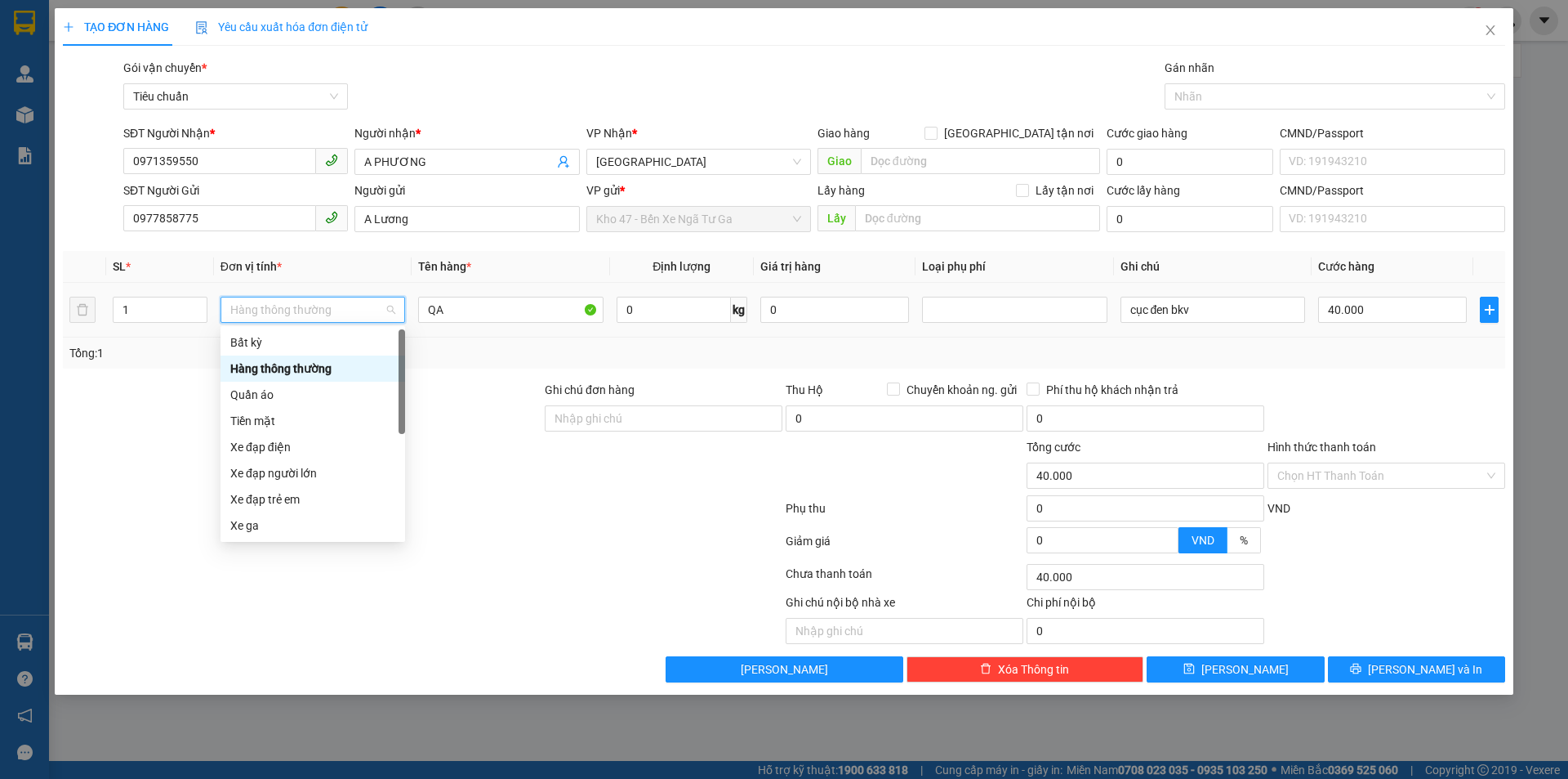
type input "Q"
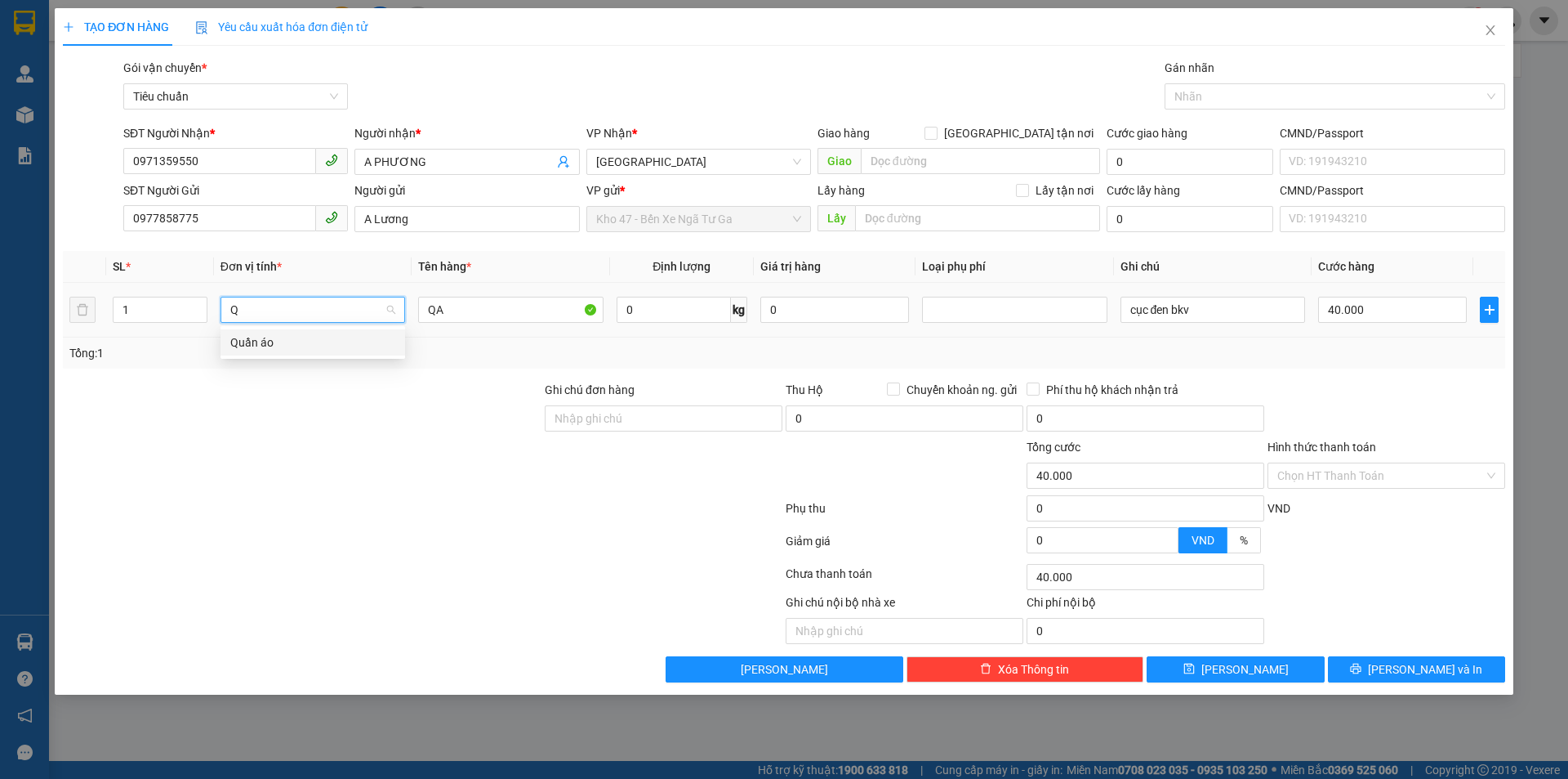
click at [295, 337] on div "Quần áo" at bounding box center [312, 342] width 165 height 18
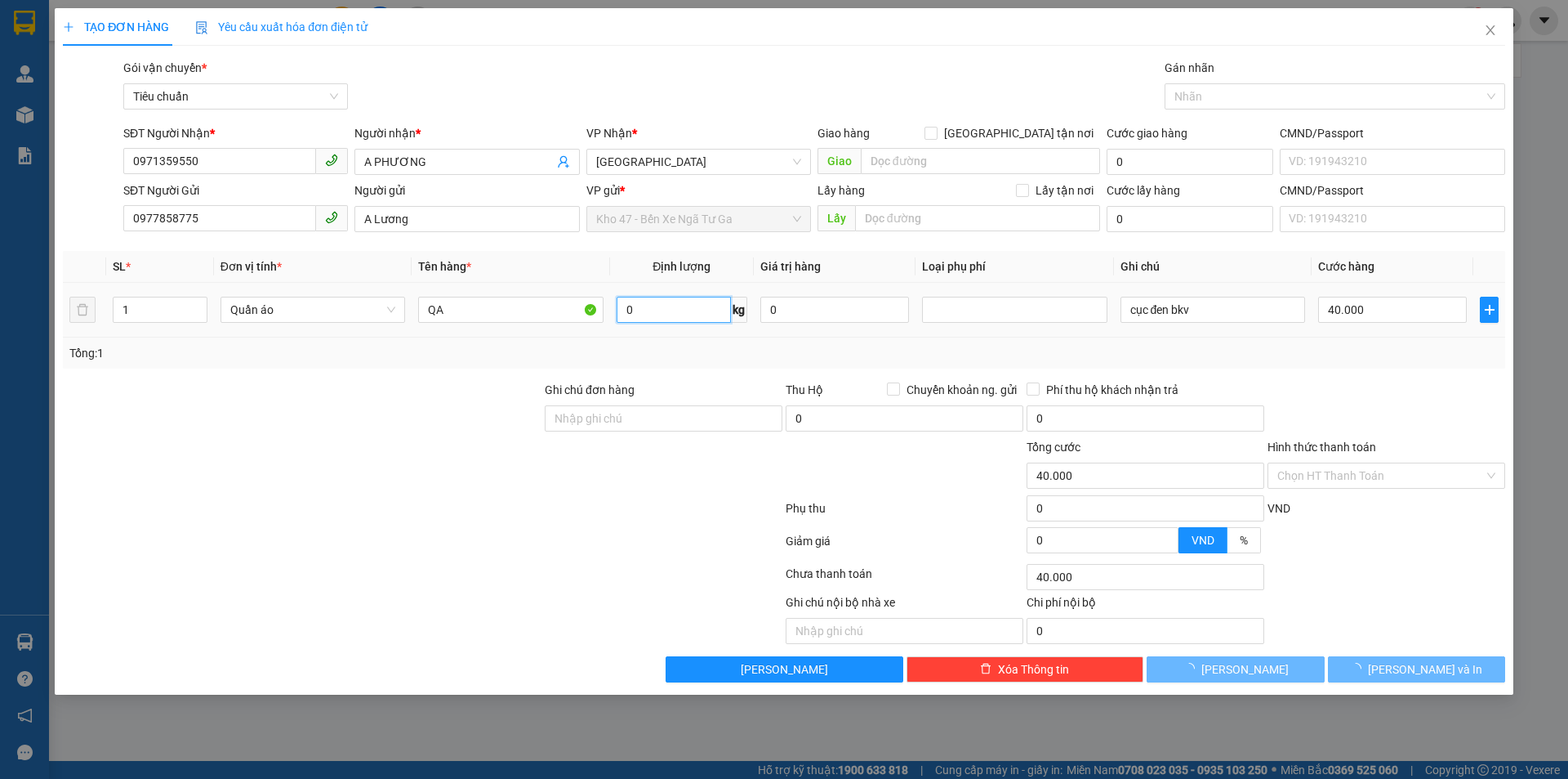
click at [678, 307] on input "0" at bounding box center [674, 309] width 115 height 26
type input "0"
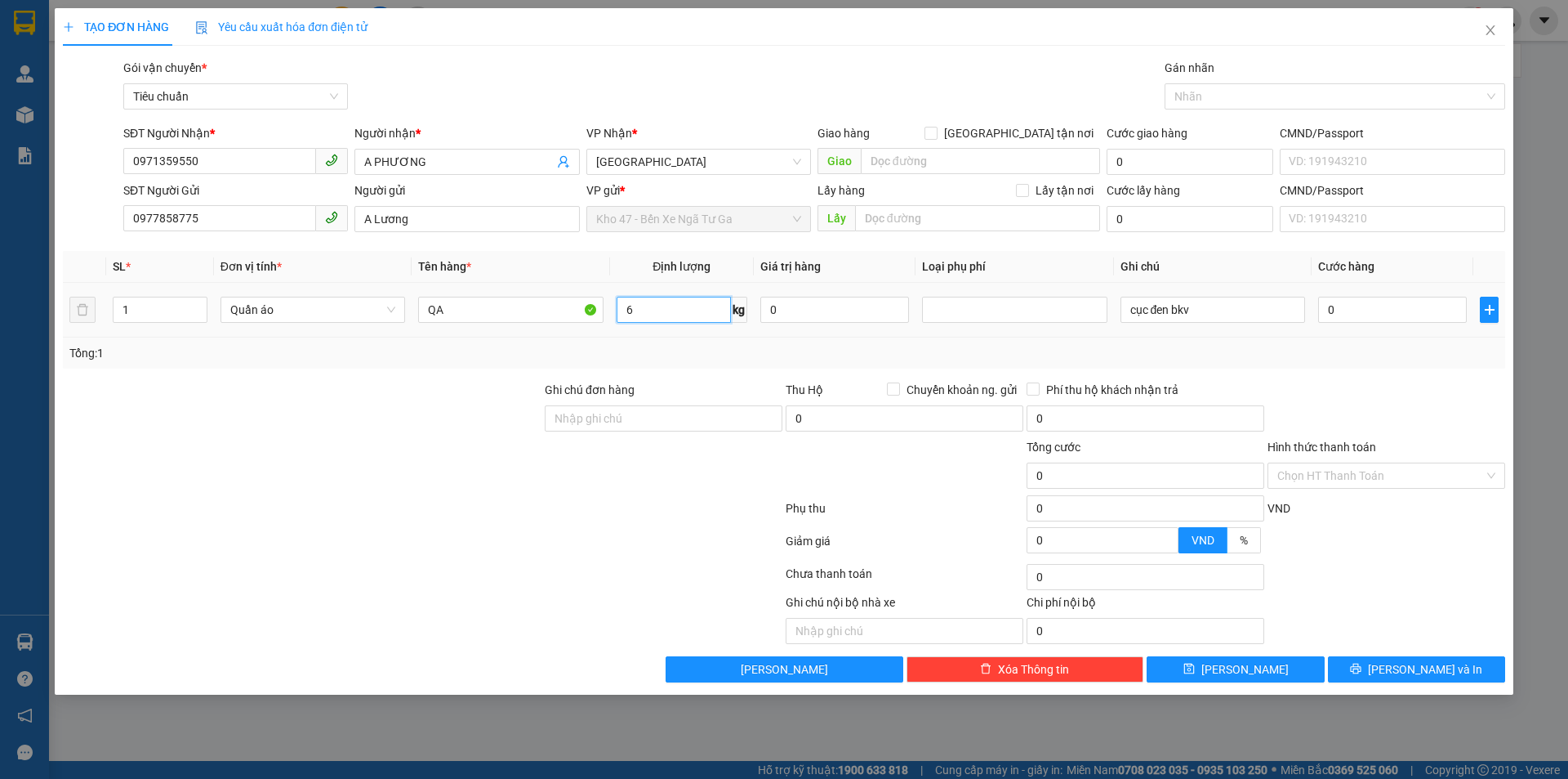
type input "6"
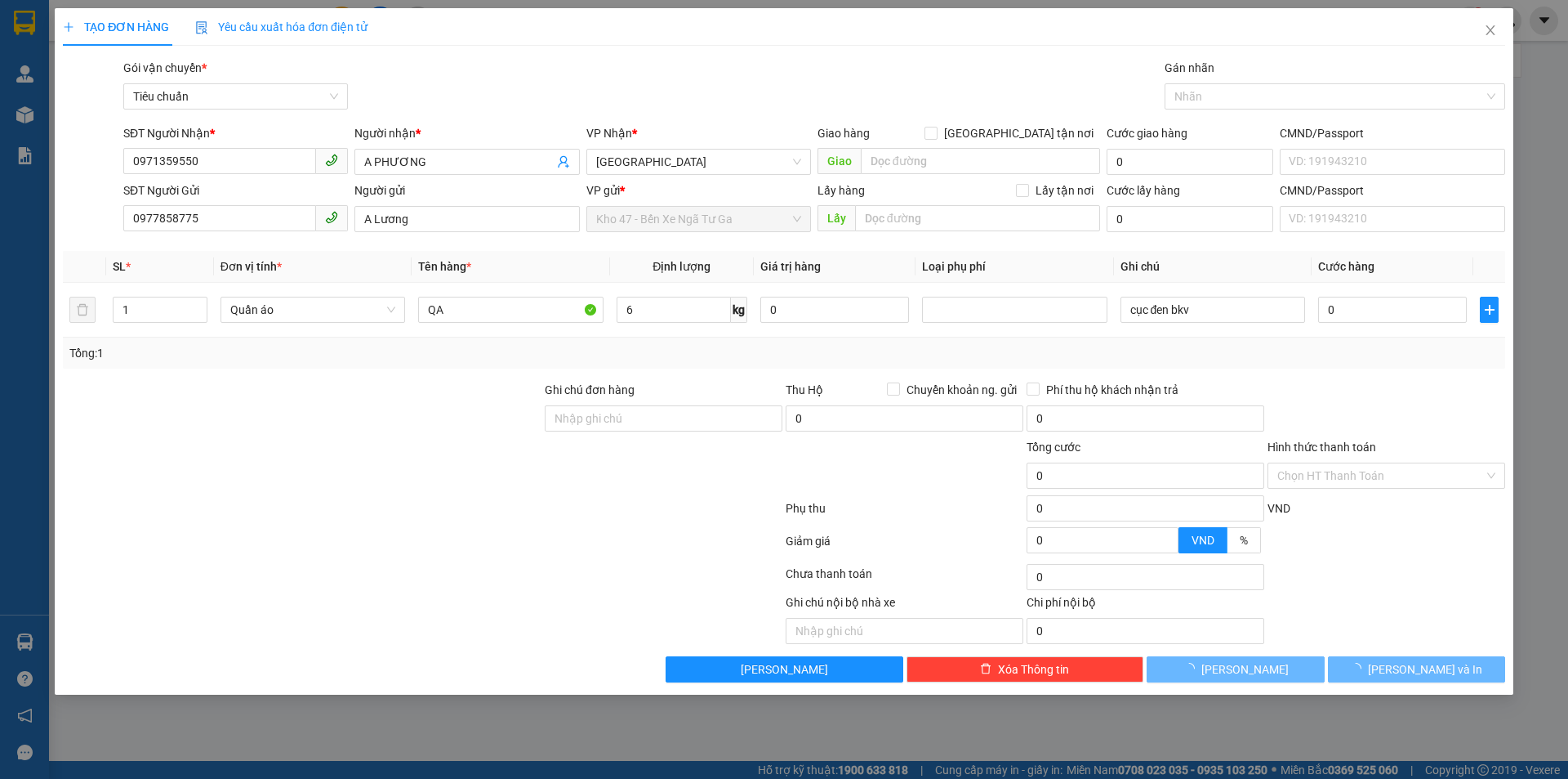
click at [769, 361] on div "Tổng: 1" at bounding box center [784, 353] width 1429 height 18
type input "40.000"
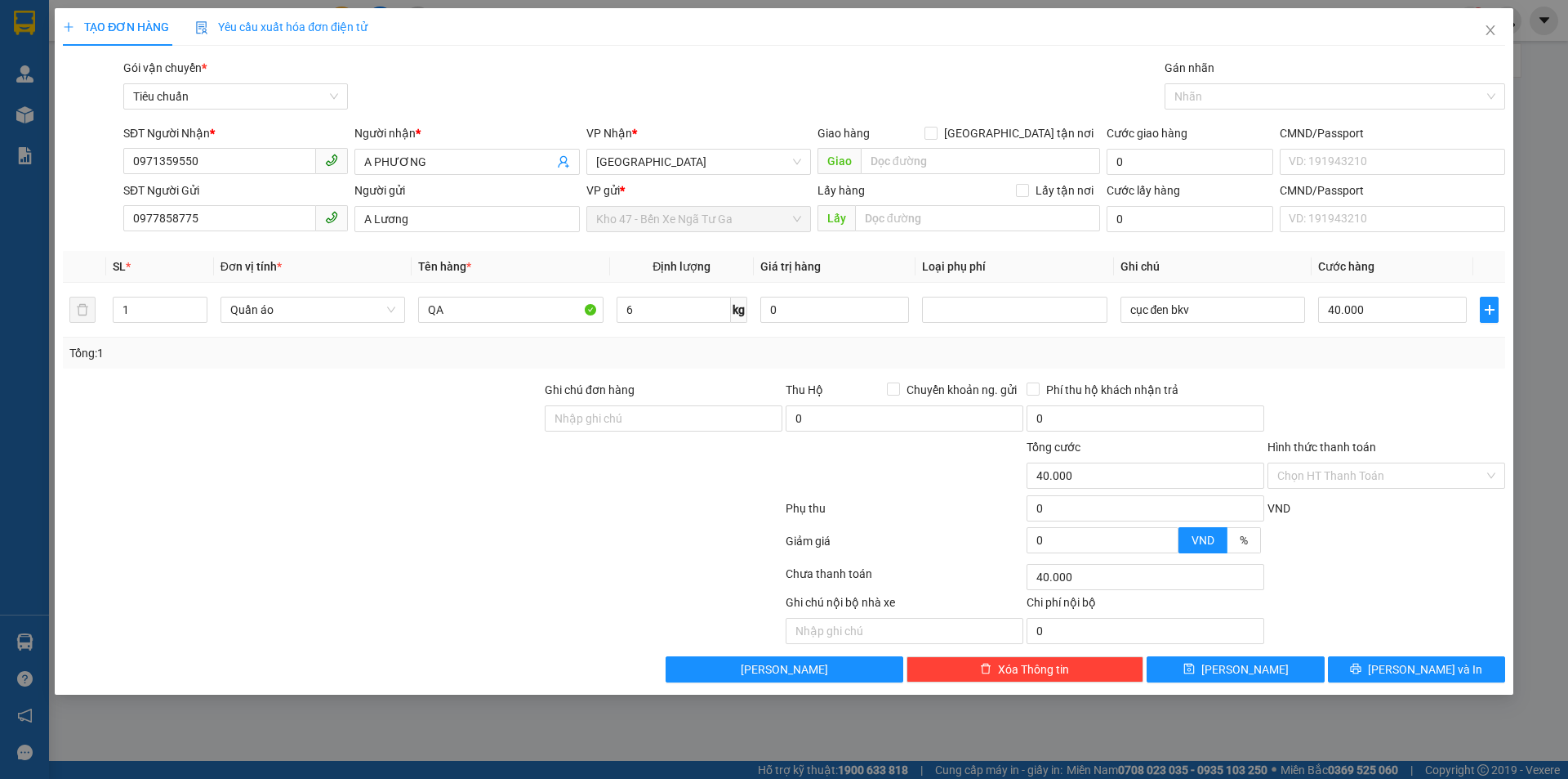
click at [1430, 655] on div "Transit Pickup Surcharge Ids Transit Deliver Surcharge Ids Transit Deliver Surc…" at bounding box center [784, 371] width 1443 height 623
click at [1431, 665] on span "[PERSON_NAME] và In" at bounding box center [1426, 669] width 115 height 18
click at [644, 86] on div "Gói vận chuyển * Tiêu chuẩn Gán nhãn Nhãn" at bounding box center [814, 88] width 1388 height 57
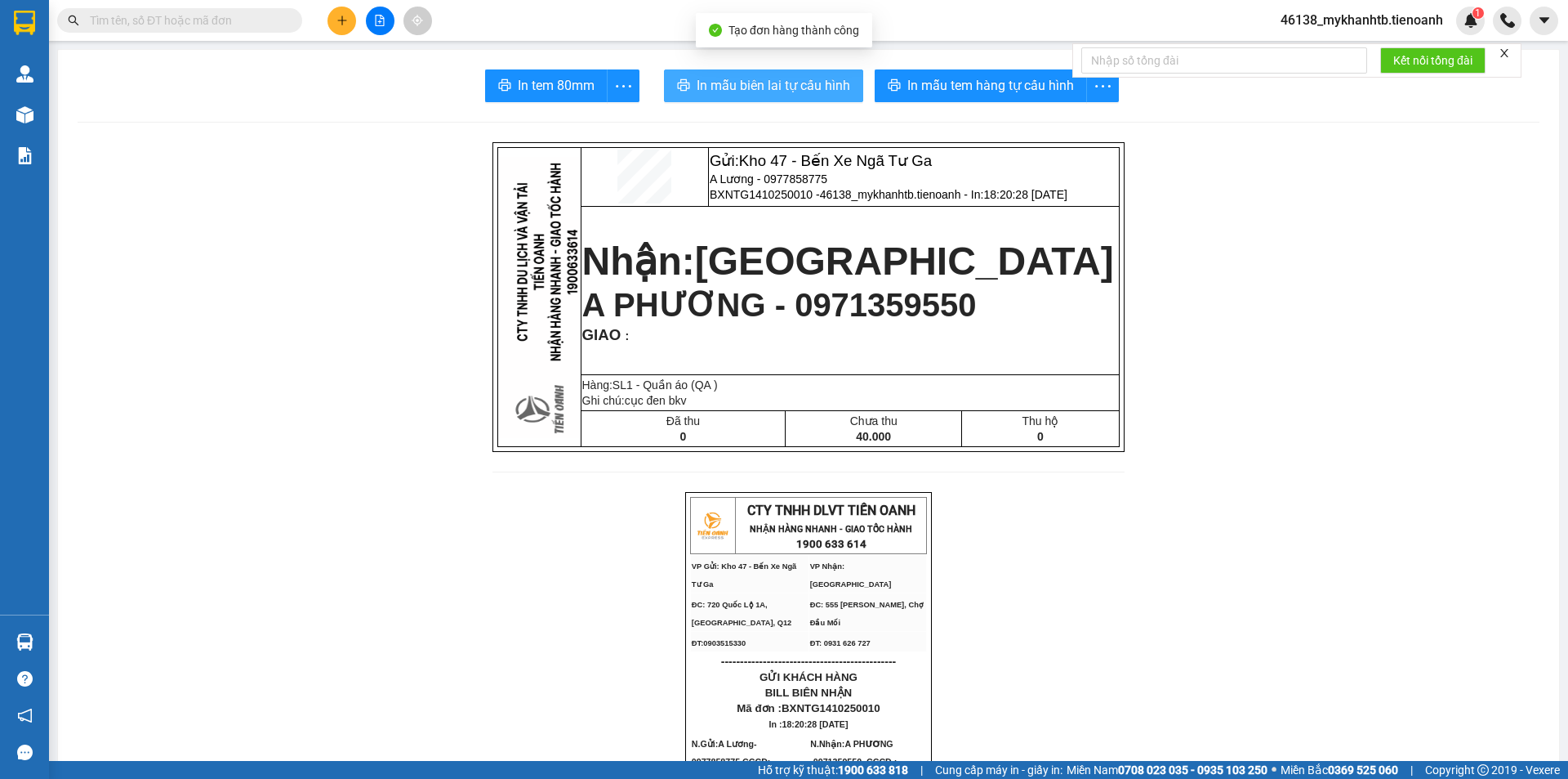
click at [809, 96] on span "In mẫu biên lai tự cấu hình" at bounding box center [773, 85] width 154 height 20
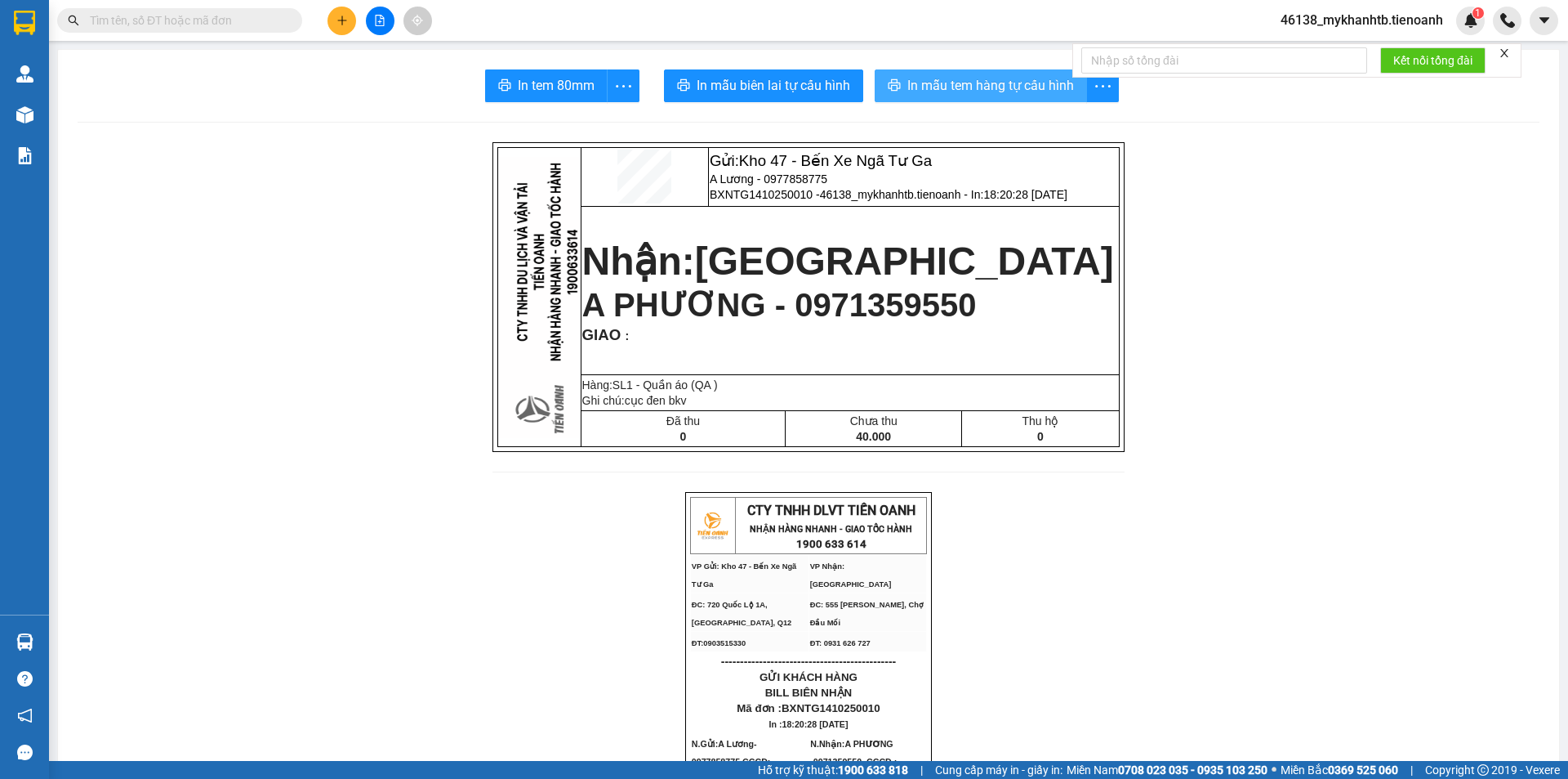
click at [1020, 84] on span "In mẫu tem hàng tự cấu hình" at bounding box center [991, 85] width 166 height 20
click at [353, 22] on button at bounding box center [342, 21] width 29 height 29
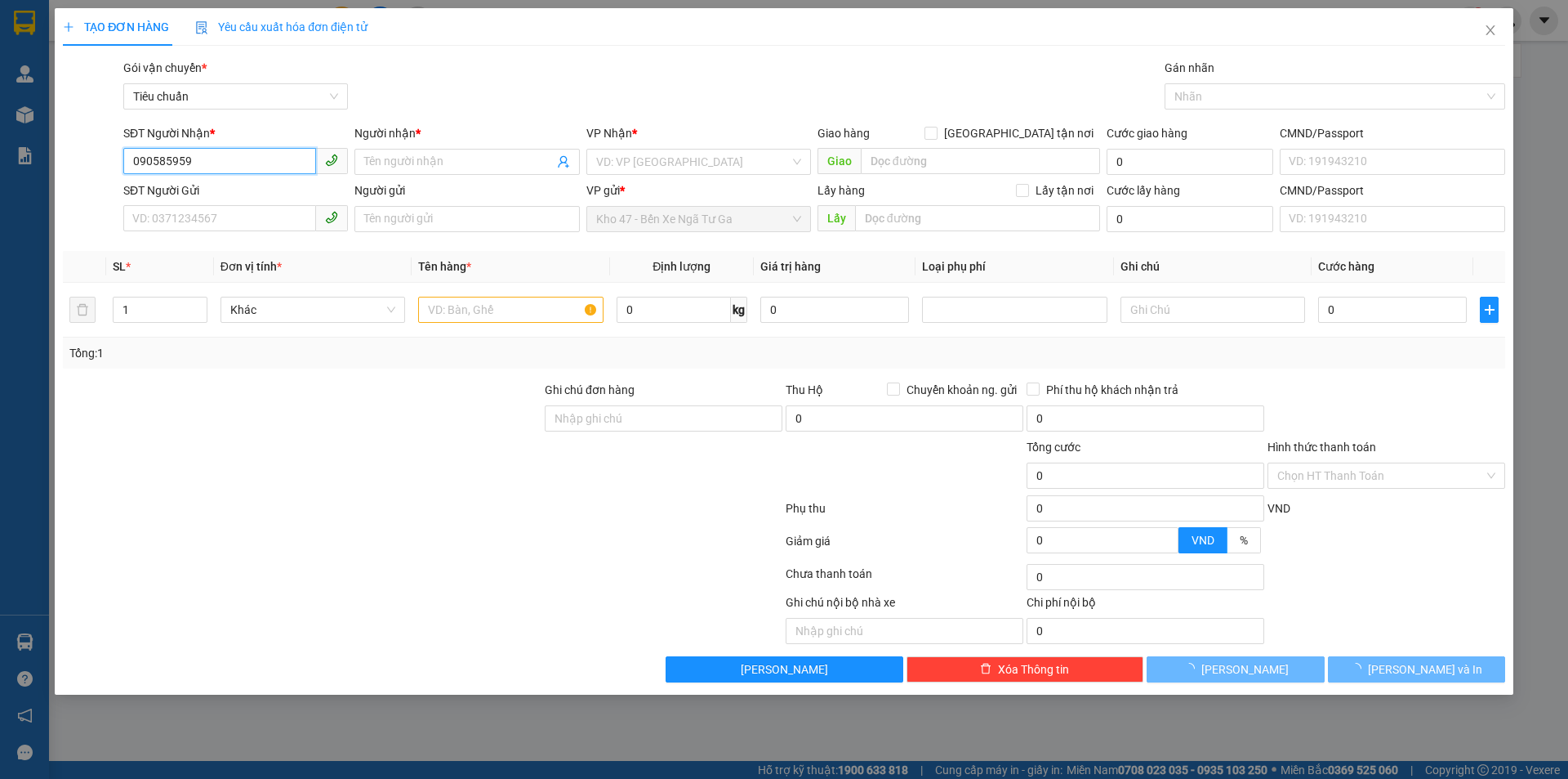
type input "0905859595"
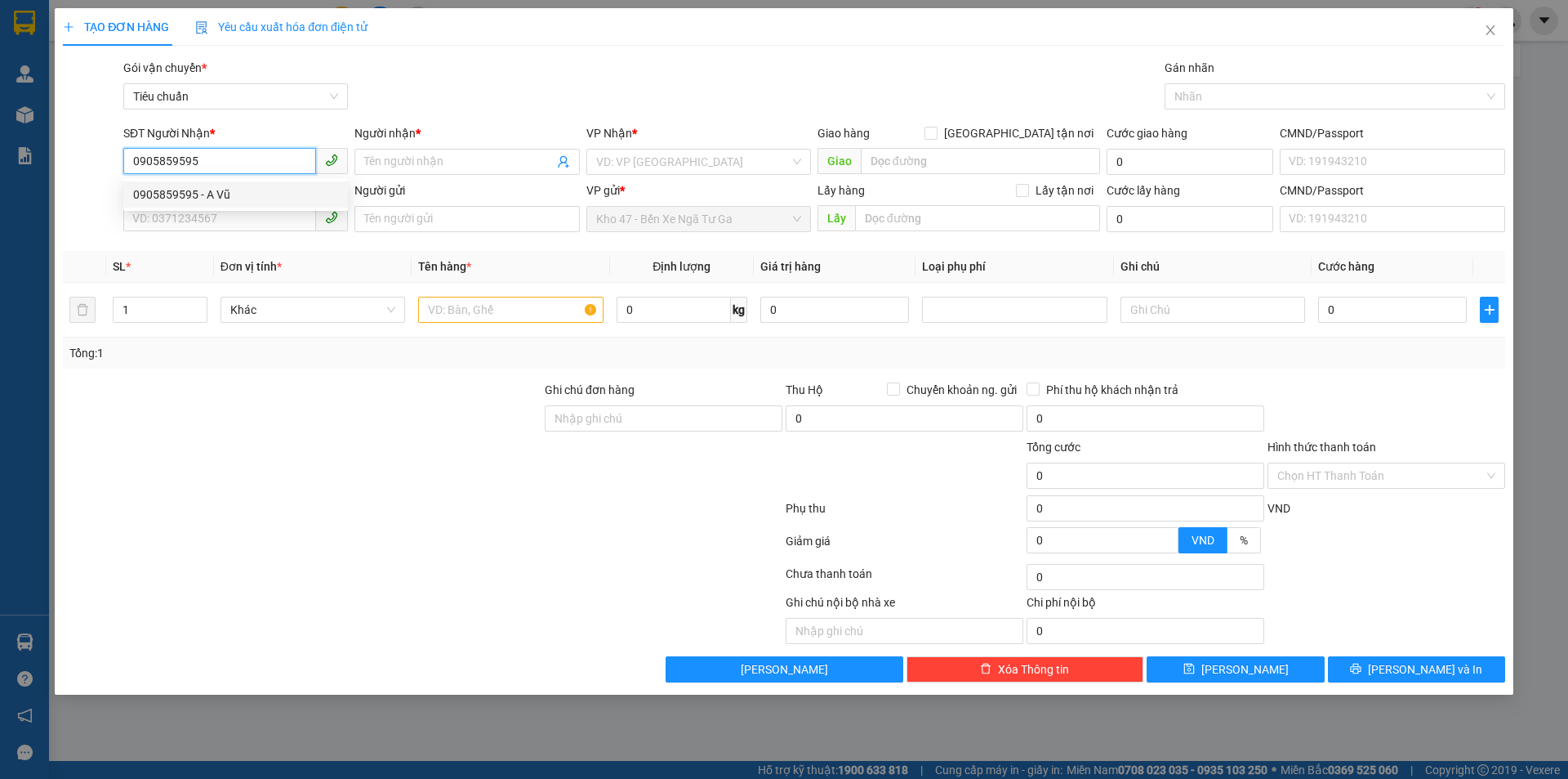
click at [247, 194] on div "0905859595 - A Vũ" at bounding box center [235, 194] width 205 height 18
type input "A Vũ"
type input "0905859595"
type input "30.000"
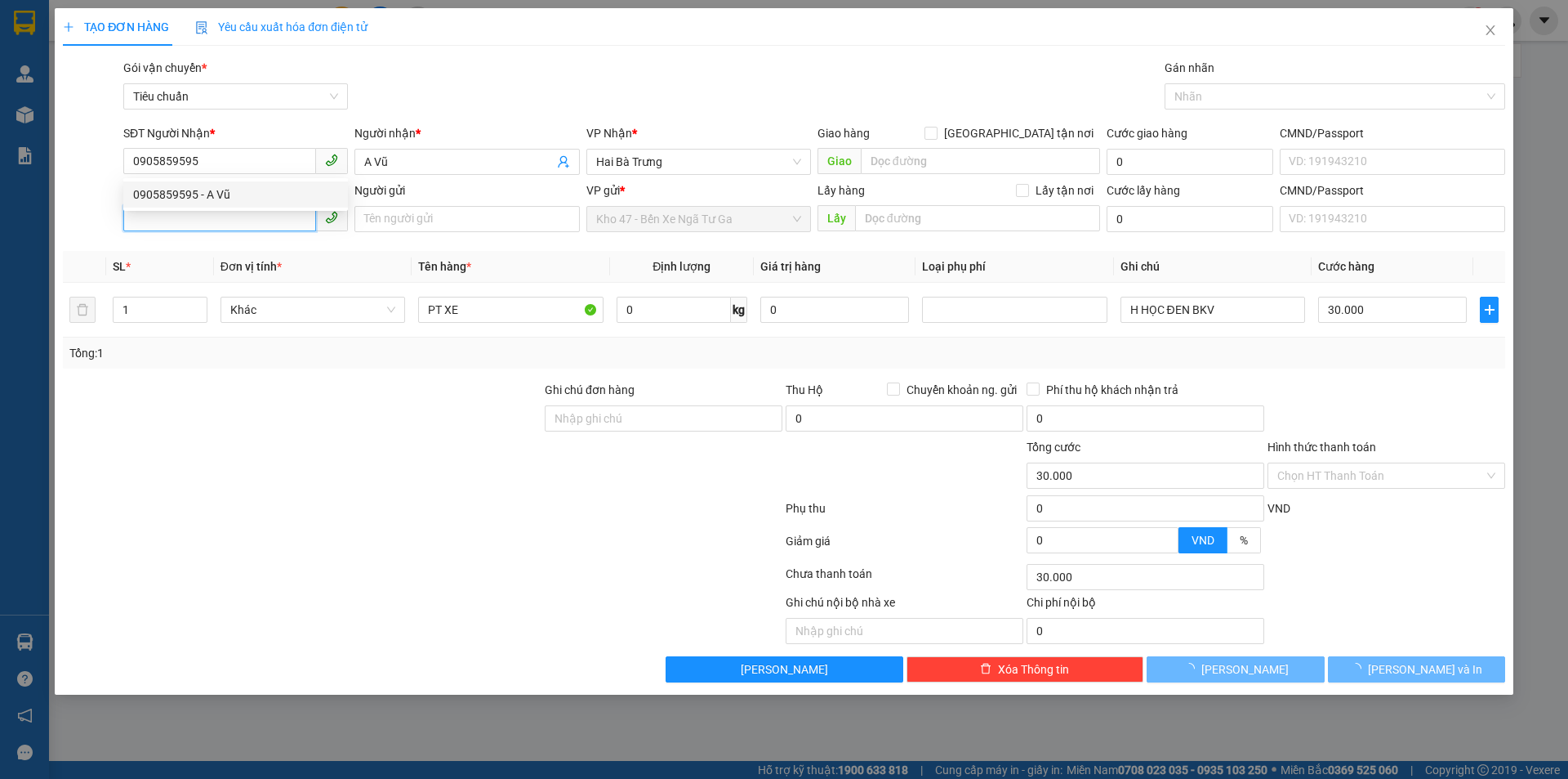
click at [250, 211] on input "SĐT Người Gửi" at bounding box center [220, 218] width 193 height 26
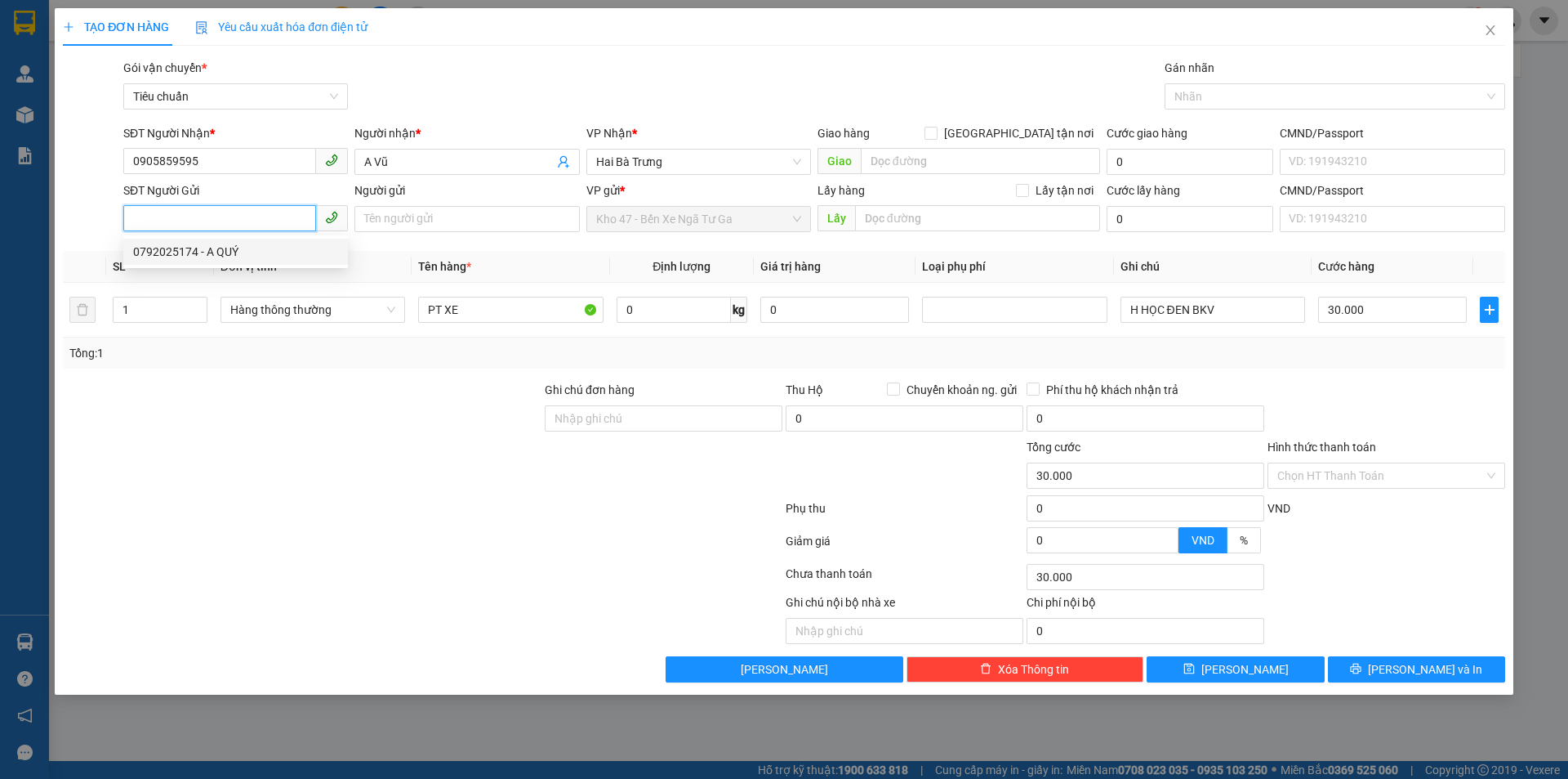
click at [237, 255] on div "0792025174 - A QUÝ" at bounding box center [235, 251] width 205 height 18
type input "0792025174"
type input "A QUÝ"
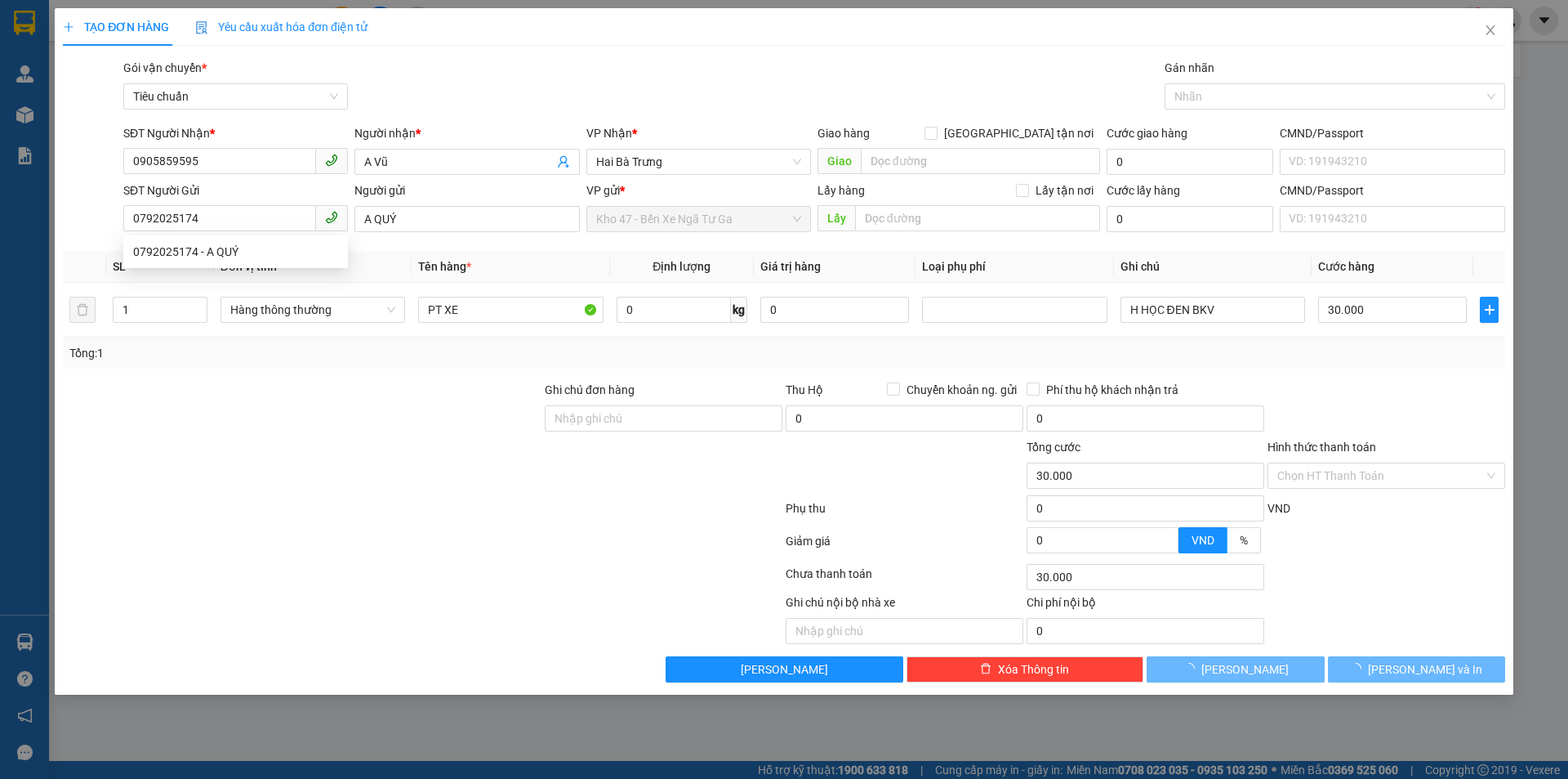
click at [300, 453] on div at bounding box center [302, 466] width 482 height 57
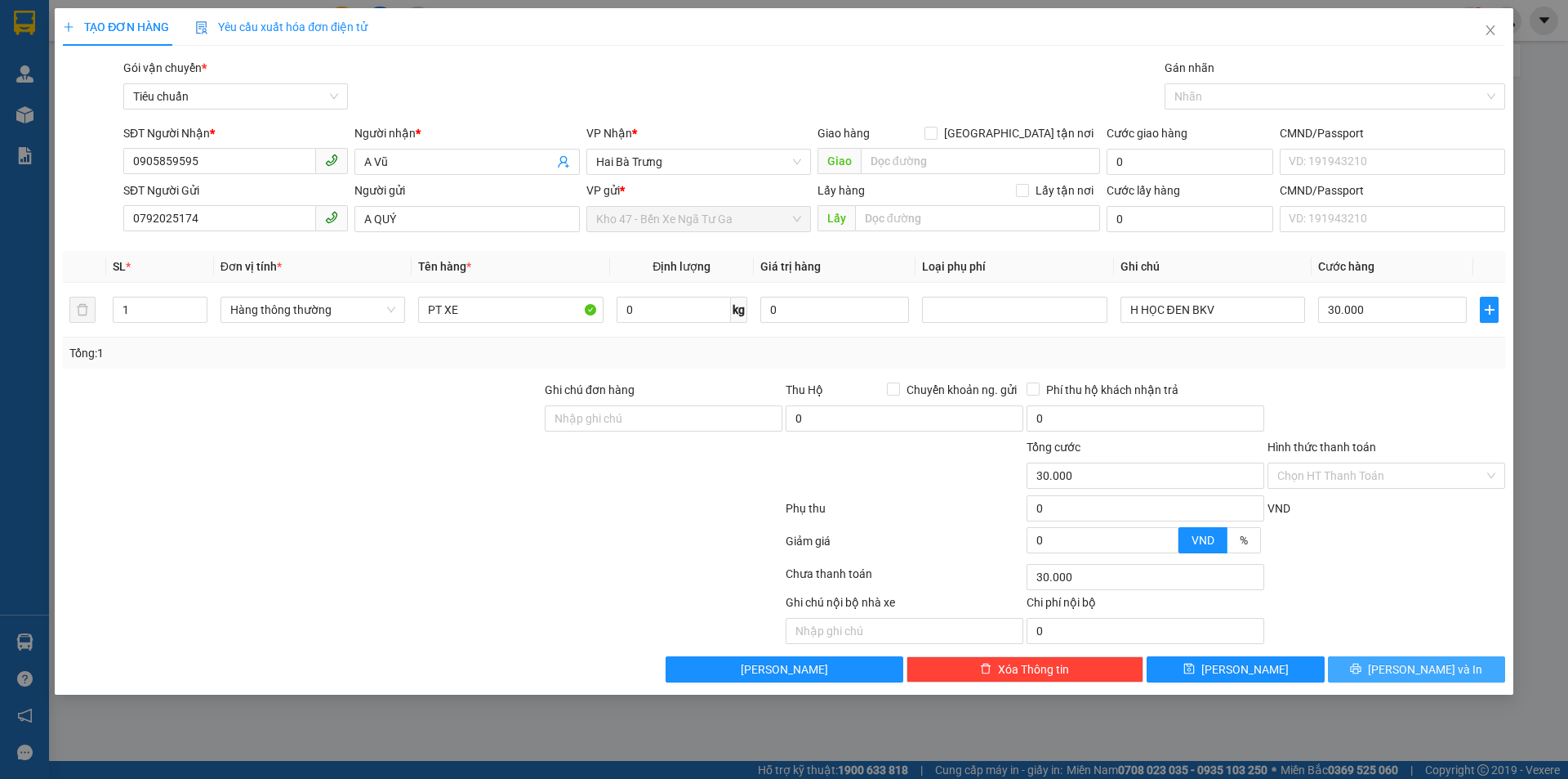
click at [1429, 665] on span "[PERSON_NAME] và In" at bounding box center [1426, 669] width 115 height 18
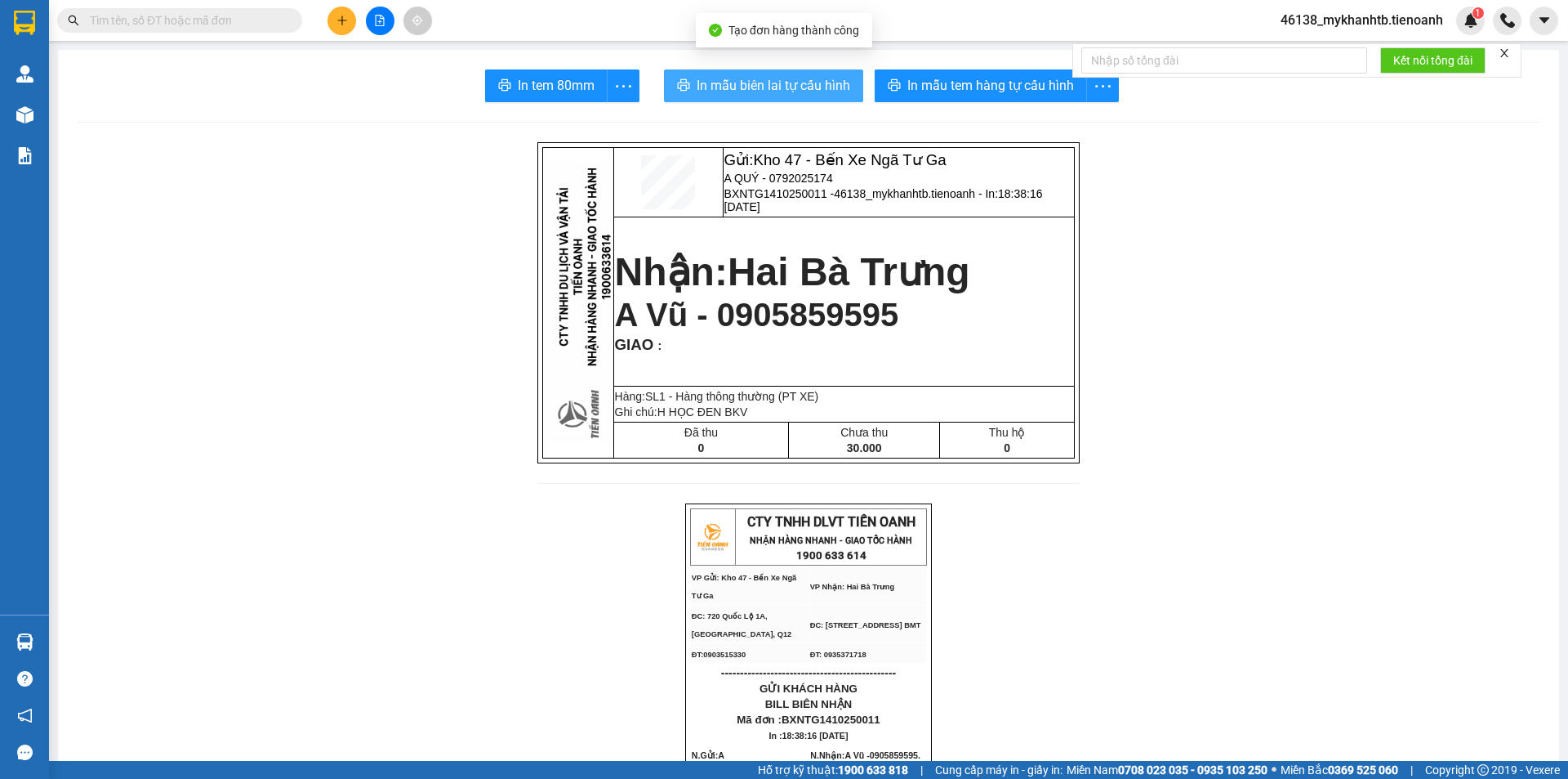
click at [803, 97] on button "In mẫu biên lai tự cấu hình" at bounding box center [763, 86] width 200 height 32
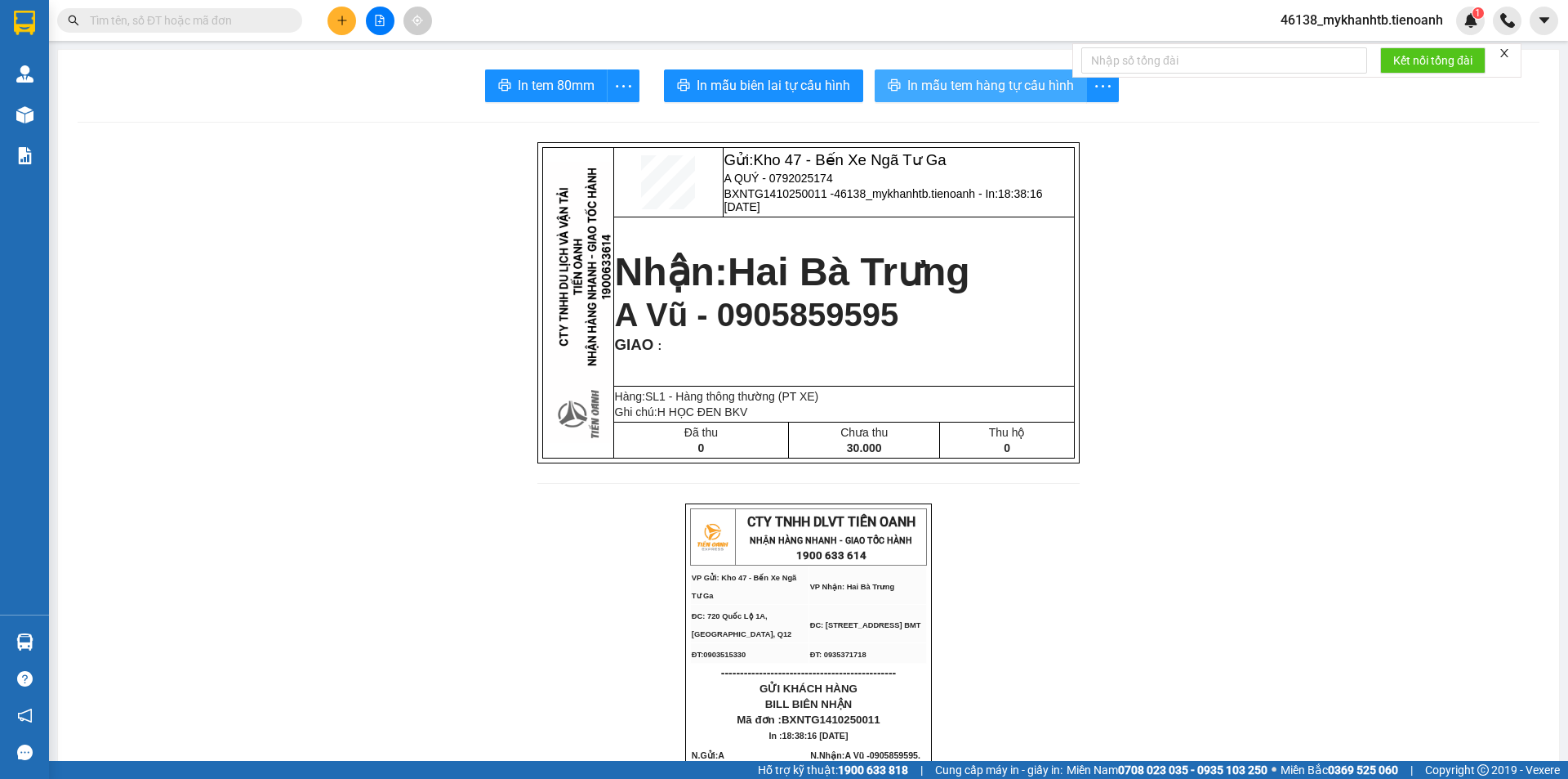
click at [926, 87] on span "In mẫu tem hàng tự cấu hình" at bounding box center [991, 85] width 166 height 20
click at [785, 183] on span "A QUÝ - 0792025174" at bounding box center [779, 179] width 109 height 13
copy span "0792025174"
click at [239, 24] on input "text" at bounding box center [186, 20] width 193 height 18
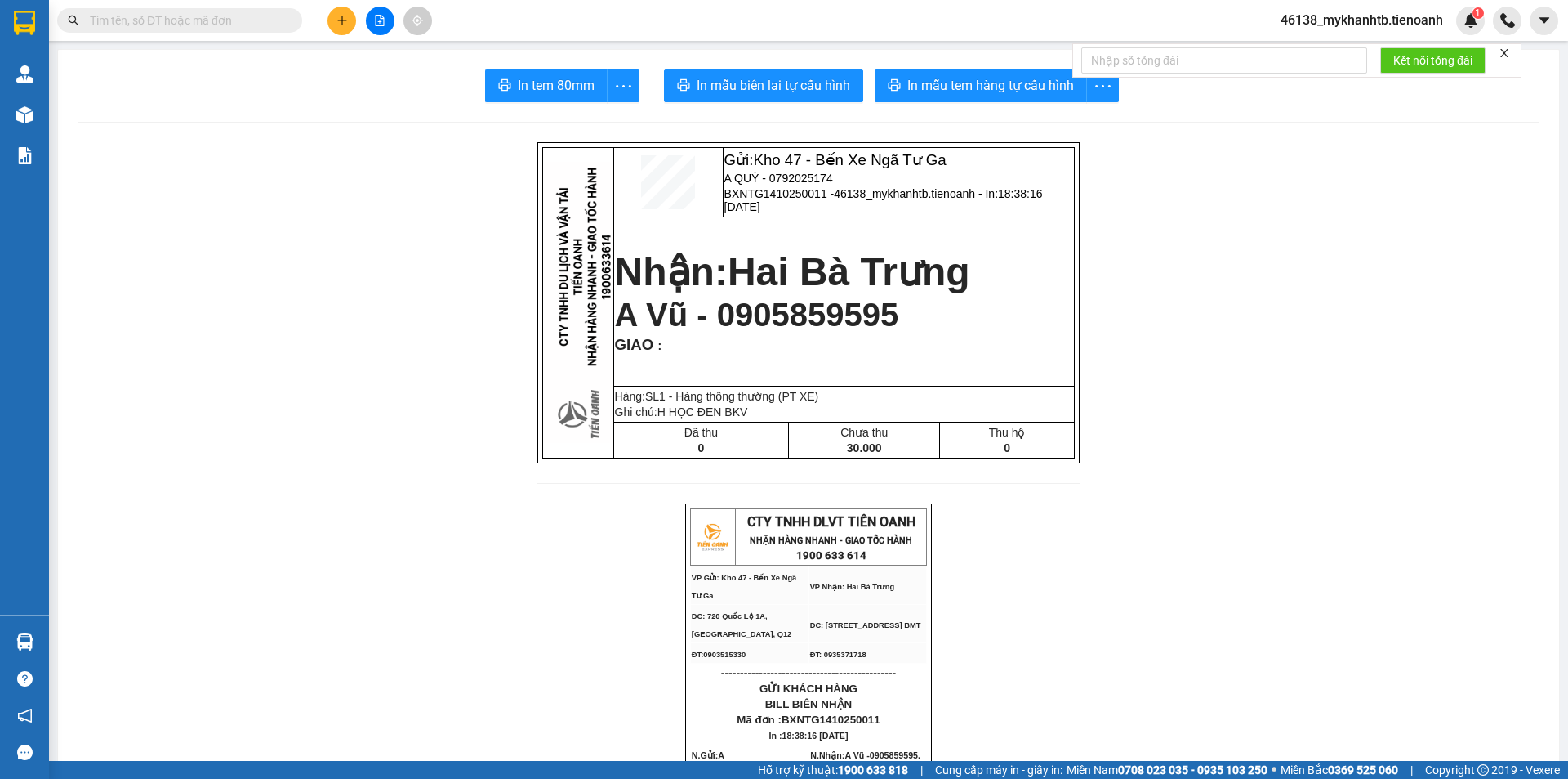
paste input "0792025174"
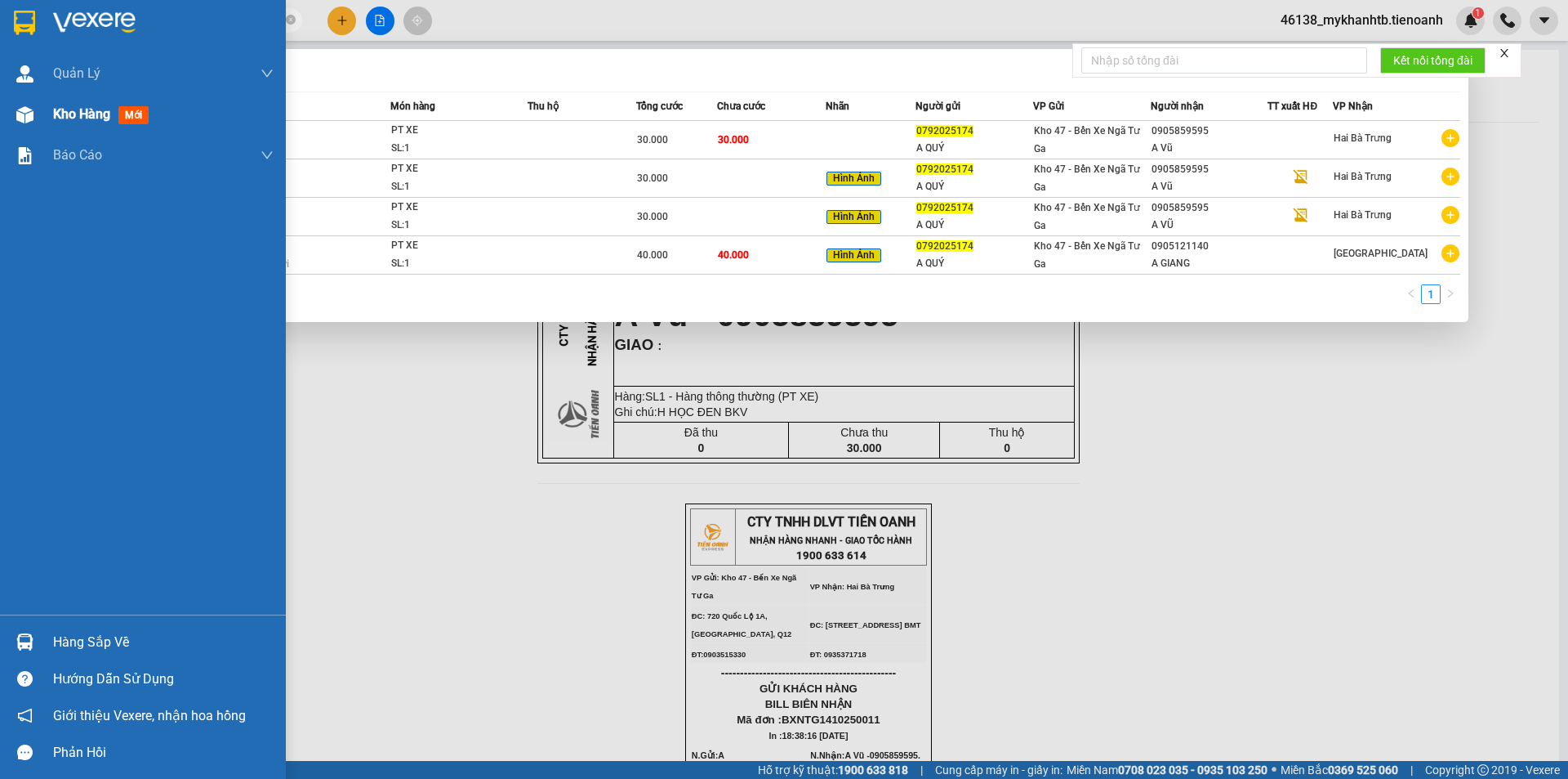
type input "0792025174"
click at [110, 117] on span "Kho hàng" at bounding box center [82, 114] width 57 height 15
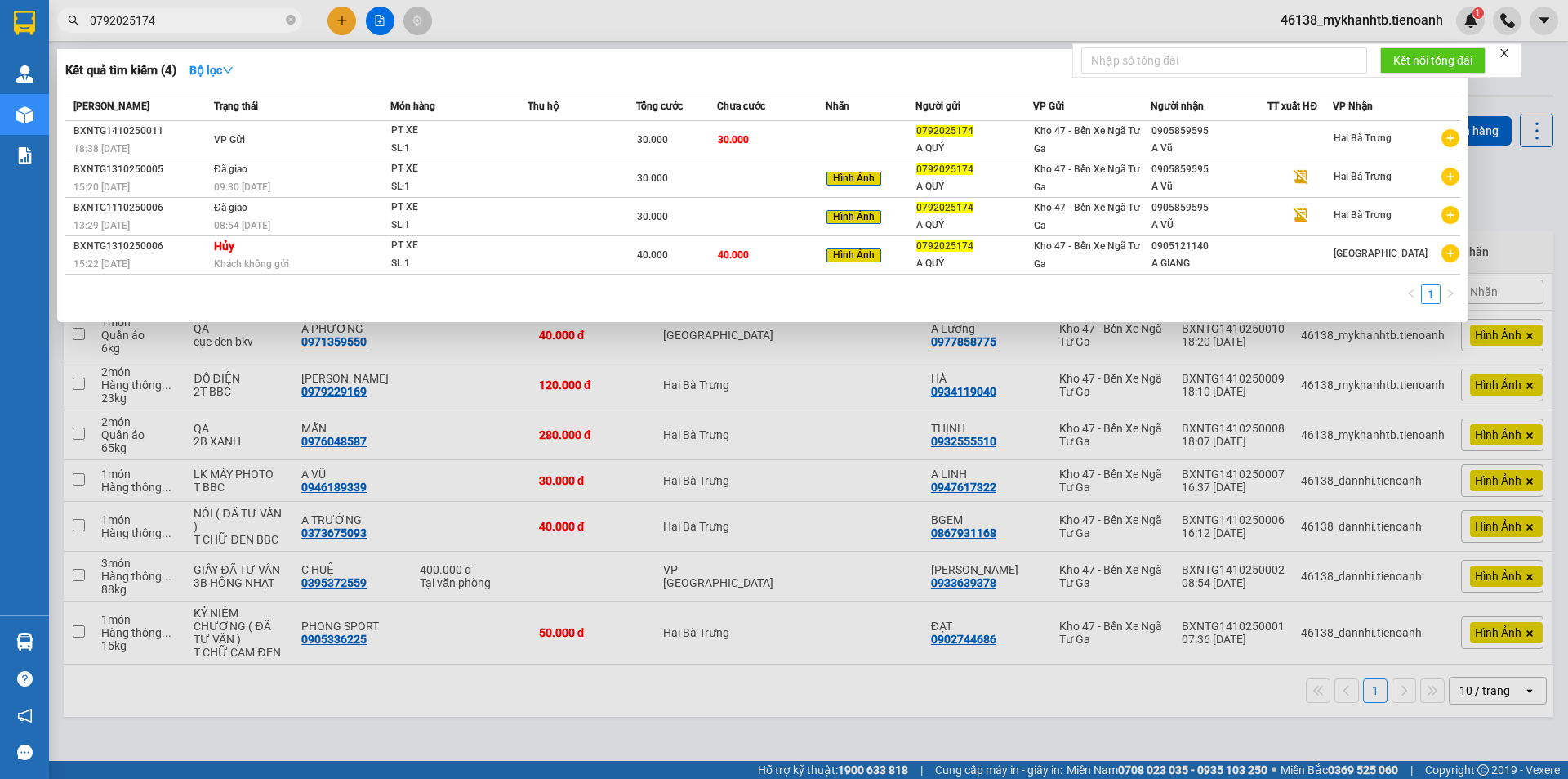
click at [389, 395] on div at bounding box center [784, 389] width 1568 height 779
click at [172, 20] on input "0792025174" at bounding box center [186, 20] width 193 height 18
drag, startPoint x: 591, startPoint y: 6, endPoint x: 540, endPoint y: 36, distance: 59.2
click at [591, 6] on div at bounding box center [784, 389] width 1568 height 779
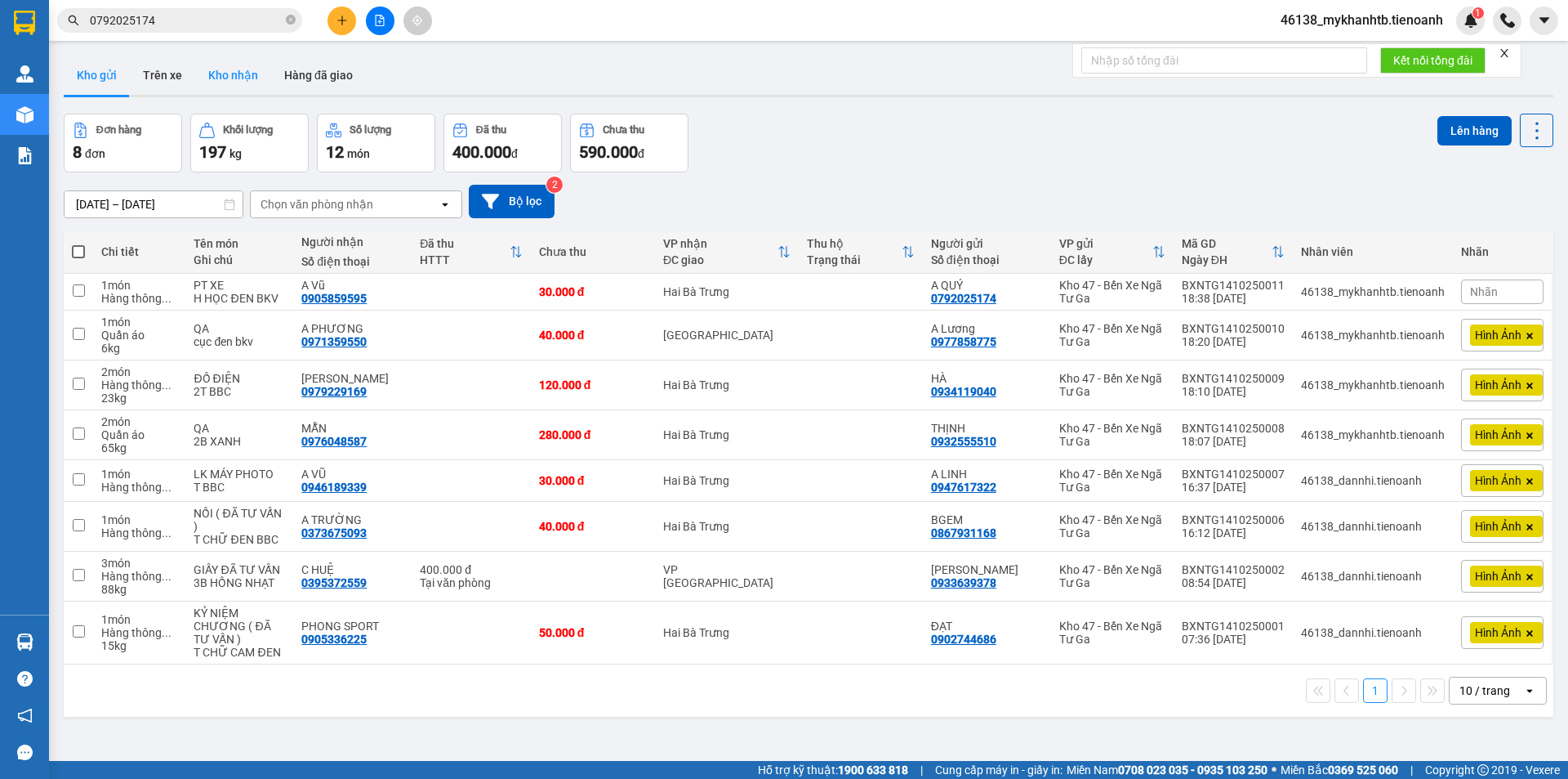
click at [227, 76] on button "Kho nhận" at bounding box center [232, 75] width 75 height 39
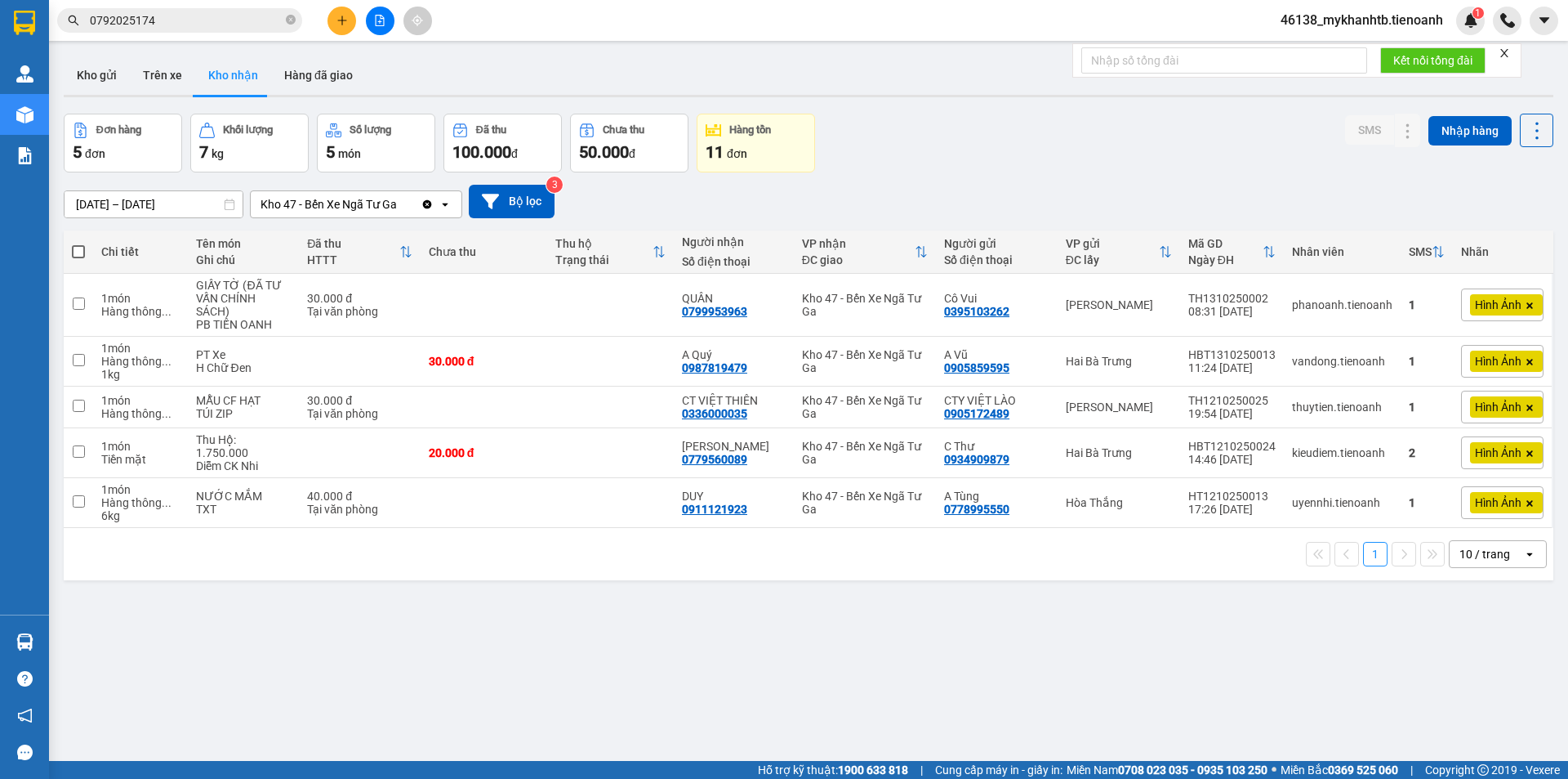
click at [174, 17] on input "0792025174" at bounding box center [186, 20] width 193 height 18
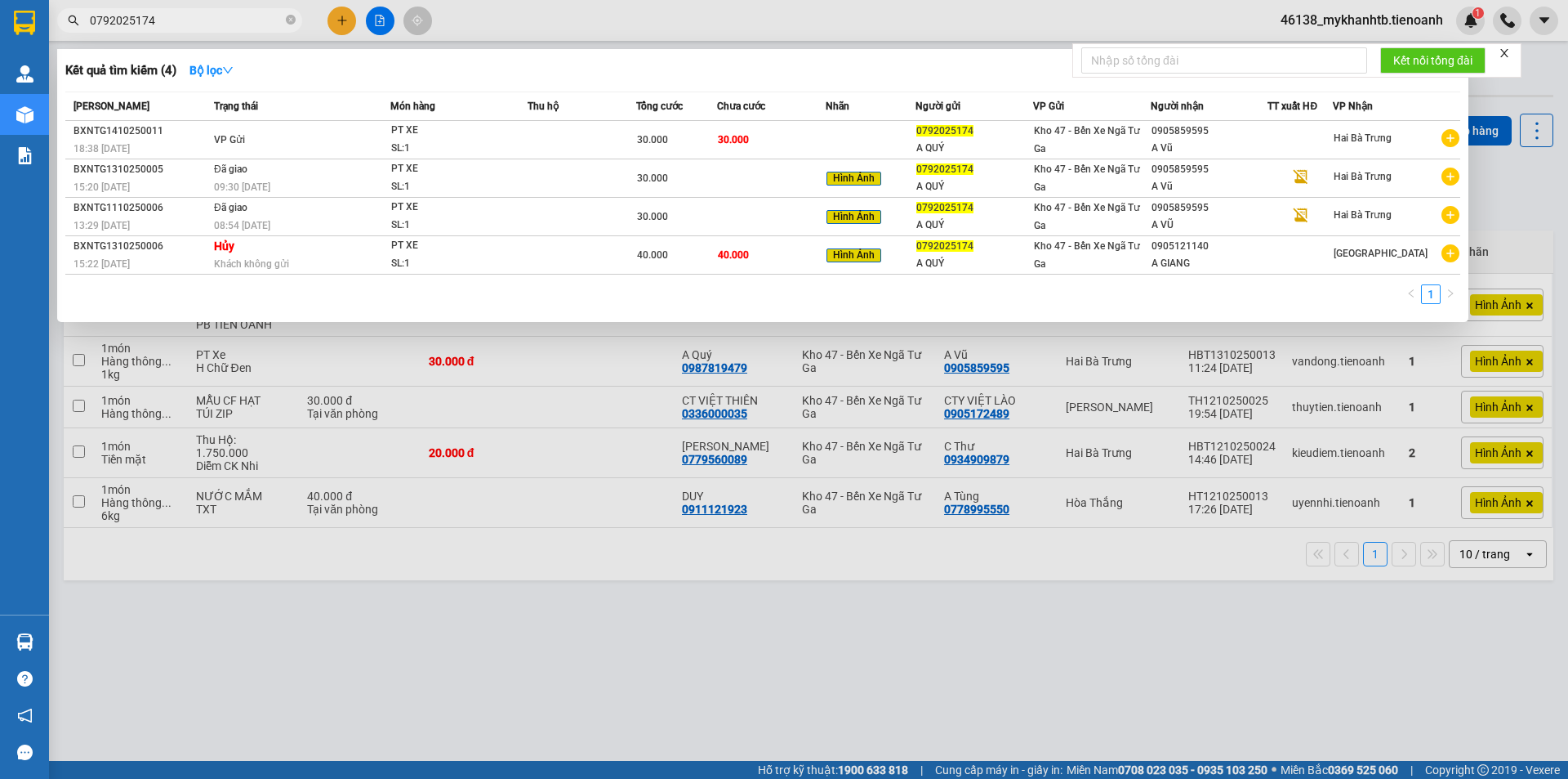
click at [550, 396] on div at bounding box center [784, 389] width 1568 height 779
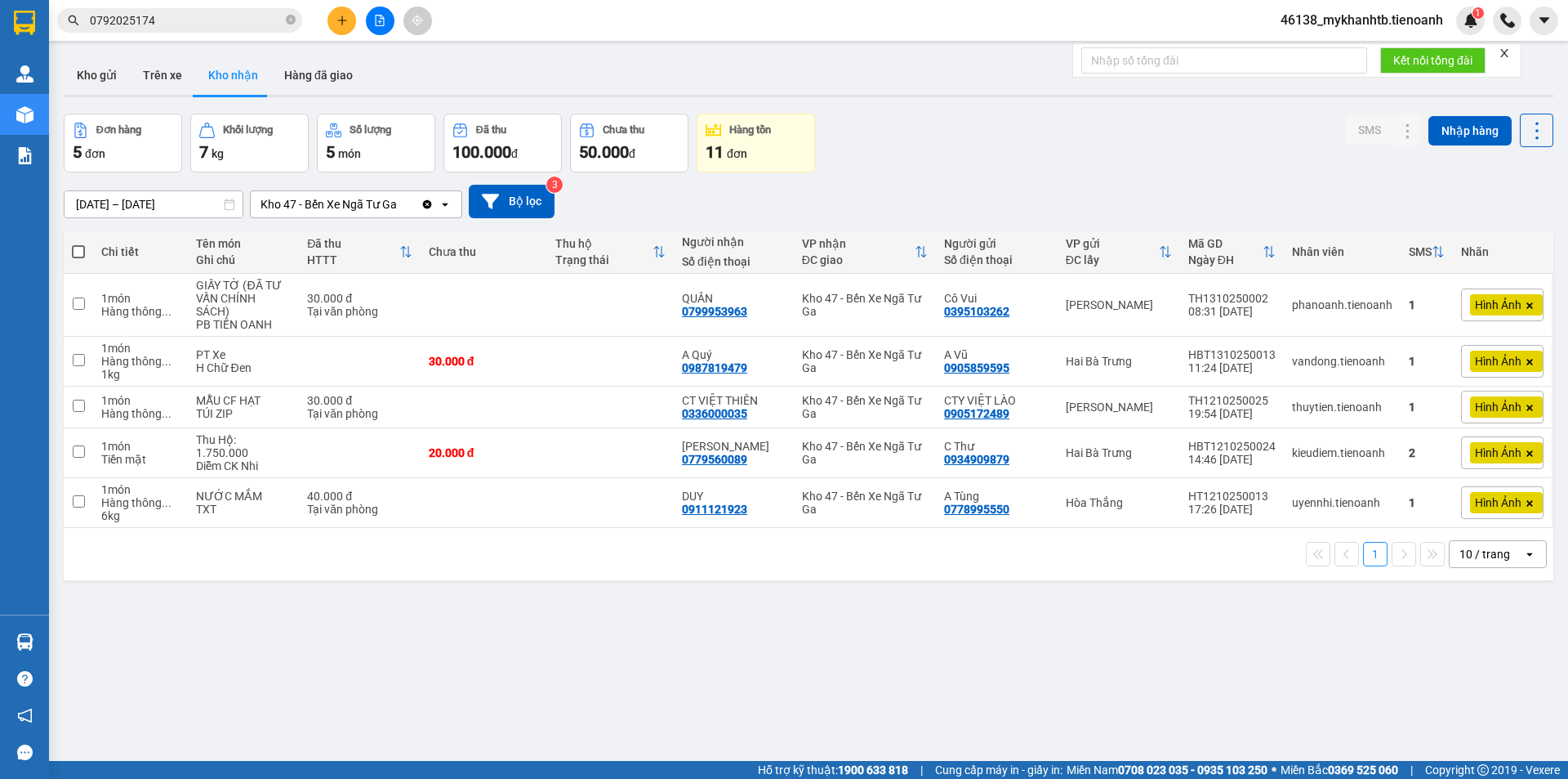
click at [1480, 357] on span "Hình Ảnh" at bounding box center [1498, 360] width 47 height 14
click at [1406, 650] on div "ver 1.8.146 Kho gửi Trên xe Kho nhận Hàng đã giao Đơn hàng 5 đơn Khối lượng 7 k…" at bounding box center [808, 438] width 1503 height 779
click at [1500, 362] on icon at bounding box center [1506, 361] width 11 height 11
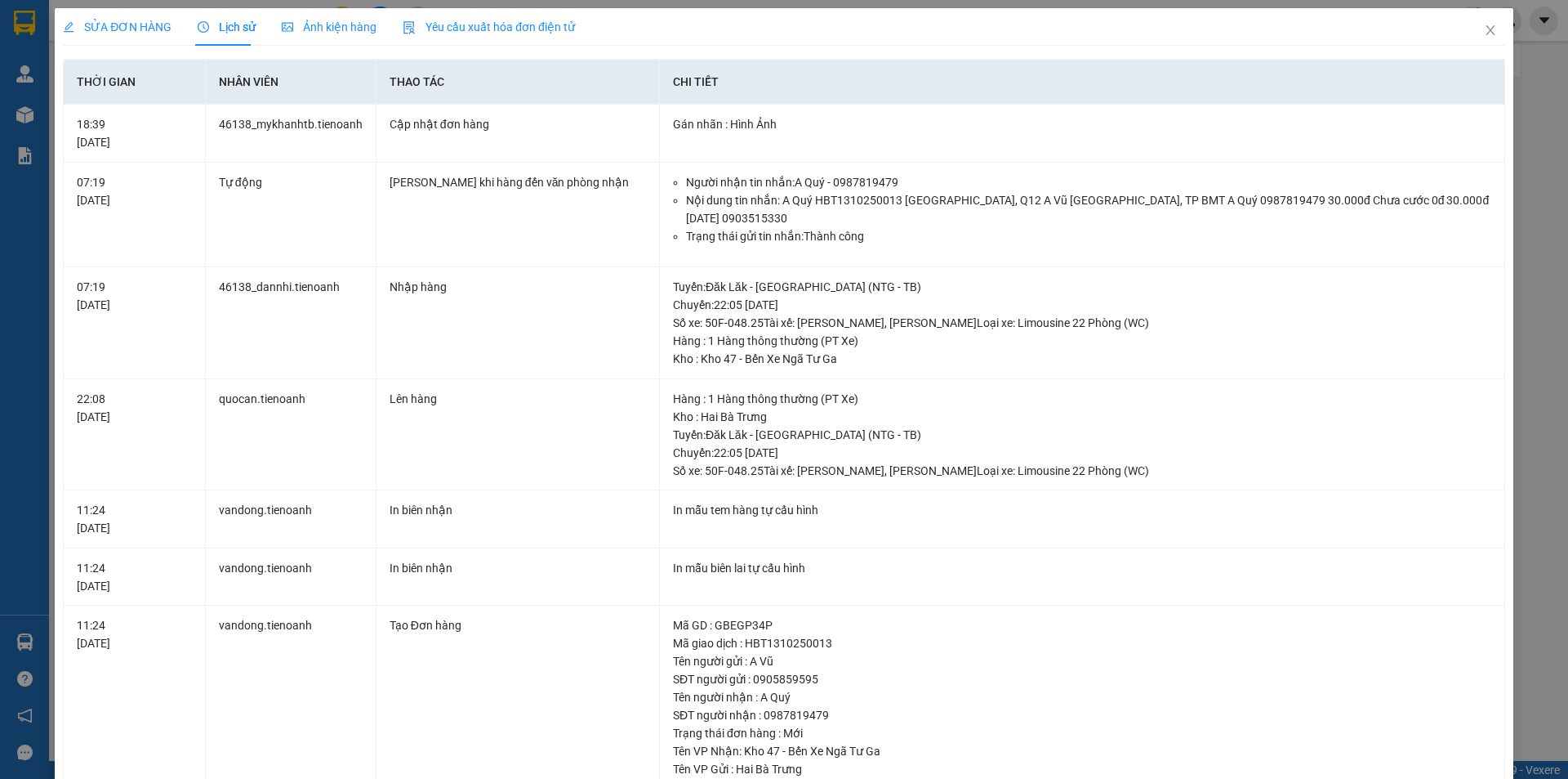
click at [318, 22] on span "Ảnh kiện hàng" at bounding box center [329, 27] width 95 height 13
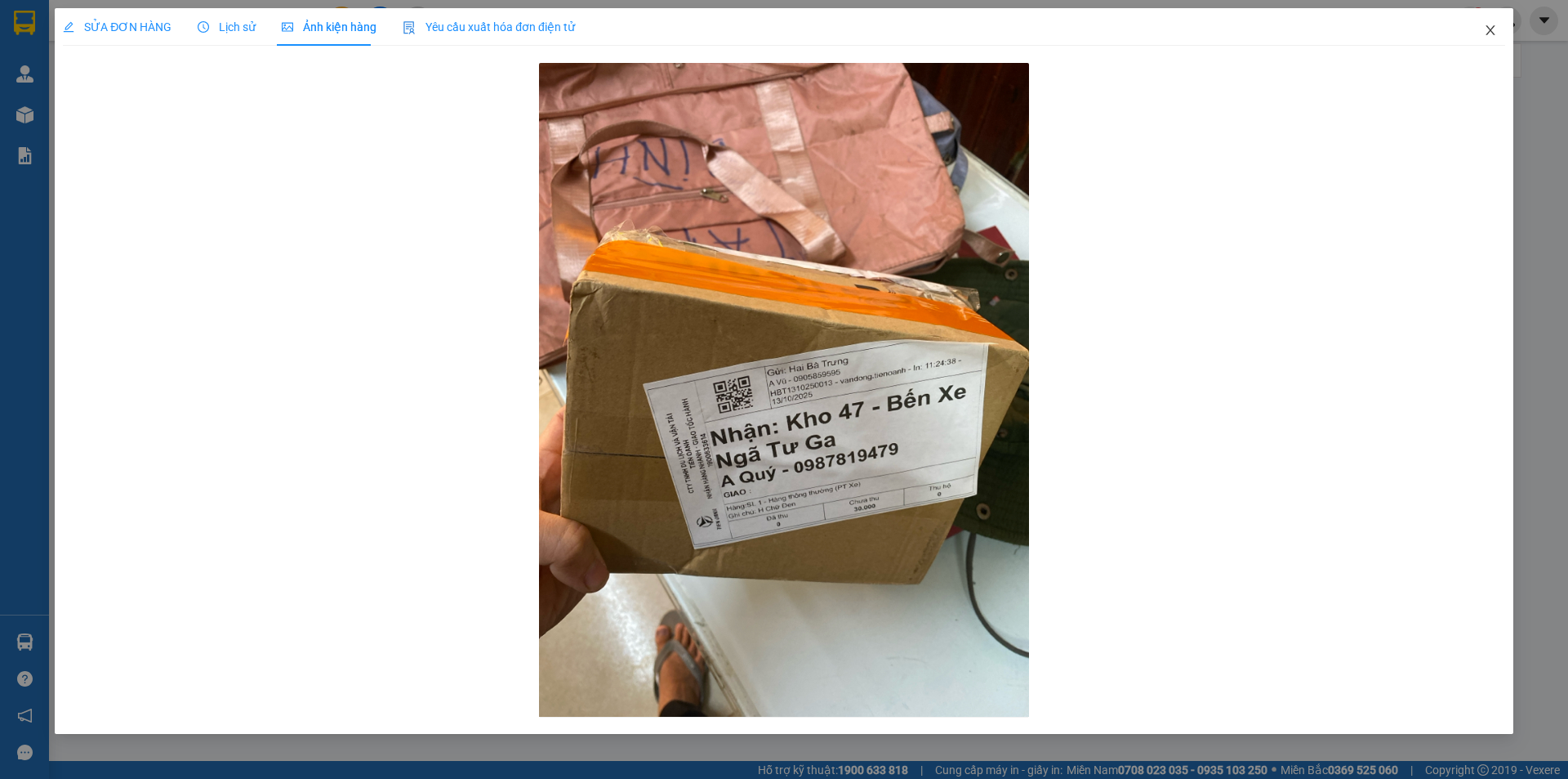
click at [1489, 31] on icon "close" at bounding box center [1491, 31] width 13 height 13
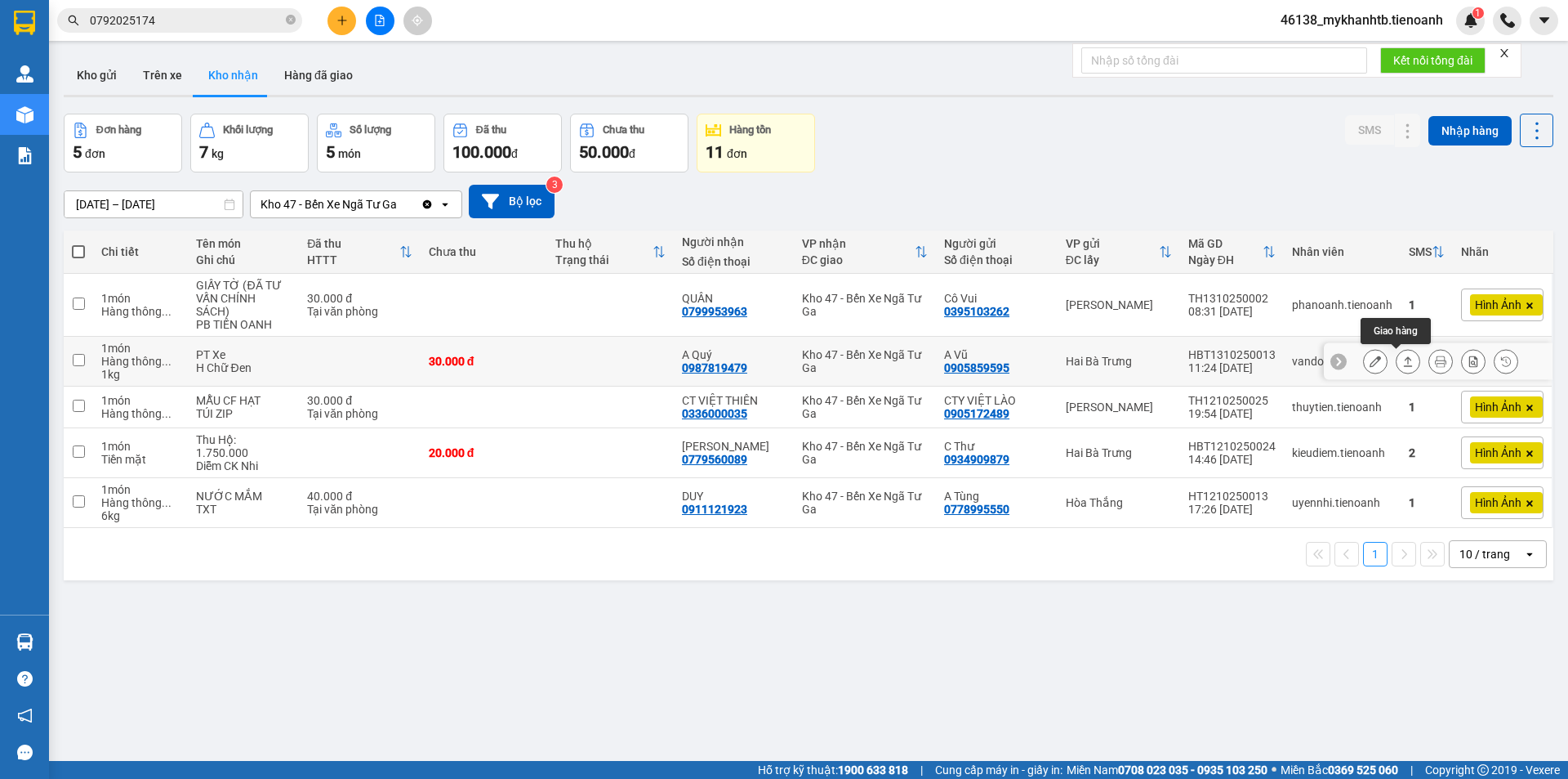
click at [1403, 363] on icon at bounding box center [1408, 361] width 11 height 11
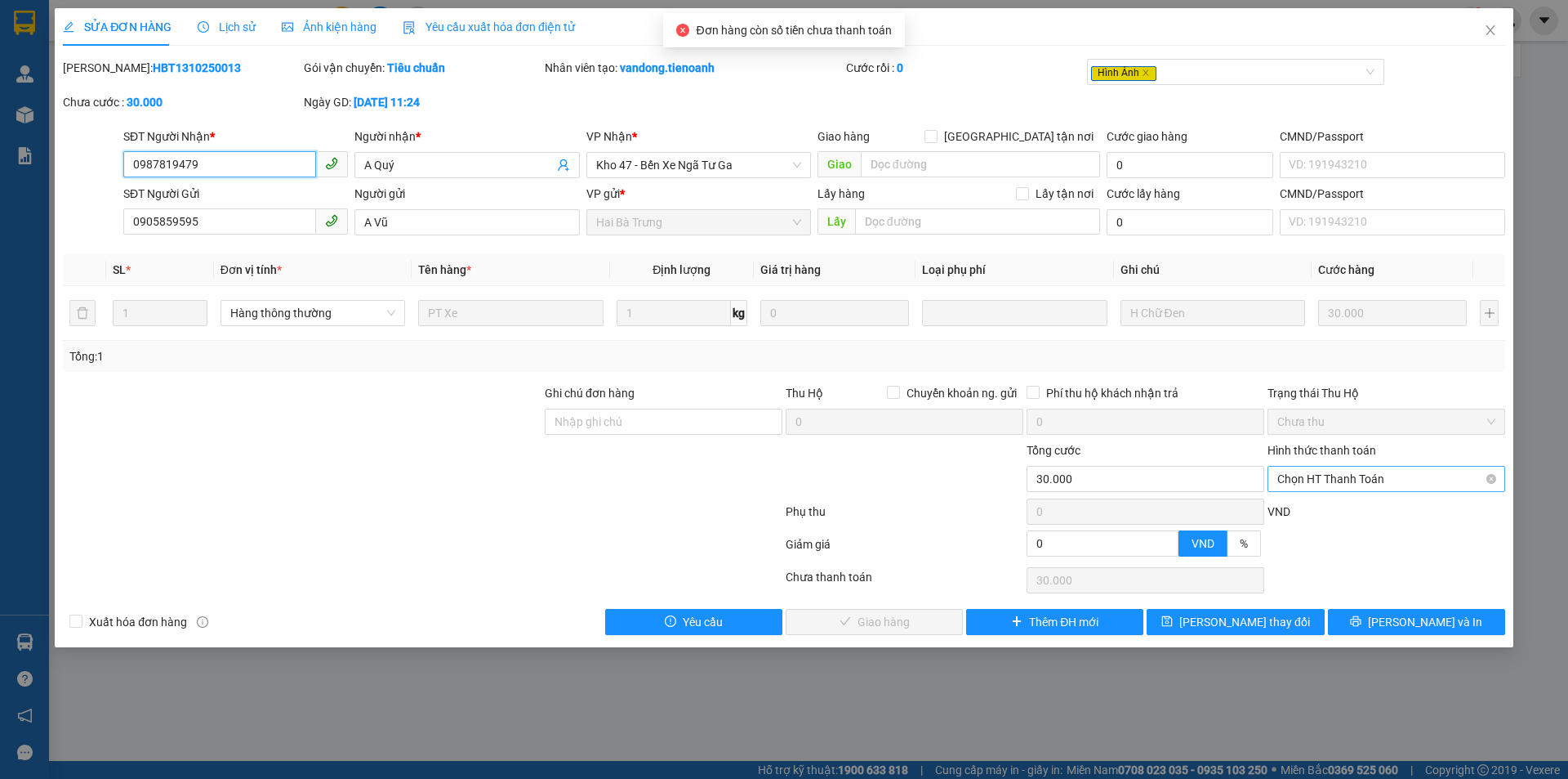
click at [1362, 479] on span "Chọn HT Thanh Toán" at bounding box center [1386, 479] width 218 height 25
click at [1362, 513] on div "Tại văn phòng" at bounding box center [1386, 511] width 218 height 18
type input "0"
click at [925, 622] on span "[PERSON_NAME] và Giao hàng" at bounding box center [895, 621] width 157 height 18
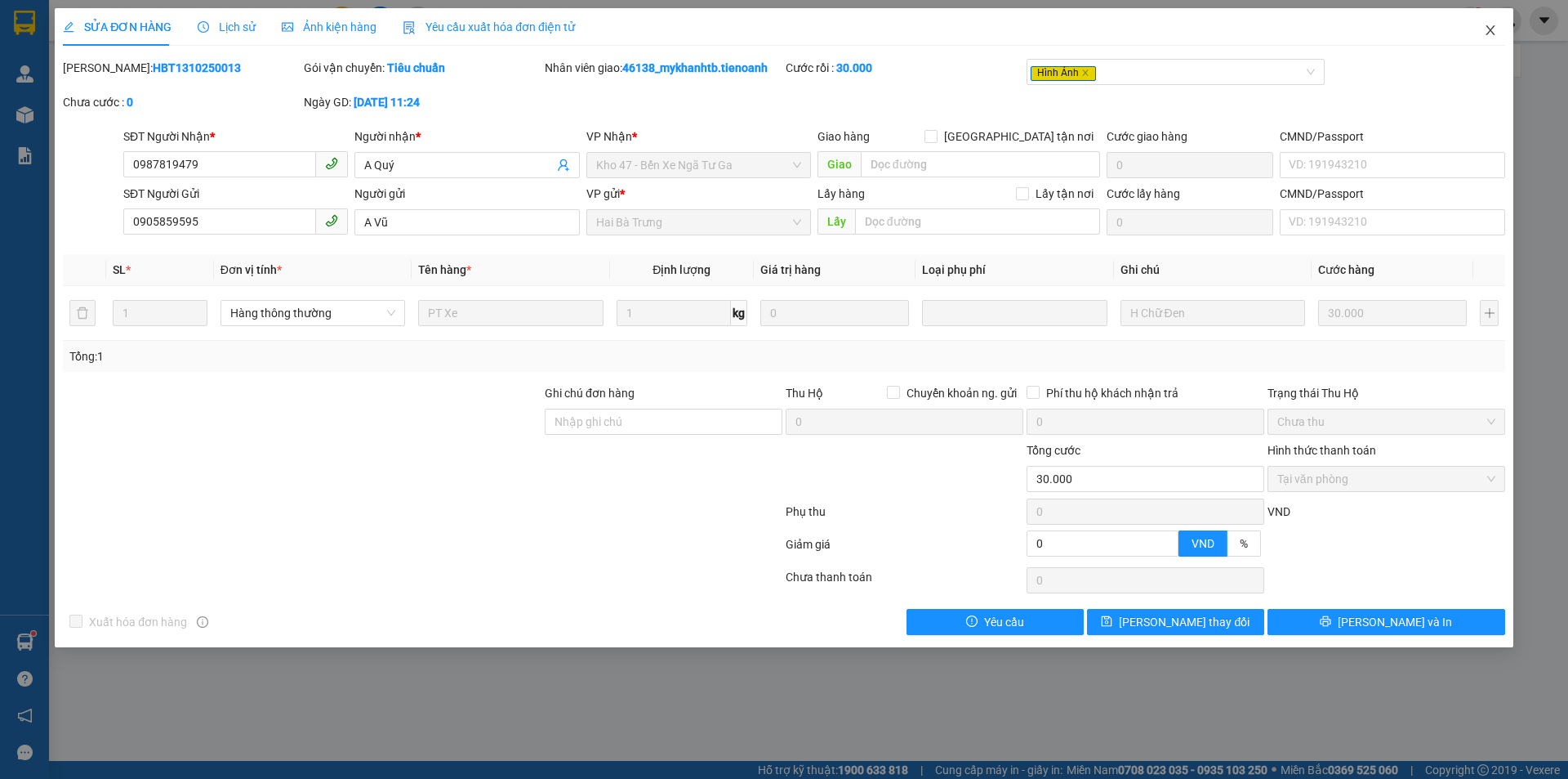
drag, startPoint x: 1492, startPoint y: 28, endPoint x: 1334, endPoint y: 4, distance: 159.8
click at [1493, 28] on icon "close" at bounding box center [1491, 31] width 13 height 13
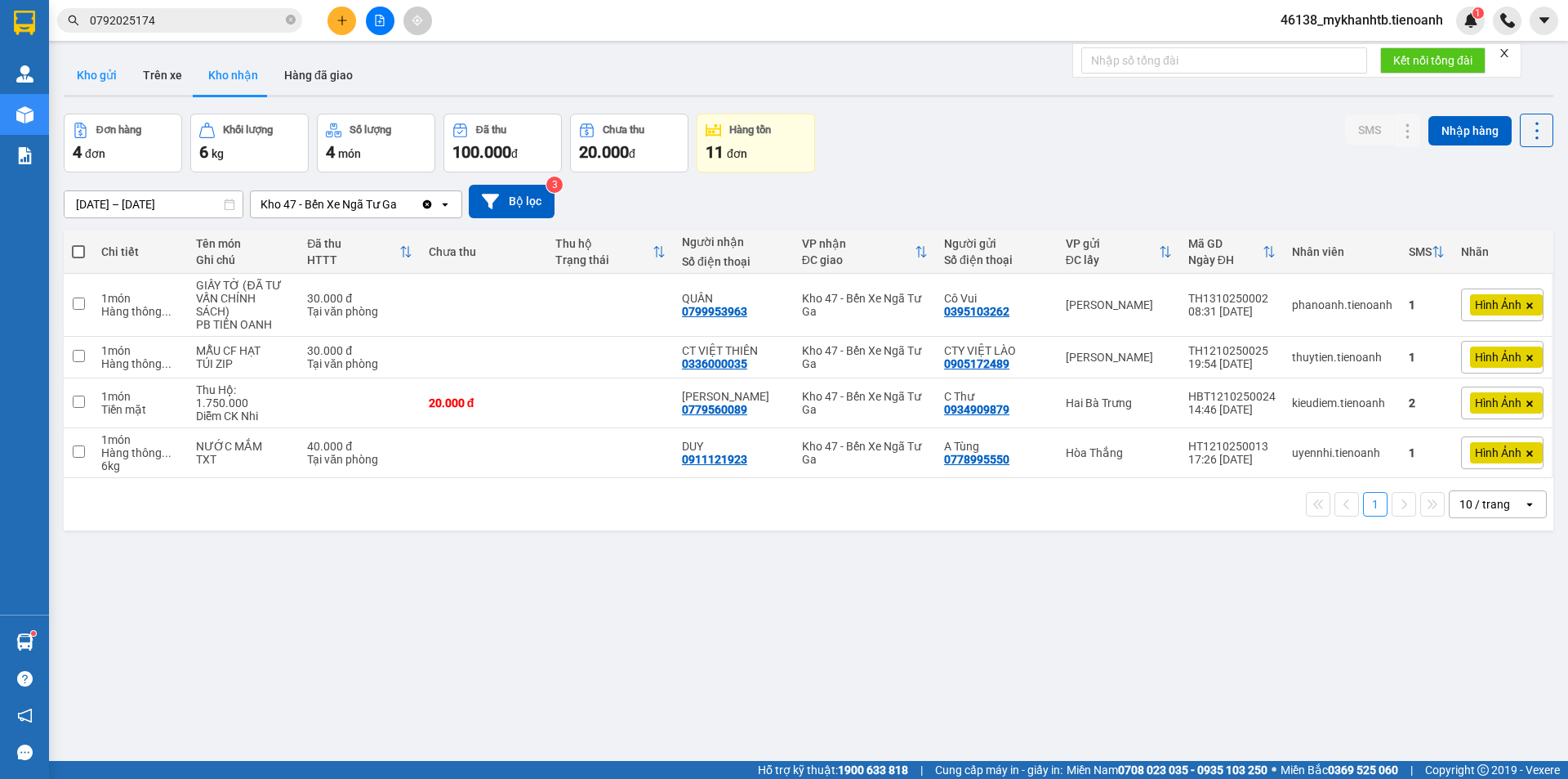
click at [107, 74] on button "Kho gửi" at bounding box center [97, 75] width 66 height 39
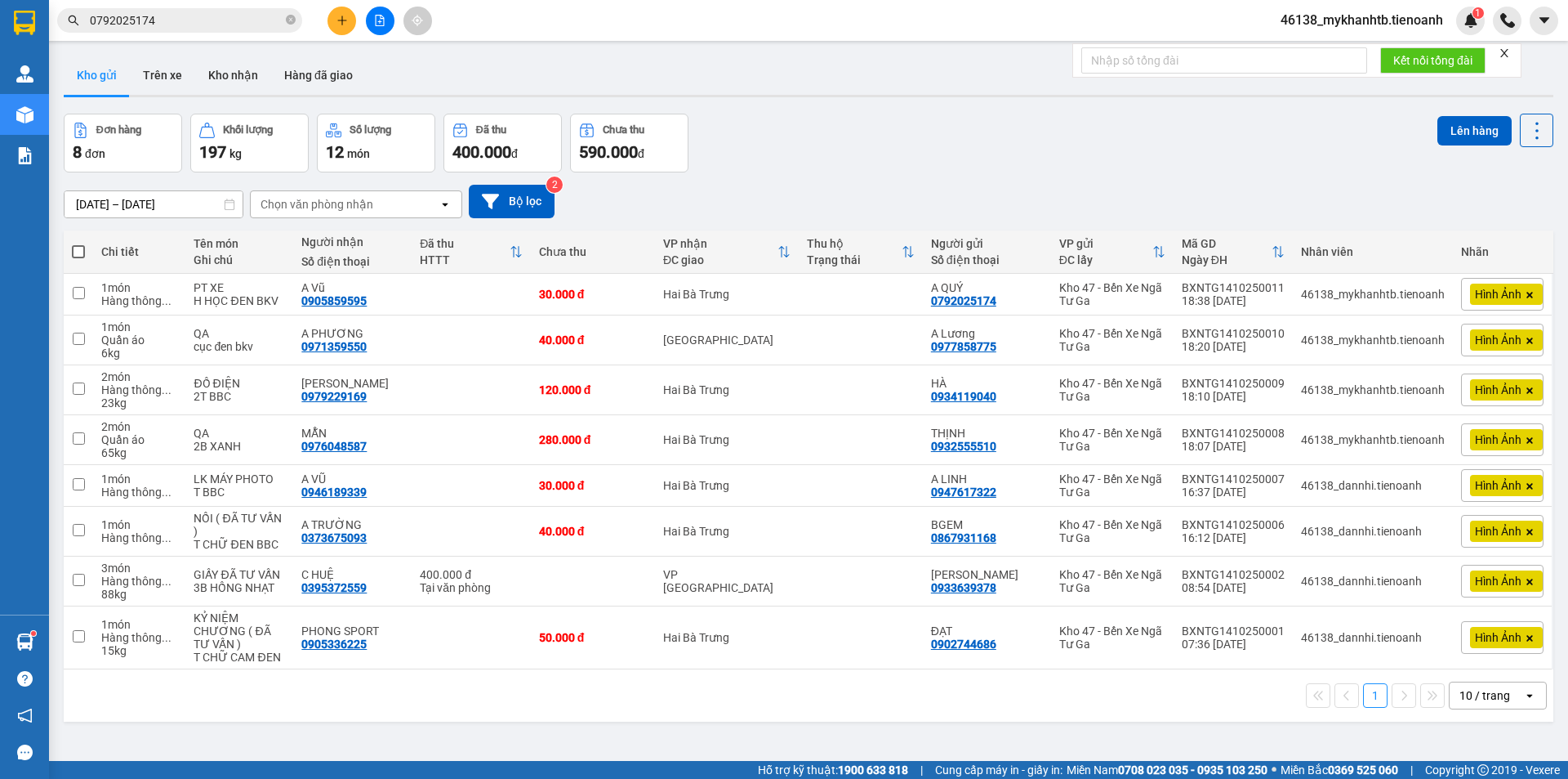
click at [75, 249] on span at bounding box center [78, 251] width 13 height 13
click at [78, 244] on input "checkbox" at bounding box center [78, 244] width 0 height 0
checkbox input "true"
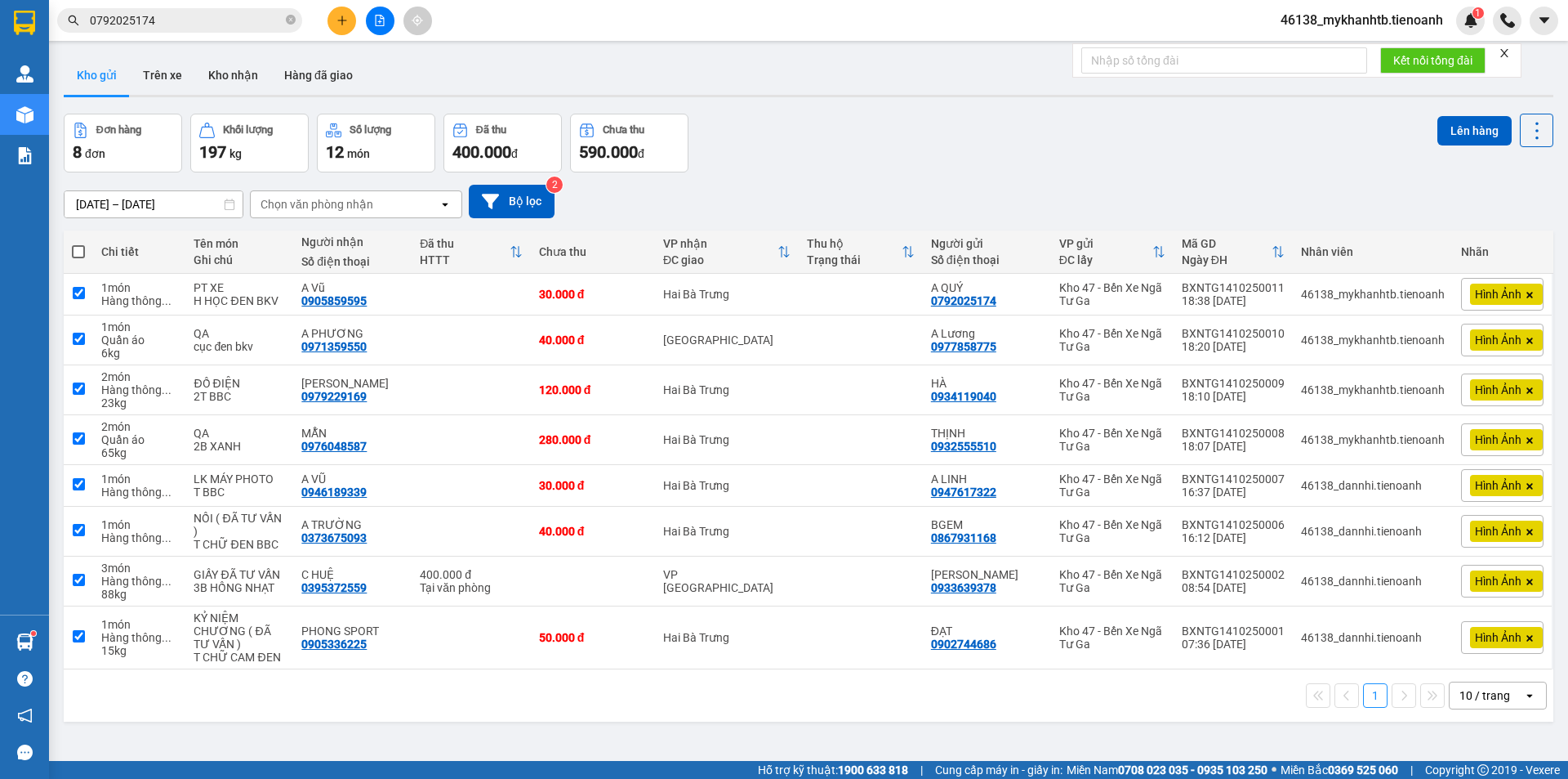
checkbox input "true"
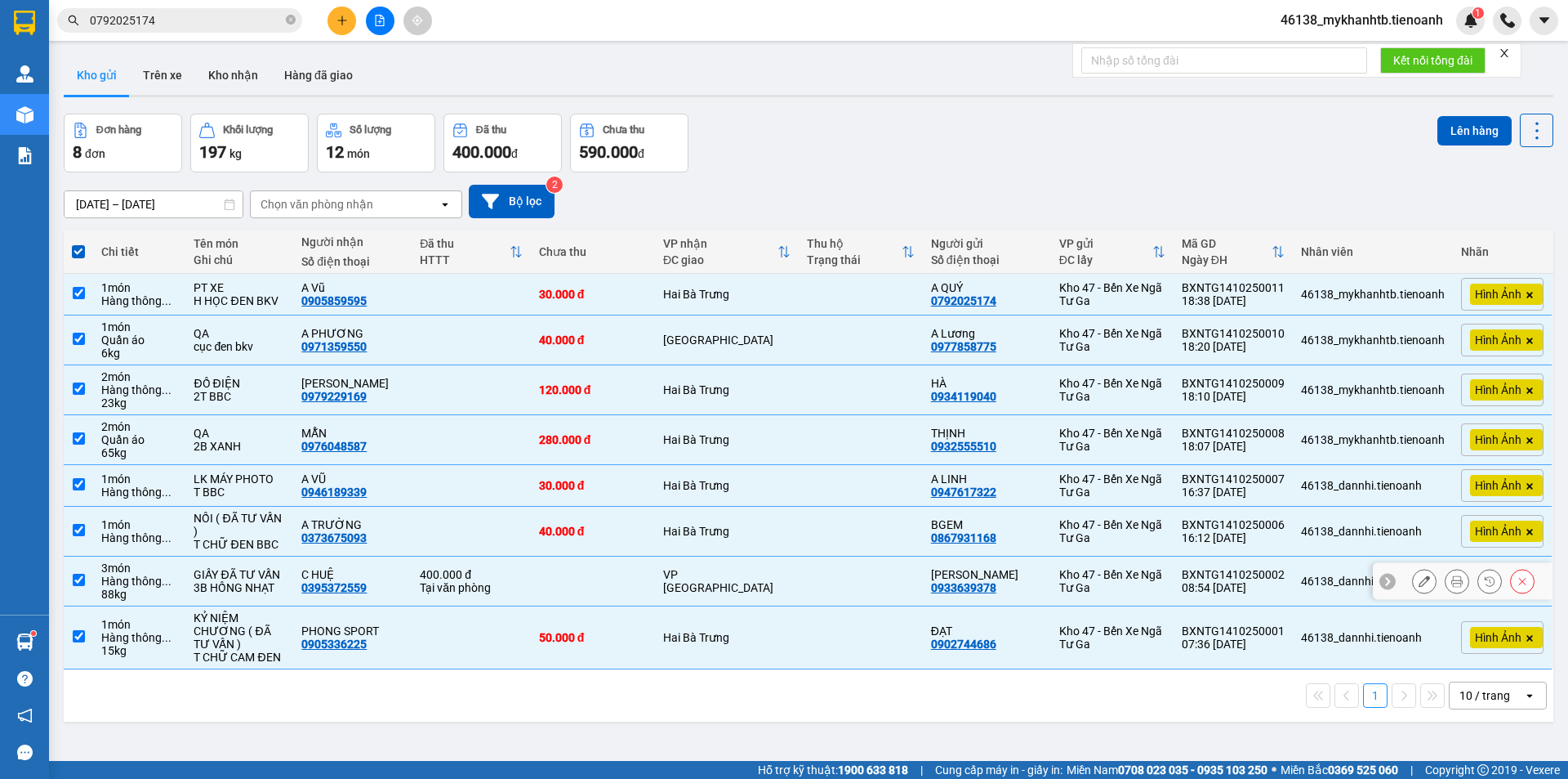
click at [74, 585] on input "checkbox" at bounding box center [78, 579] width 12 height 12
checkbox input "false"
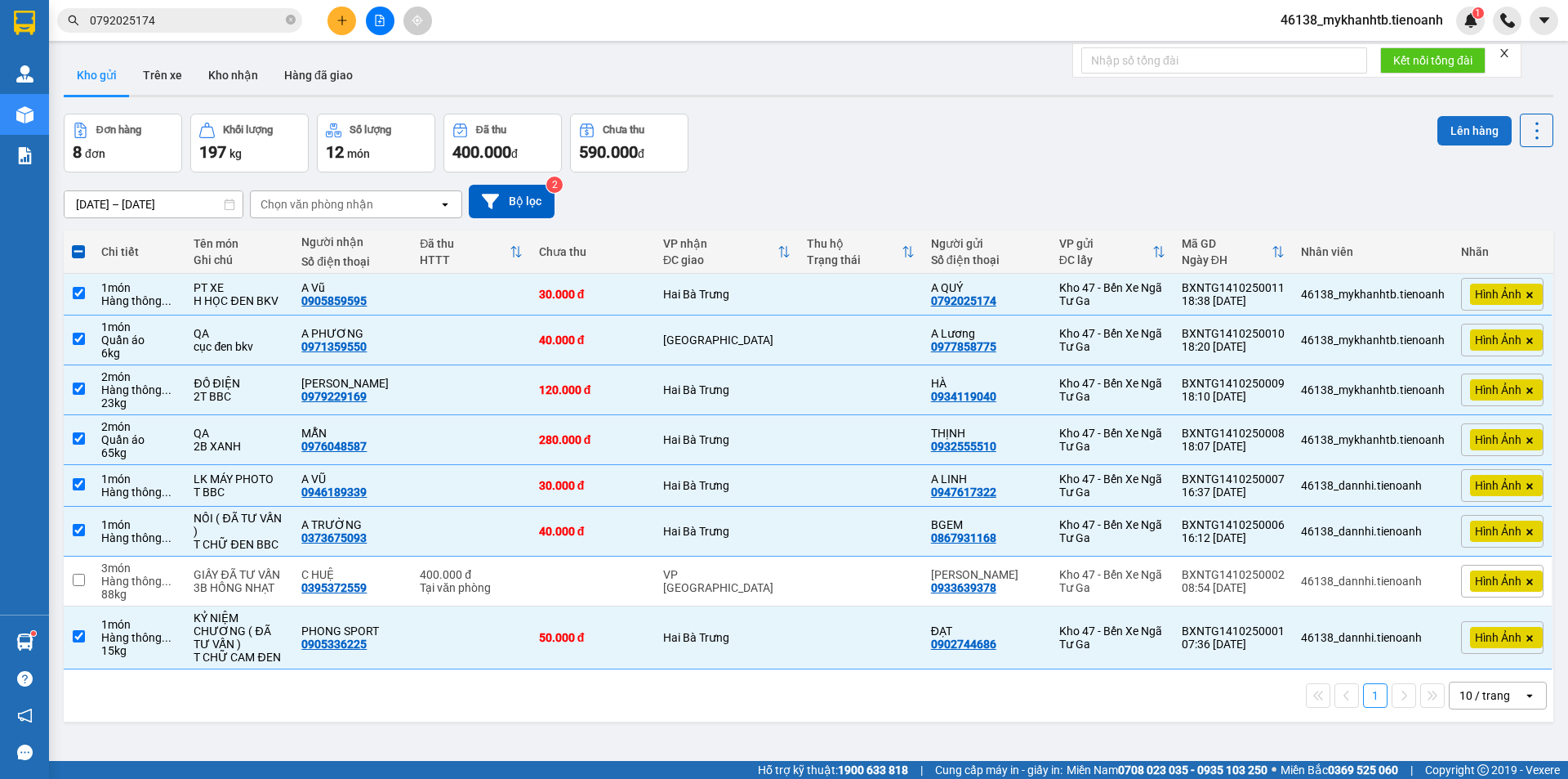
click at [1448, 138] on button "Lên hàng" at bounding box center [1474, 130] width 75 height 30
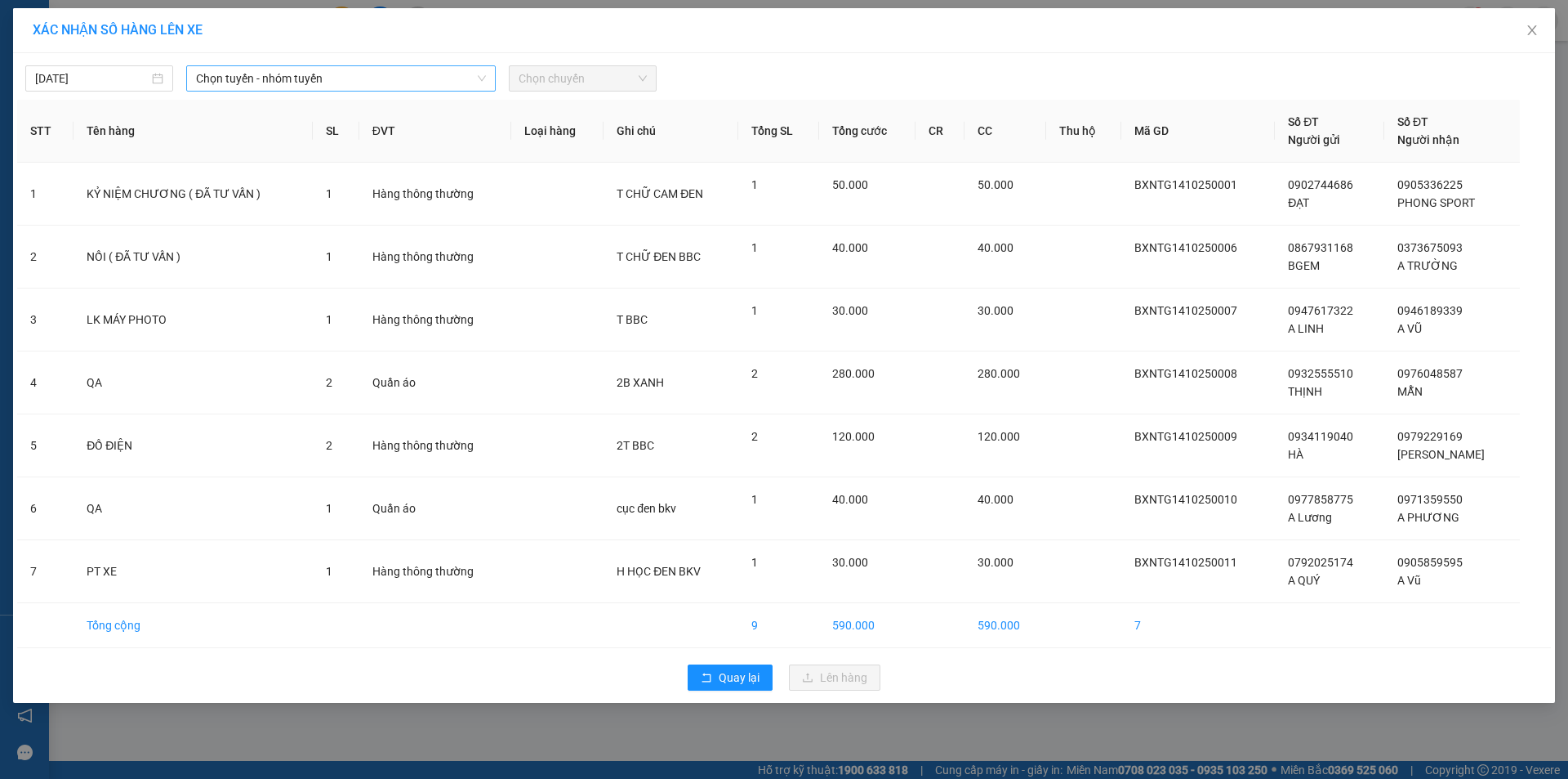
click at [386, 76] on span "Chọn tuyến - nhóm tuyến" at bounding box center [340, 78] width 290 height 25
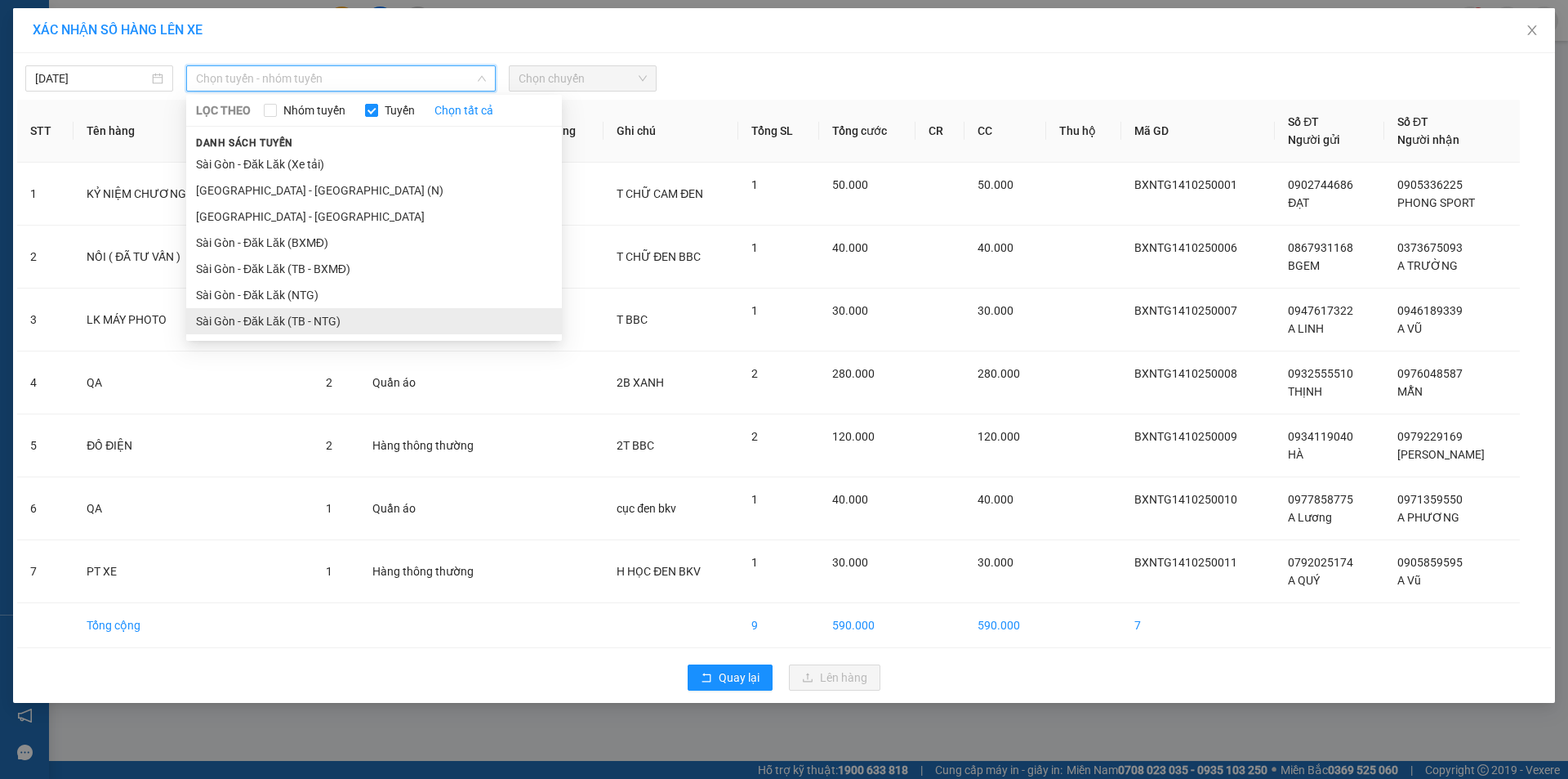
drag, startPoint x: 363, startPoint y: 325, endPoint x: 434, endPoint y: 245, distance: 107.0
click at [364, 324] on li "Sài Gòn - Đăk Lăk (TB - NTG)" at bounding box center [374, 320] width 376 height 26
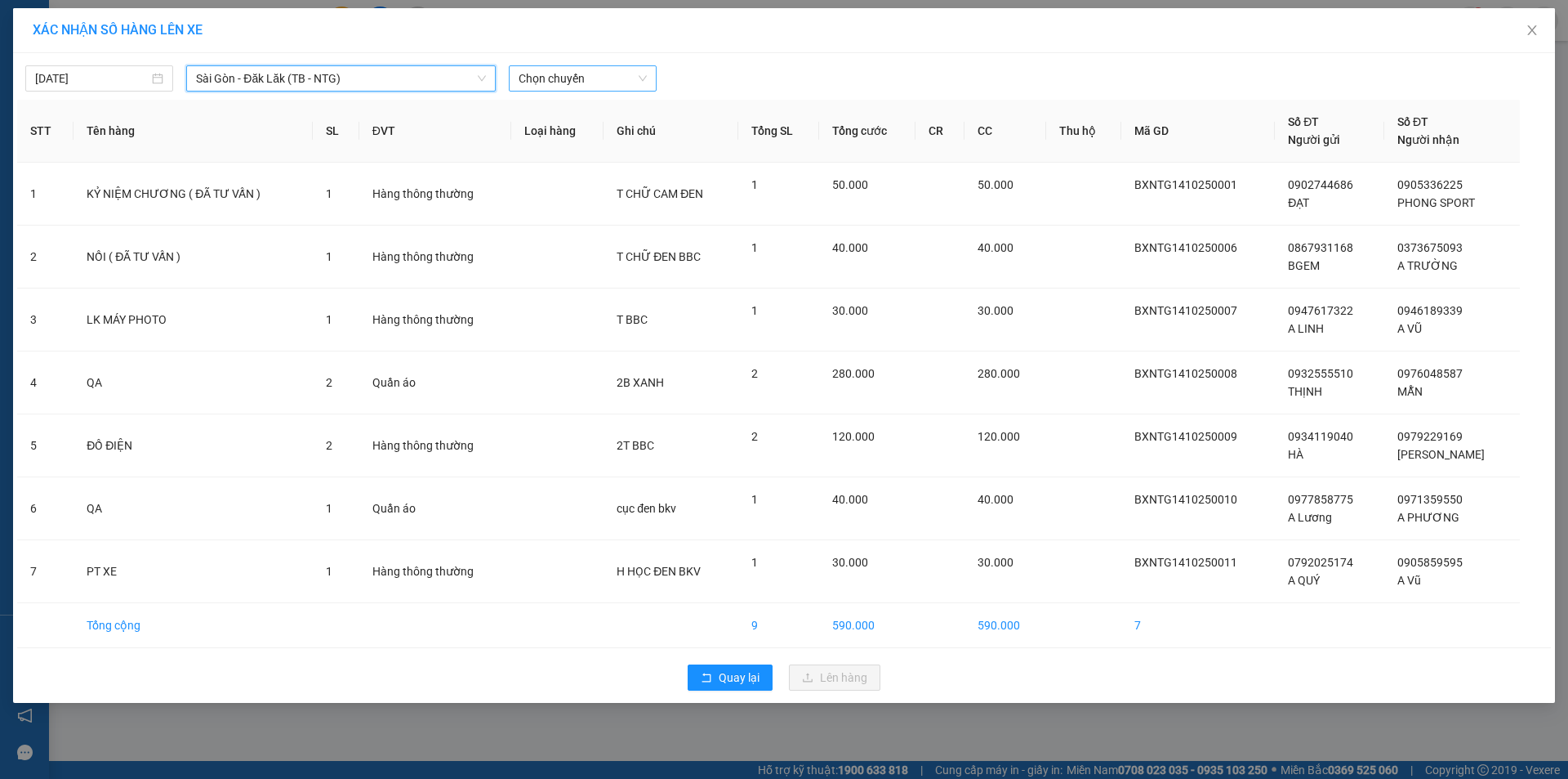
click at [605, 78] on span "Chọn chuyến" at bounding box center [583, 78] width 128 height 25
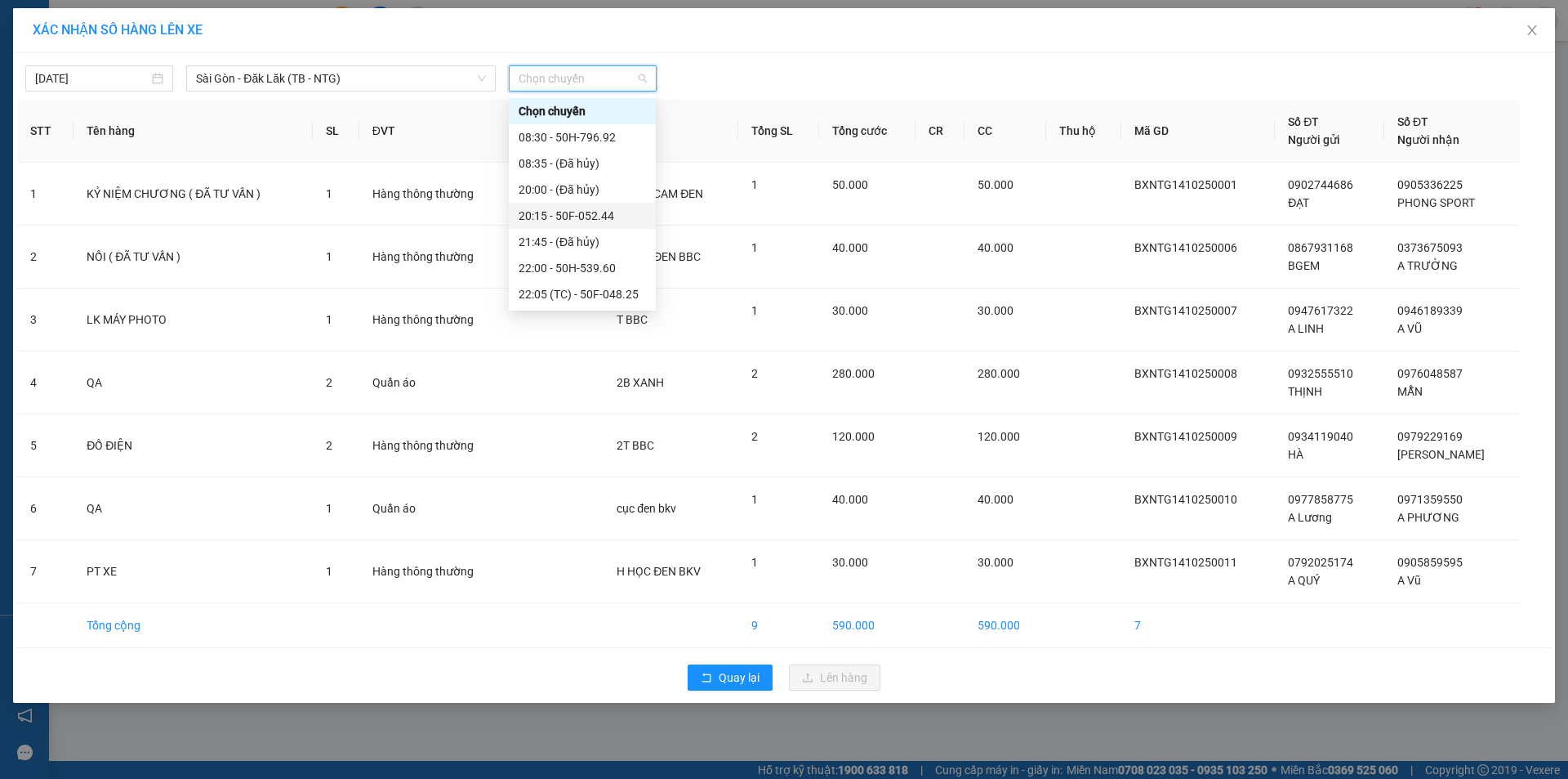
click at [620, 217] on div "20:15 - 50F-052.44" at bounding box center [582, 215] width 127 height 18
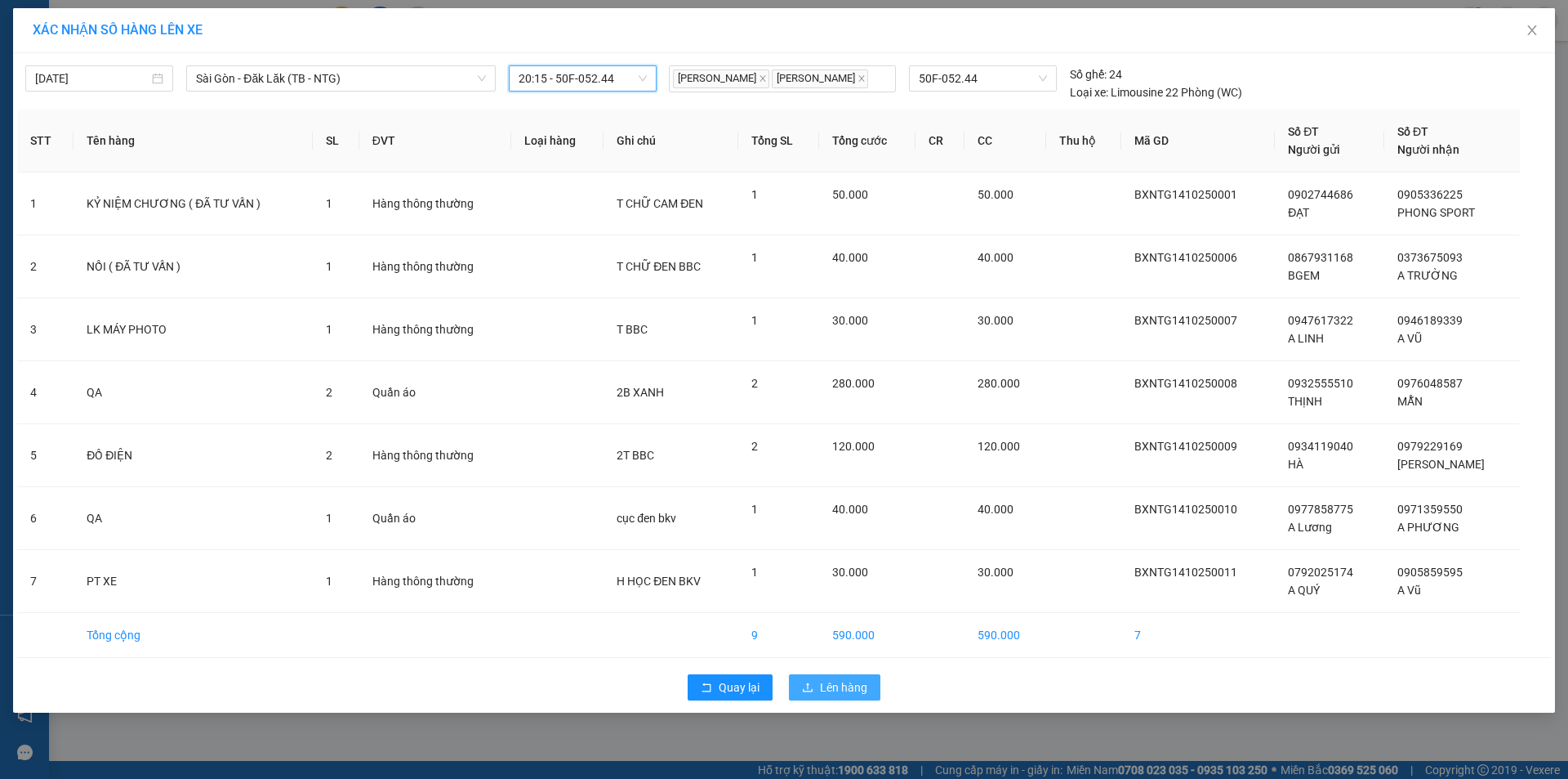
click at [848, 681] on span "Lên hàng" at bounding box center [844, 687] width 48 height 18
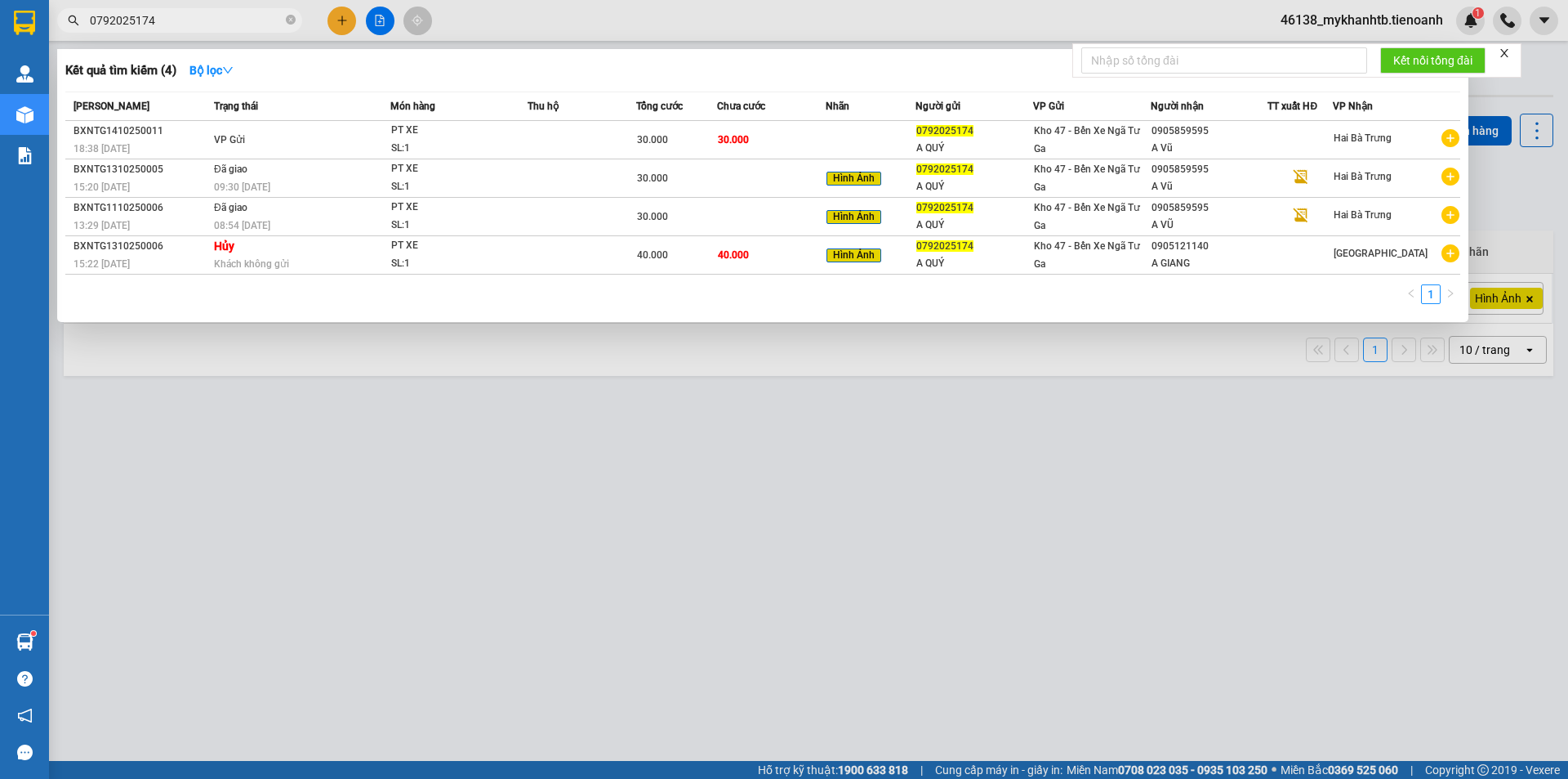
drag, startPoint x: 161, startPoint y: 25, endPoint x: 156, endPoint y: 15, distance: 11.2
click at [161, 25] on input "0792025174" at bounding box center [186, 20] width 193 height 18
click at [156, 15] on input "0792025174" at bounding box center [186, 20] width 193 height 18
